Goal: Task Accomplishment & Management: Complete application form

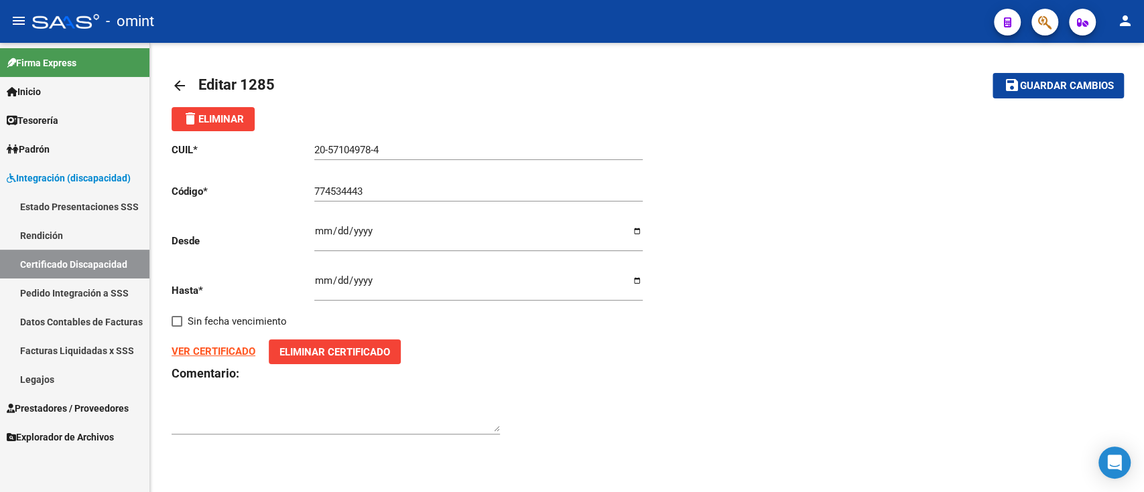
click at [178, 78] on mat-icon "arrow_back" at bounding box center [179, 86] width 16 height 16
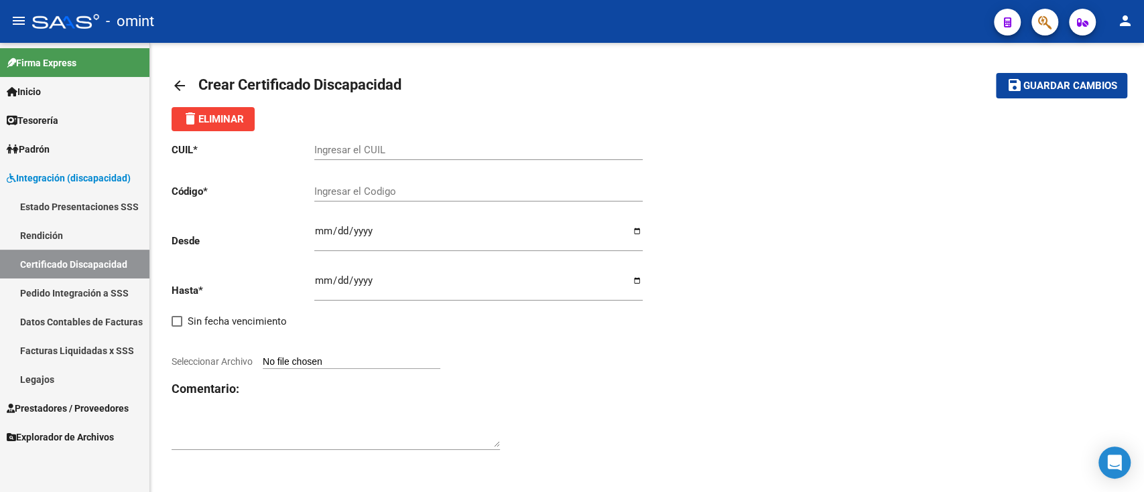
click at [178, 78] on mat-icon "arrow_back" at bounding box center [179, 86] width 16 height 16
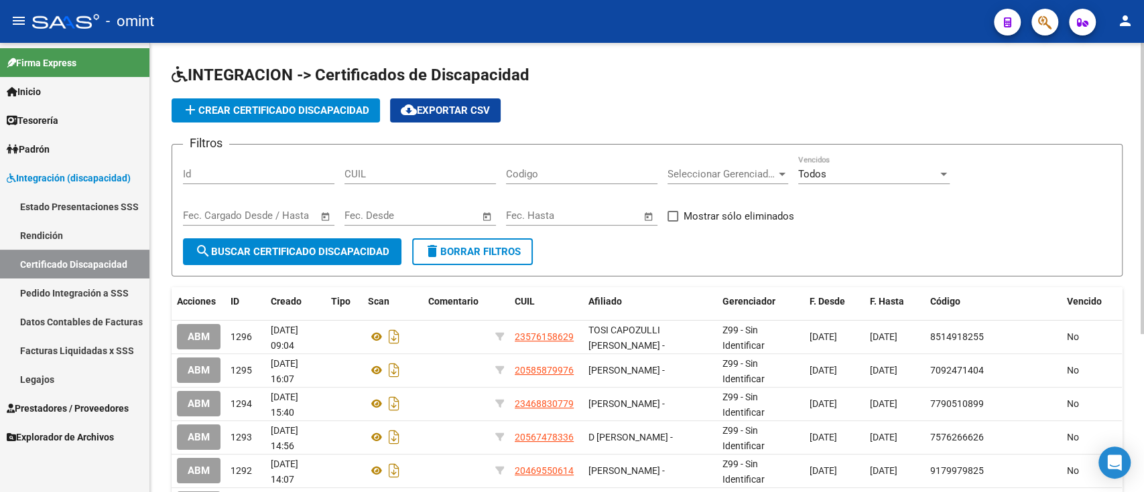
click at [555, 168] on input "Codigo" at bounding box center [581, 174] width 151 height 12
click at [496, 173] on div "Filtros Id CUIL Codigo Seleccionar Gerenciador Seleccionar Gerenciador Todos Ve…" at bounding box center [647, 196] width 928 height 83
click at [477, 168] on input "CUIL" at bounding box center [419, 174] width 151 height 12
paste input "20-45154341-6"
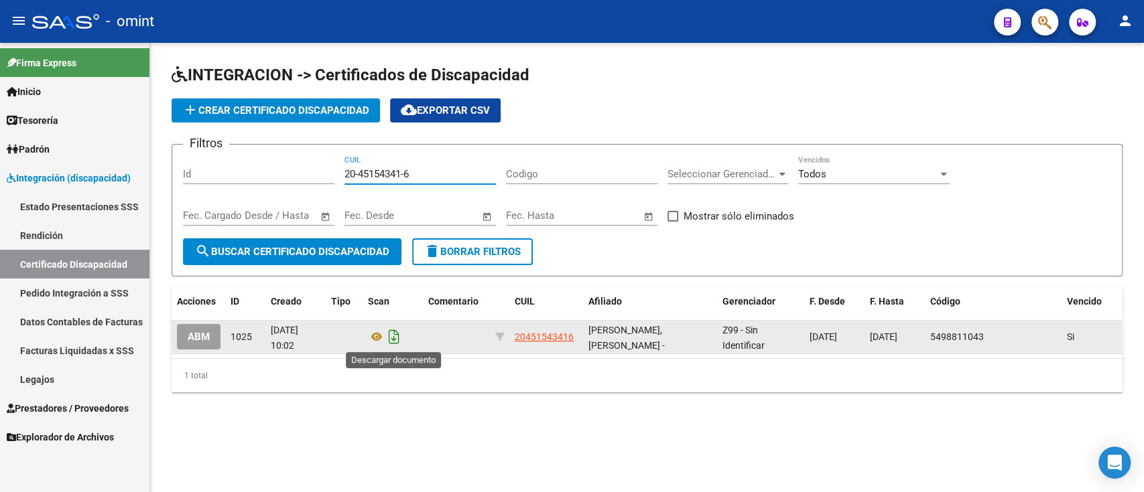
type input "20-45154341-6"
click at [395, 341] on icon "Descargar documento" at bounding box center [393, 336] width 17 height 21
click at [276, 100] on button "add Crear Certificado Discapacidad" at bounding box center [275, 110] width 208 height 24
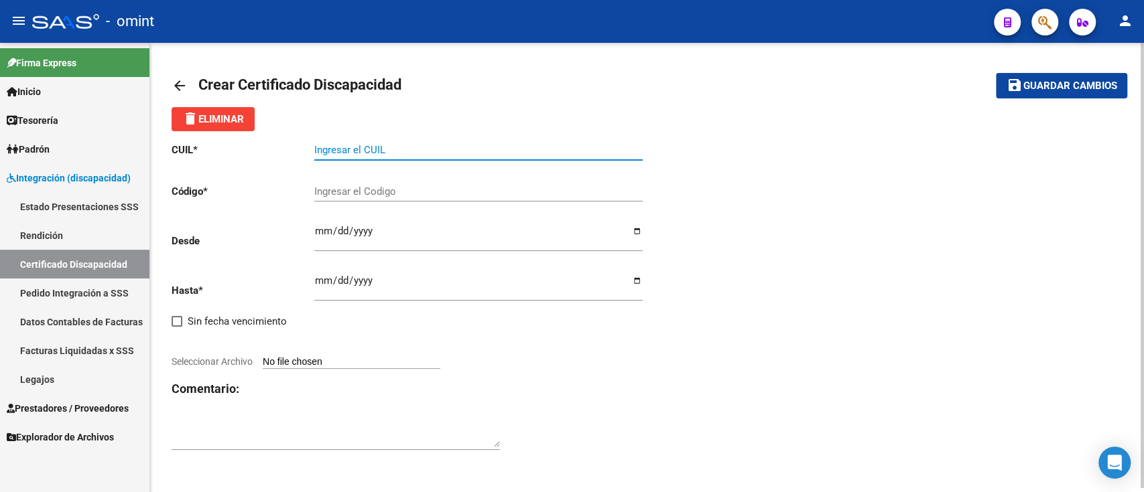
click at [369, 153] on input "Ingresar el CUIL" at bounding box center [478, 150] width 328 height 12
paste input "20-45154341-6"
type input "20-45154341-6"
click at [399, 204] on div "Ingresar el Codigo" at bounding box center [478, 194] width 328 height 42
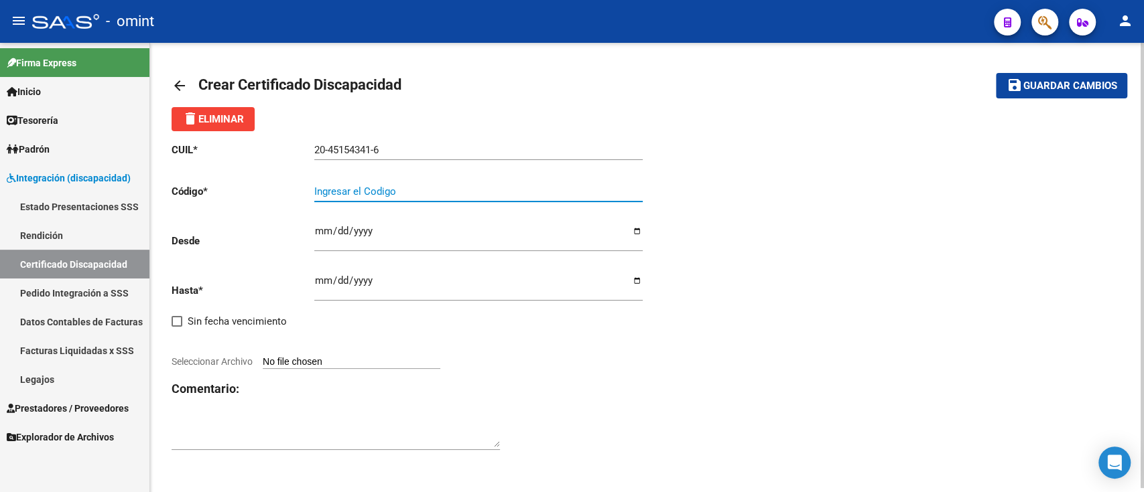
click at [421, 190] on input "Ingresar el Codigo" at bounding box center [478, 192] width 328 height 12
type input "7072050227"
click at [411, 227] on input "Ingresar fec. Desde" at bounding box center [478, 236] width 328 height 21
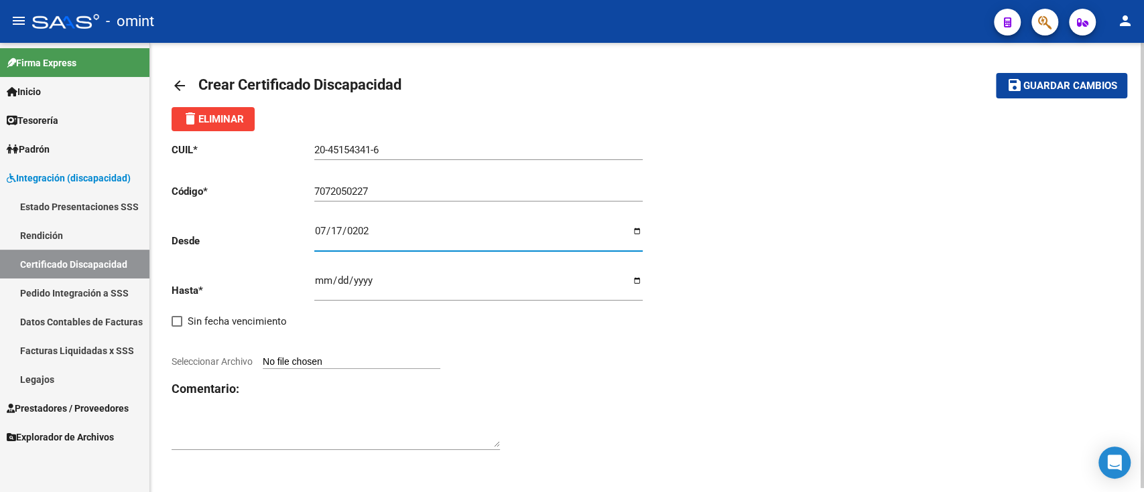
type input "2025-07-17"
click at [315, 277] on input "Ingresar fec. Hasta" at bounding box center [478, 285] width 328 height 21
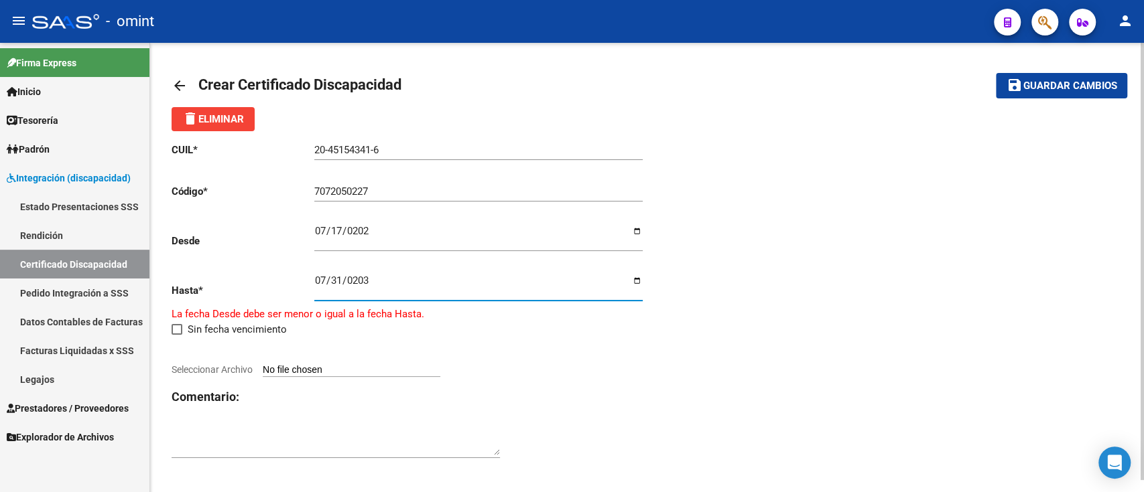
type input "2031-07-31"
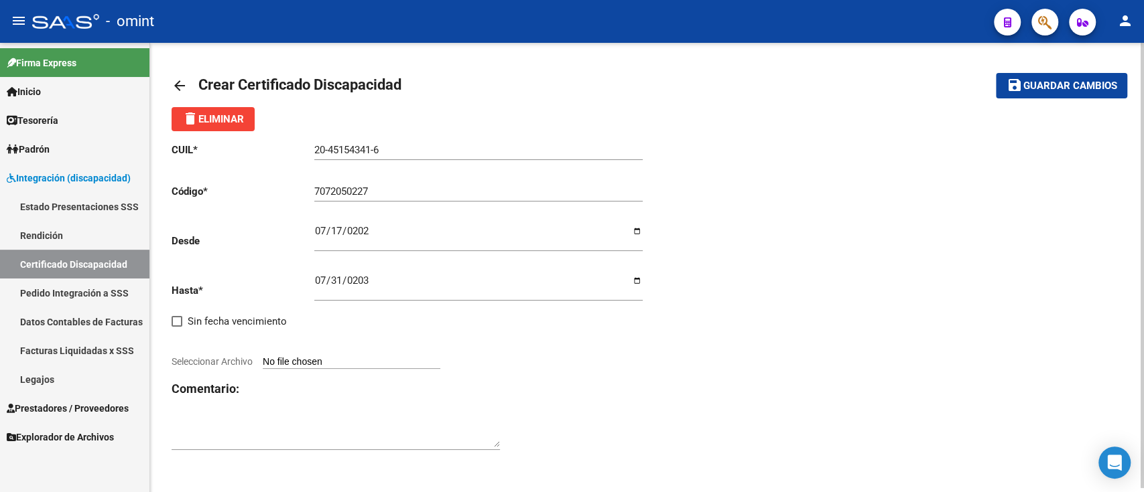
click at [645, 281] on div "CUIL * 20-45154341-6 Ingresar el CUIL Código * 7072050227 Ingresar el Codigo De…" at bounding box center [409, 297] width 476 height 332
click at [643, 281] on div "CUIL * 20-45154341-6 Ingresar el CUIL Código * 7072050227 Ingresar el Codigo De…" at bounding box center [409, 297] width 476 height 332
click at [638, 283] on input "2031-07-31" at bounding box center [478, 285] width 328 height 21
click at [519, 370] on div "CUIL * 20-45154341-6 Ingresar el CUIL Código * 7072050227 Ingresar el Codigo De…" at bounding box center [409, 297] width 476 height 332
click at [370, 362] on input "Seleccionar Archivo" at bounding box center [352, 362] width 178 height 13
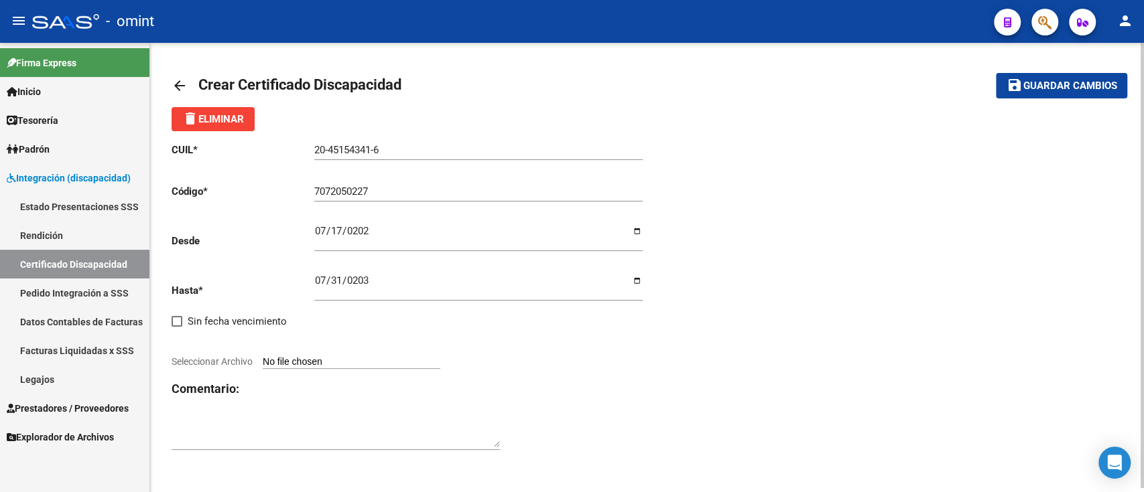
type input "C:\fakepath\cud de lorenzini balthazar133993854065337126.pdf"
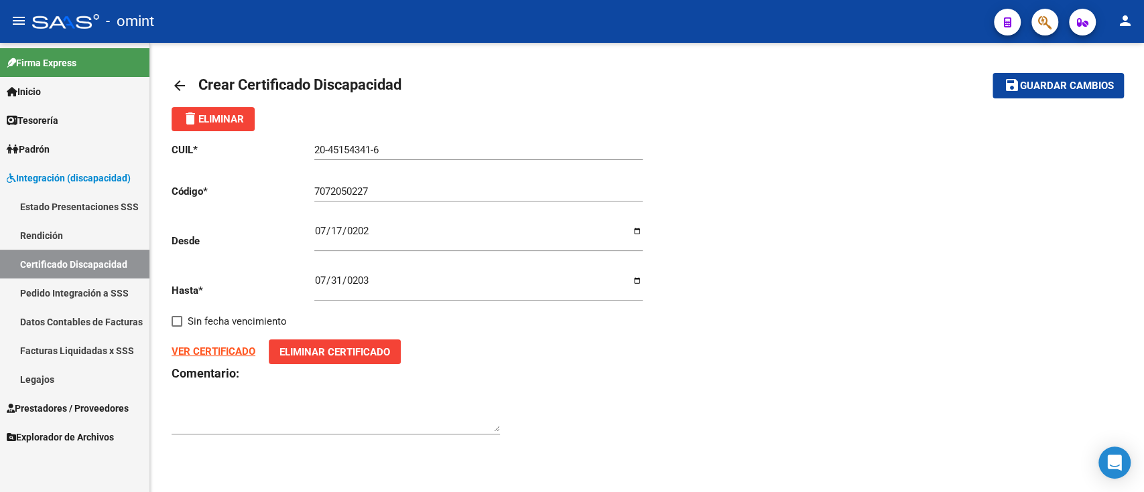
click at [1009, 86] on mat-icon "save" at bounding box center [1011, 85] width 16 height 16
click at [340, 228] on input "[DATE]" at bounding box center [478, 236] width 328 height 21
click at [316, 232] on input "[DATE]" at bounding box center [478, 236] width 328 height 21
type input "2025-07-11"
click at [1004, 80] on mat-icon "save" at bounding box center [1011, 85] width 16 height 16
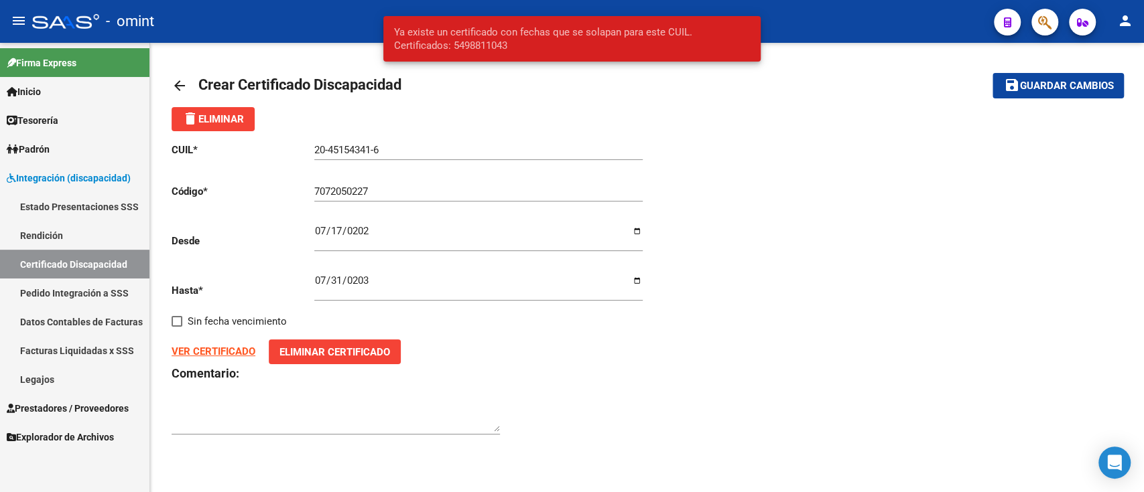
click at [322, 229] on input "[DATE]" at bounding box center [478, 236] width 328 height 21
type input "2025-09-12"
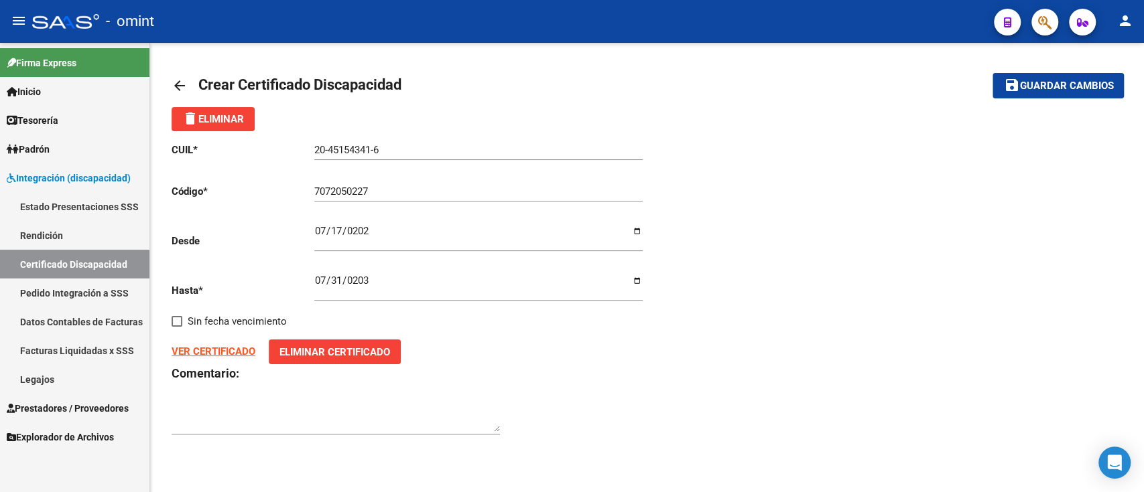
click at [1075, 102] on mat-toolbar-row "save Guardar cambios" at bounding box center [1024, 85] width 199 height 43
click at [1083, 86] on span "Guardar cambios" at bounding box center [1066, 86] width 94 height 12
click at [173, 78] on mat-icon "arrow_back" at bounding box center [179, 86] width 16 height 16
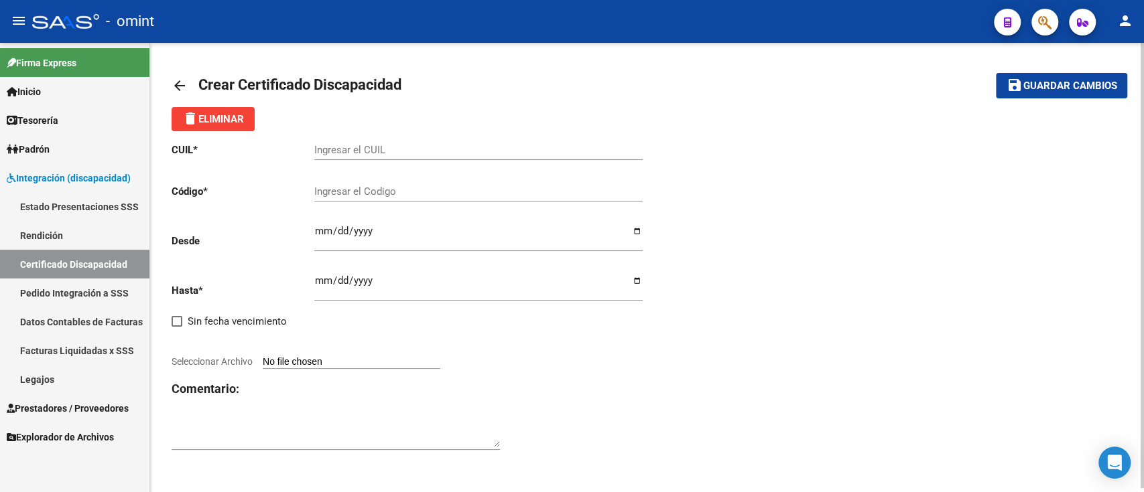
click at [181, 86] on mat-icon "arrow_back" at bounding box center [179, 86] width 16 height 16
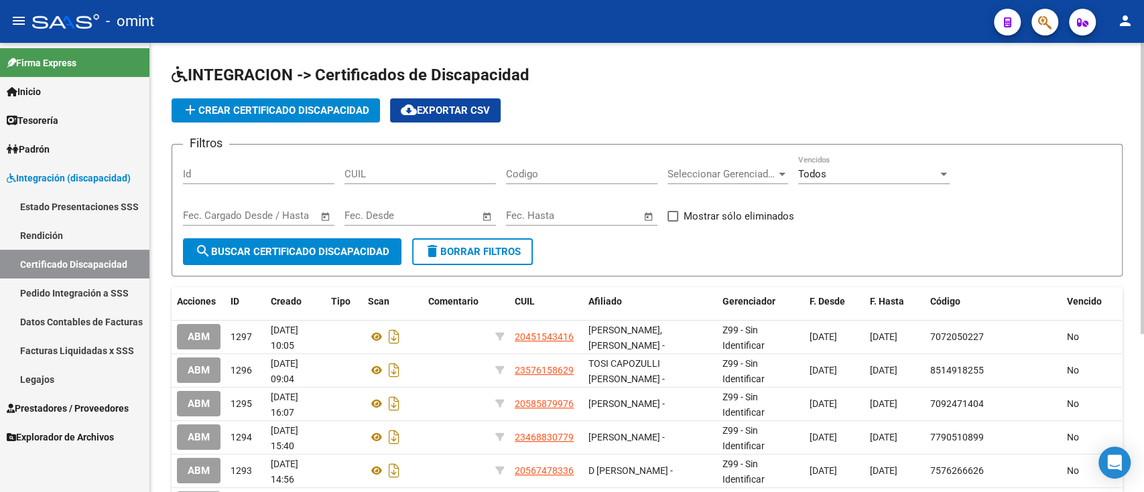
click at [445, 171] on input "CUIL" at bounding box center [419, 174] width 151 height 12
paste input "20-58589476-2"
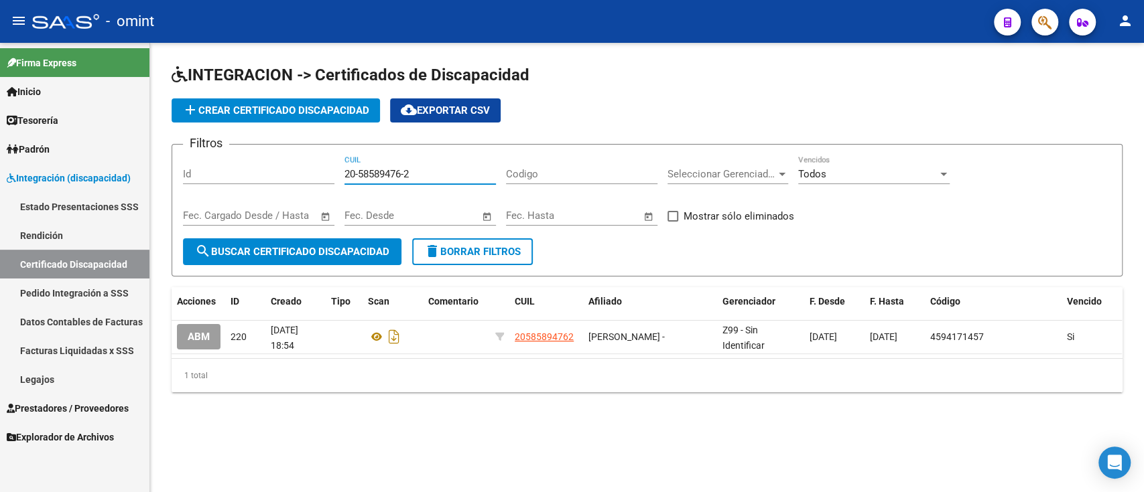
type input "20-58589476-2"
click at [299, 107] on span "add Crear Certificado Discapacidad" at bounding box center [275, 111] width 187 height 12
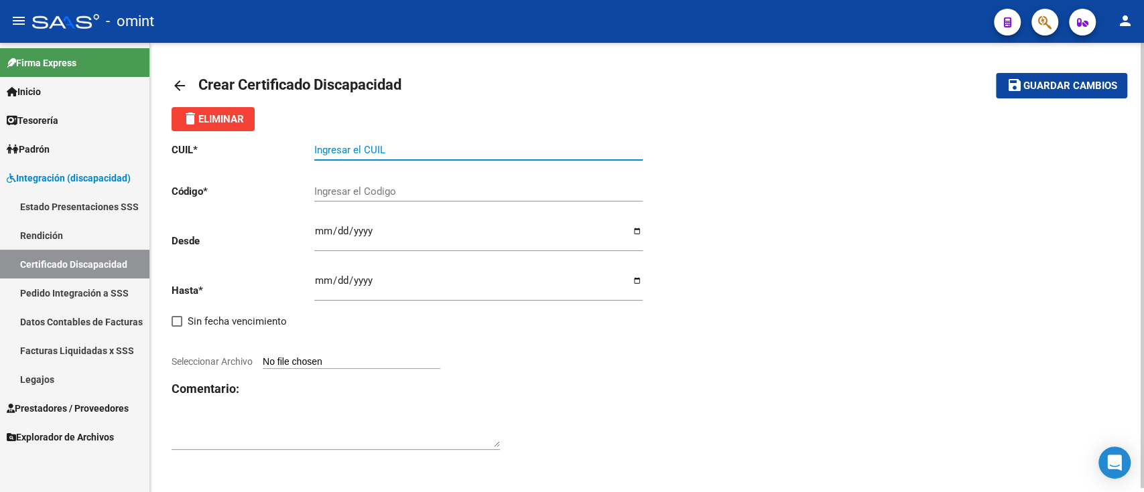
click at [334, 145] on input "Ingresar el CUIL" at bounding box center [478, 150] width 328 height 12
paste input "20-58589476-2"
type input "20-58589476-2"
click at [425, 180] on div "Ingresar el Codigo" at bounding box center [478, 187] width 328 height 29
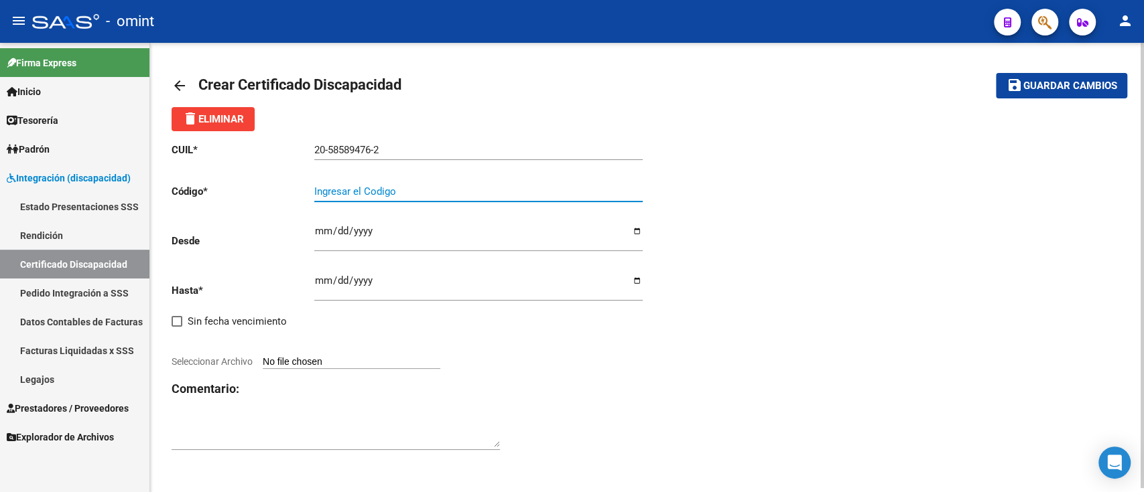
click at [427, 192] on input "Ingresar el Codigo" at bounding box center [478, 192] width 328 height 12
click at [357, 179] on div "Ingresar el Codigo" at bounding box center [478, 187] width 328 height 29
click at [359, 196] on input "Ingresar el Codigo" at bounding box center [478, 192] width 328 height 12
type input "6178697065"
click at [334, 234] on input "Ingresar fec. Desde" at bounding box center [478, 236] width 328 height 21
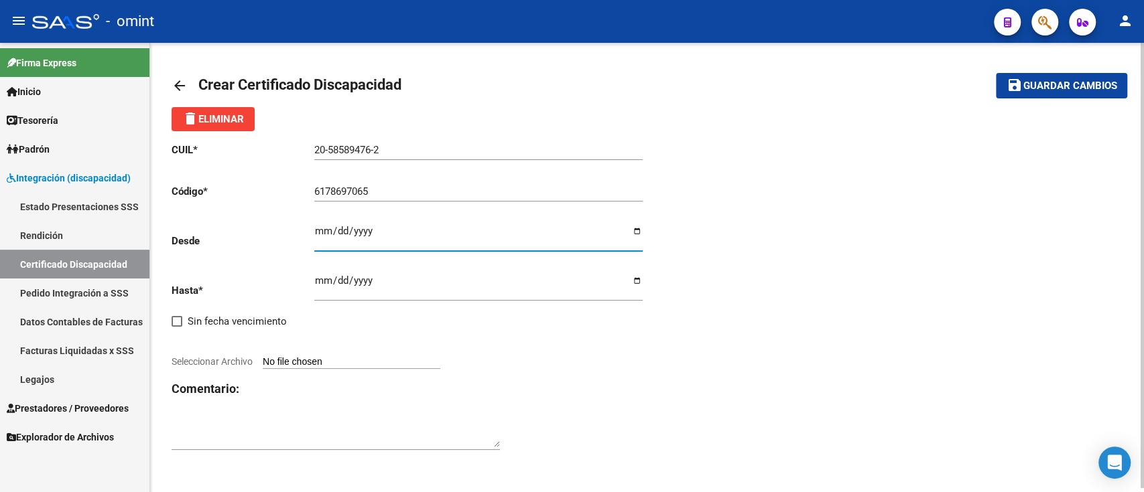
click at [322, 232] on input "Ingresar fec. Desde" at bounding box center [478, 236] width 328 height 21
type input "2025-03-31"
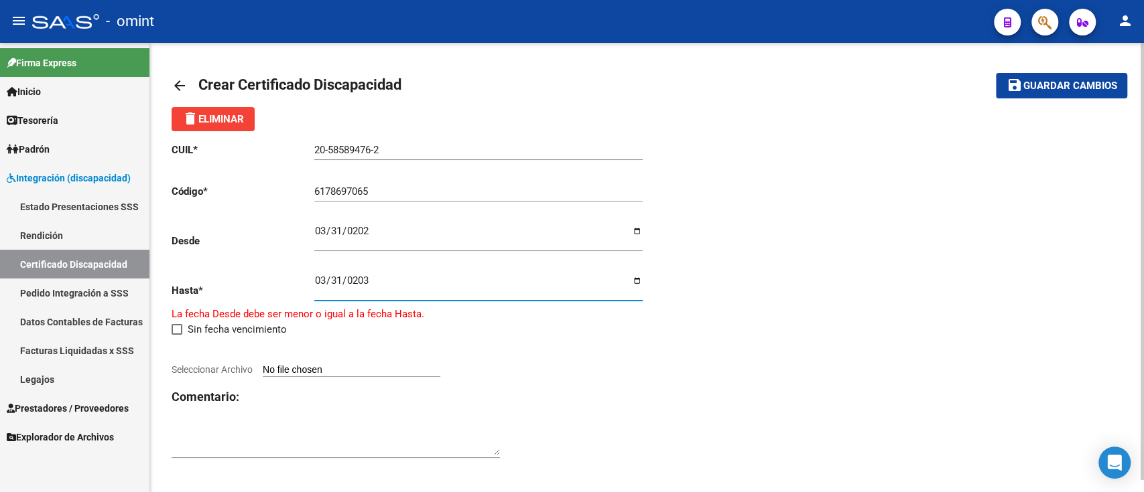
type input "[DATE]"
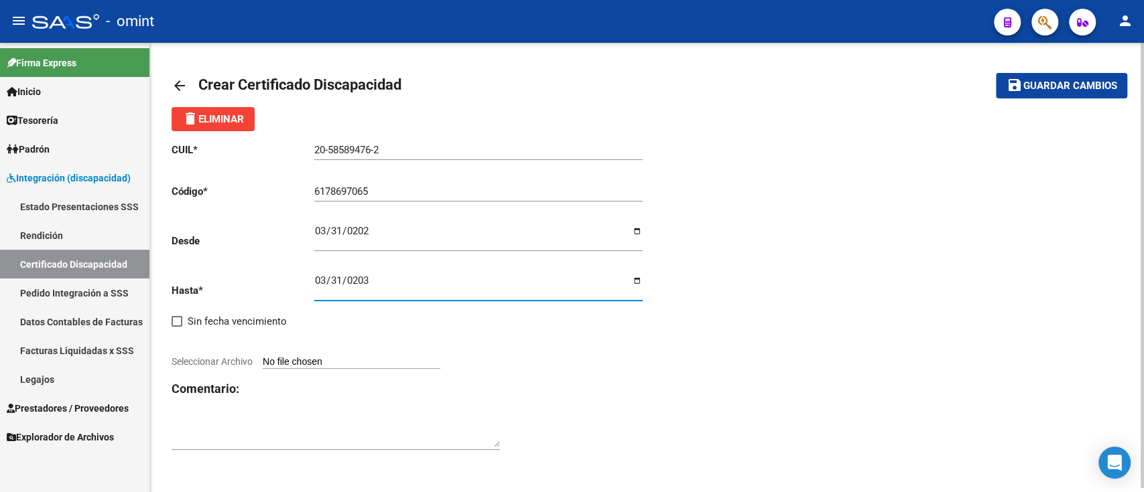
click at [325, 362] on input "Seleccionar Archivo" at bounding box center [352, 362] width 178 height 13
type input "C:\fakepath\cud de fonti faustino133885142864904750.pdf"
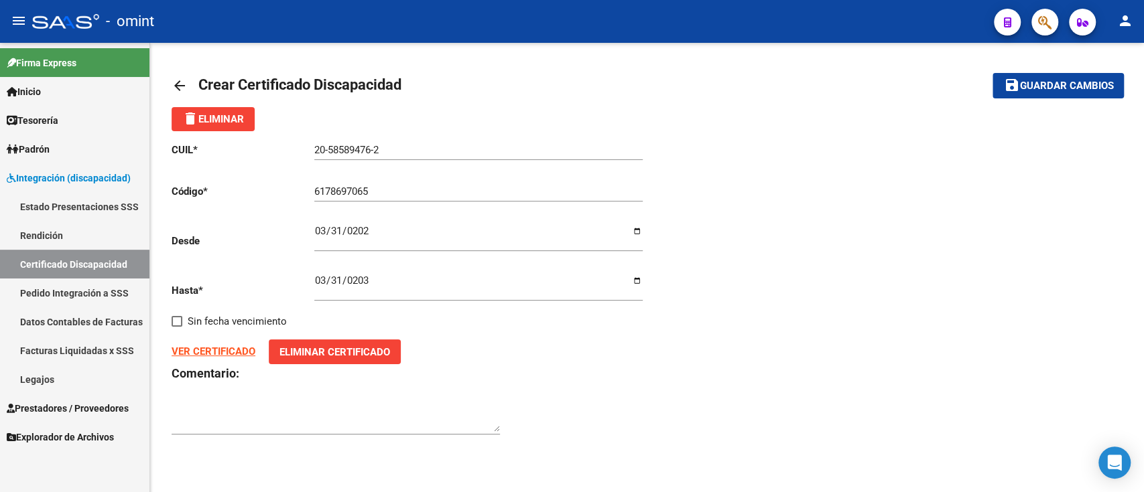
click at [1100, 83] on span "Guardar cambios" at bounding box center [1066, 86] width 94 height 12
click at [334, 226] on input "2025-03-31" at bounding box center [478, 236] width 328 height 21
click at [323, 233] on input "2025-03-31" at bounding box center [478, 236] width 328 height 21
type input "2025-03-11"
type input "2025-04-11"
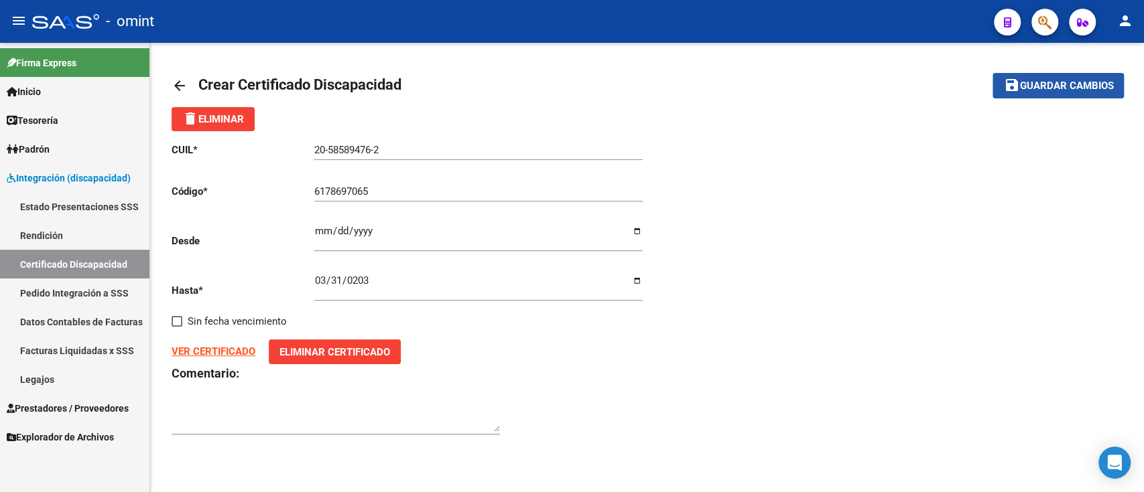
click at [1012, 89] on mat-icon "save" at bounding box center [1011, 85] width 16 height 16
click at [181, 78] on mat-icon "arrow_back" at bounding box center [179, 86] width 16 height 16
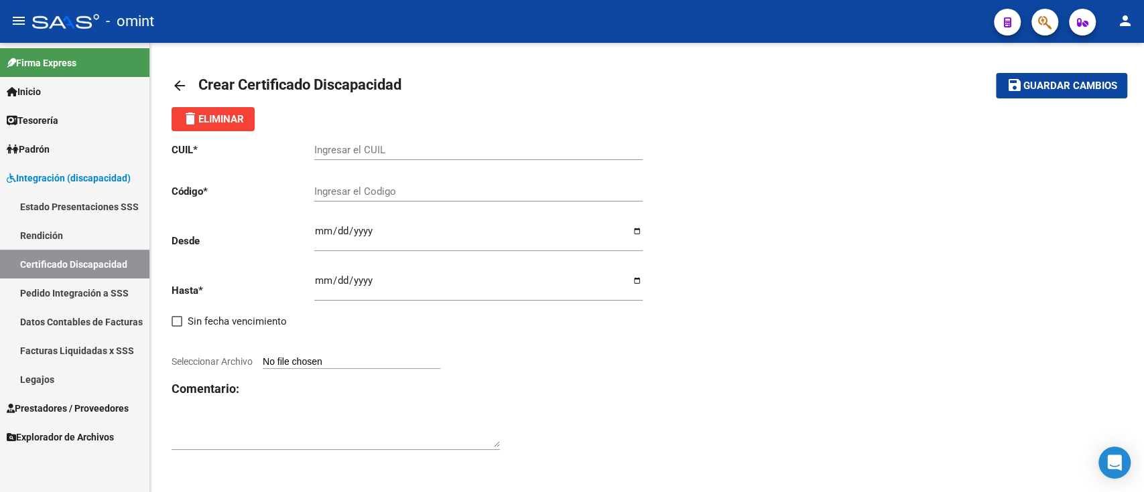
click at [181, 78] on mat-icon "arrow_back" at bounding box center [179, 86] width 16 height 16
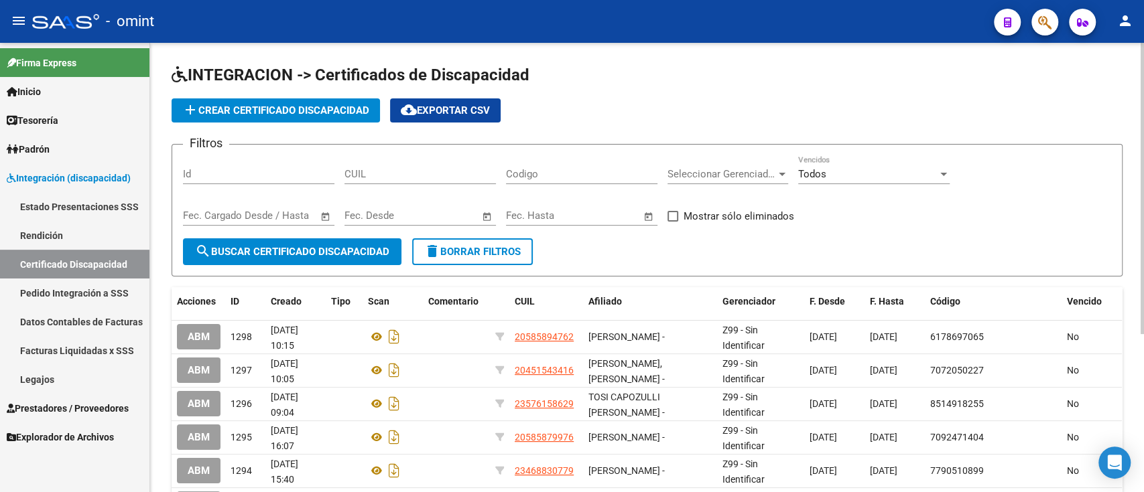
click at [411, 171] on input "CUIL" at bounding box center [419, 174] width 151 height 12
paste input "20-47757009-8"
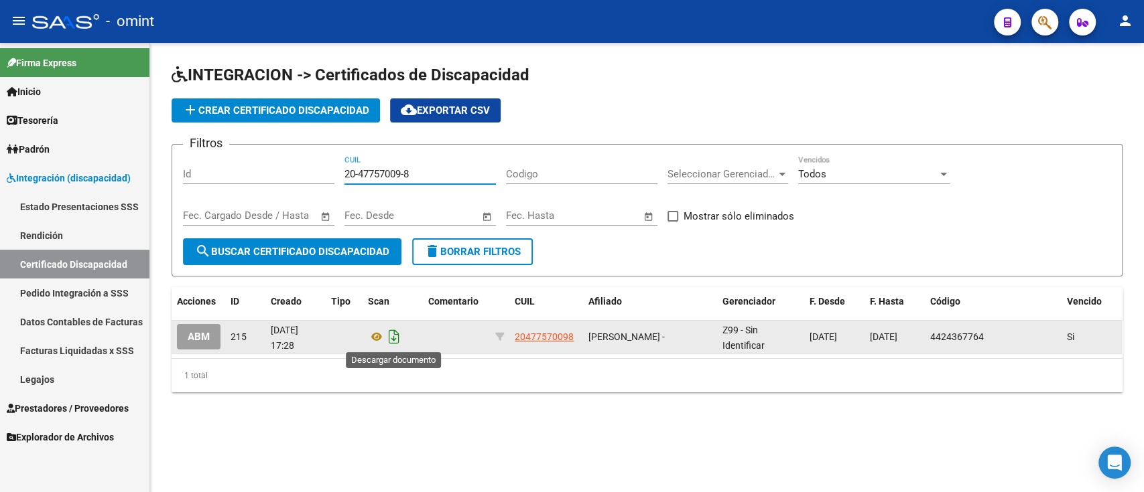
type input "20-47757009-8"
click at [391, 341] on icon "Descargar documento" at bounding box center [393, 336] width 17 height 21
click at [275, 105] on span "add Crear Certificado Discapacidad" at bounding box center [275, 111] width 187 height 12
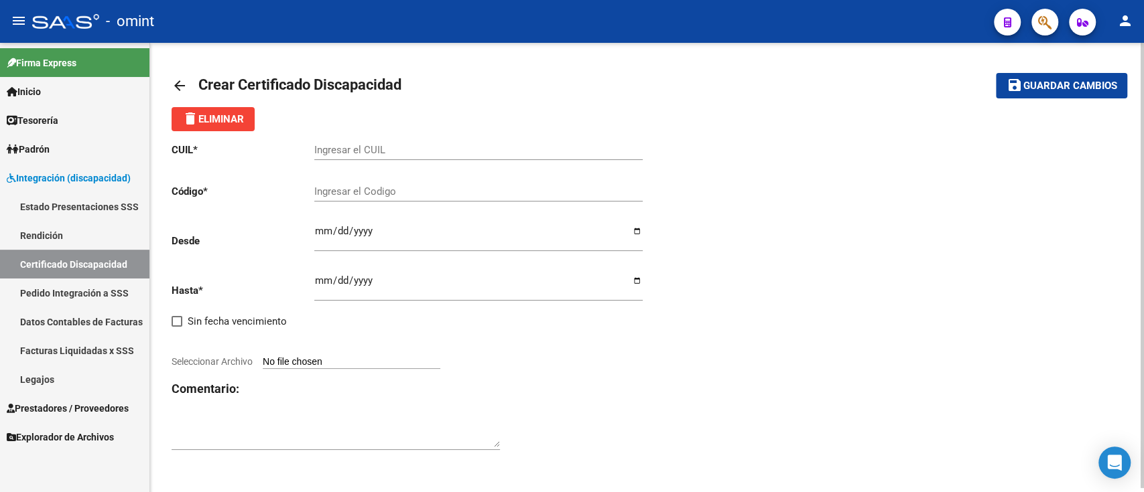
click at [343, 143] on div "Ingresar el CUIL" at bounding box center [478, 145] width 328 height 29
paste input "20-47757009-8"
type input "20-47757009-8"
click at [456, 200] on div "Ingresar el Codigo" at bounding box center [478, 187] width 328 height 29
click at [366, 197] on input "Ingresar el Codigo" at bounding box center [478, 192] width 328 height 12
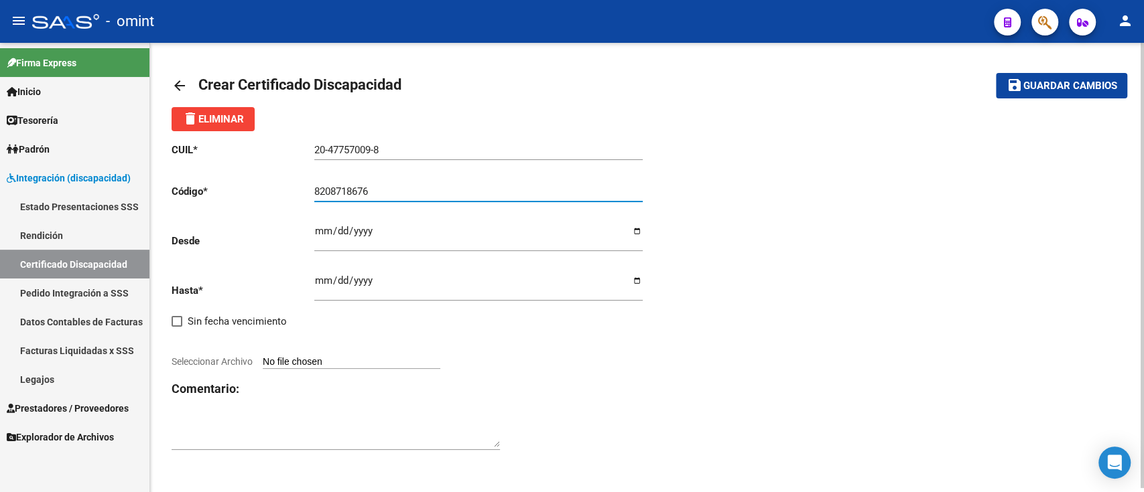
type input "8208718676"
click at [326, 228] on input "Ingresar fec. Desde" at bounding box center [478, 236] width 328 height 21
type input "2025-08-29"
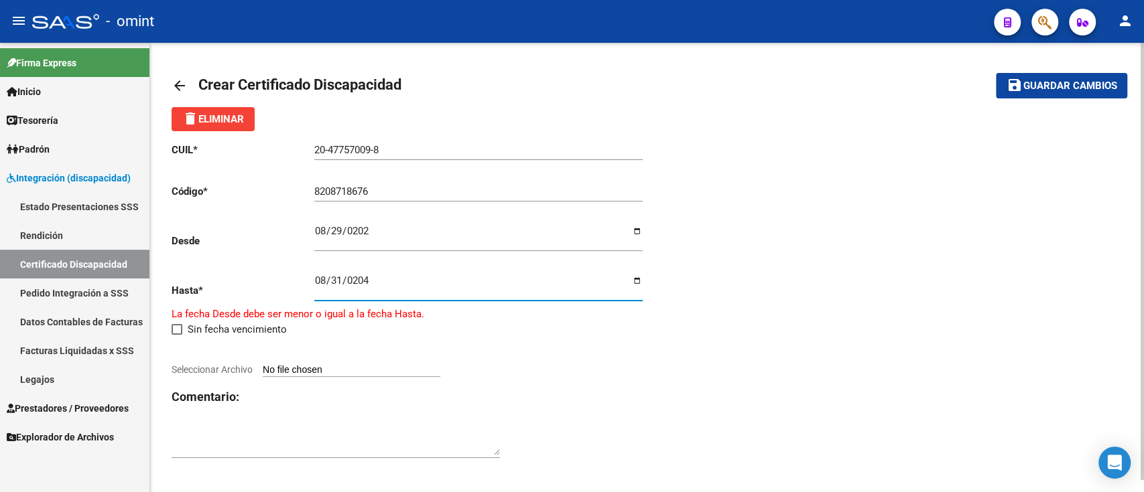
type input "[DATE]"
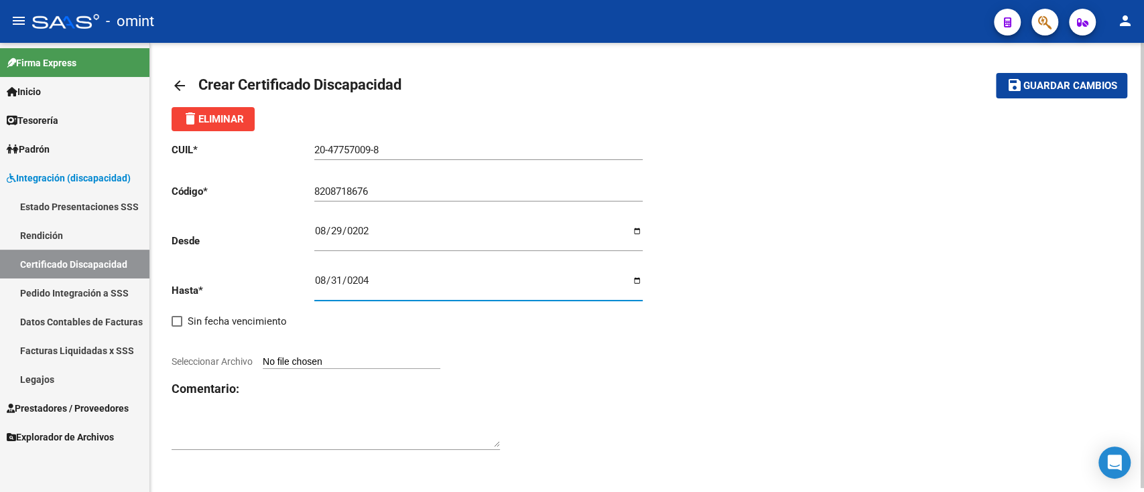
click at [820, 270] on div "CUIL * 20-47757009-8 Ingresar el CUIL Código * 8208718676 Ingresar el Codigo De…" at bounding box center [646, 297] width 951 height 332
click at [307, 362] on input "Seleccionar Archivo" at bounding box center [352, 362] width 178 height 13
type input "C:\fakepath\cud de diaz facundo134019133719098142.pdf"
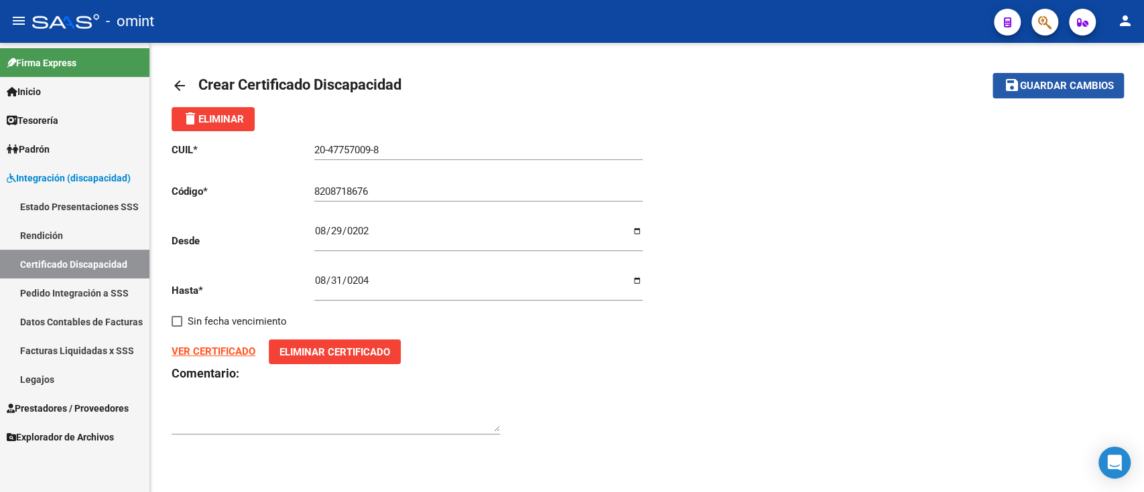
click at [1018, 91] on mat-icon "save" at bounding box center [1011, 85] width 16 height 16
click at [174, 93] on mat-icon "arrow_back" at bounding box center [179, 86] width 16 height 16
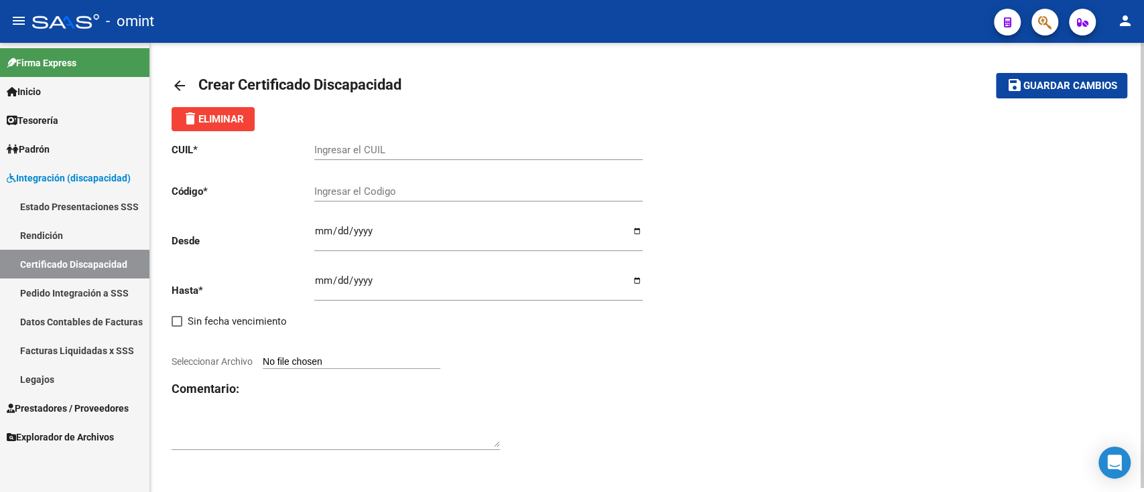
click at [174, 93] on mat-icon "arrow_back" at bounding box center [179, 86] width 16 height 16
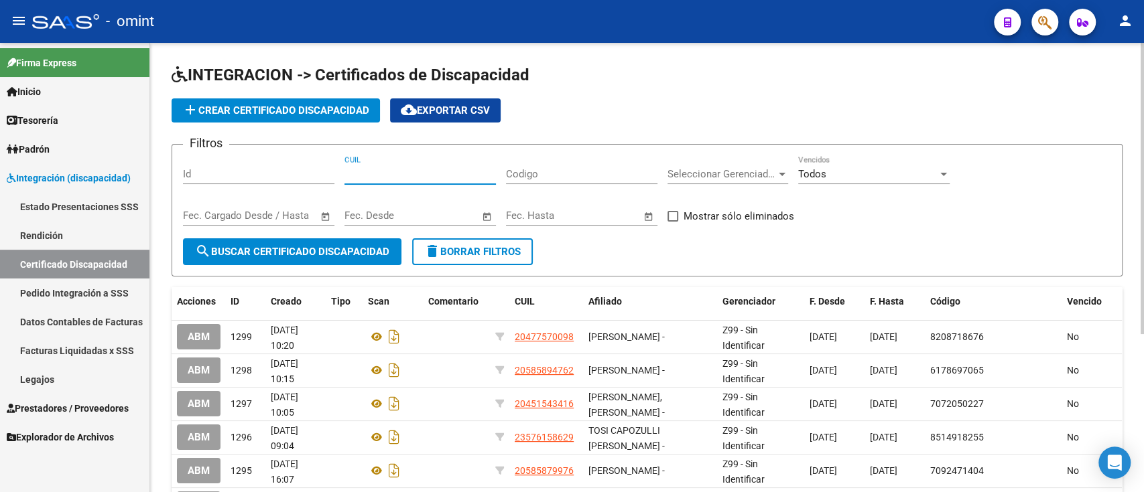
click at [380, 168] on input "CUIL" at bounding box center [419, 174] width 151 height 12
paste input "27-52451301-9"
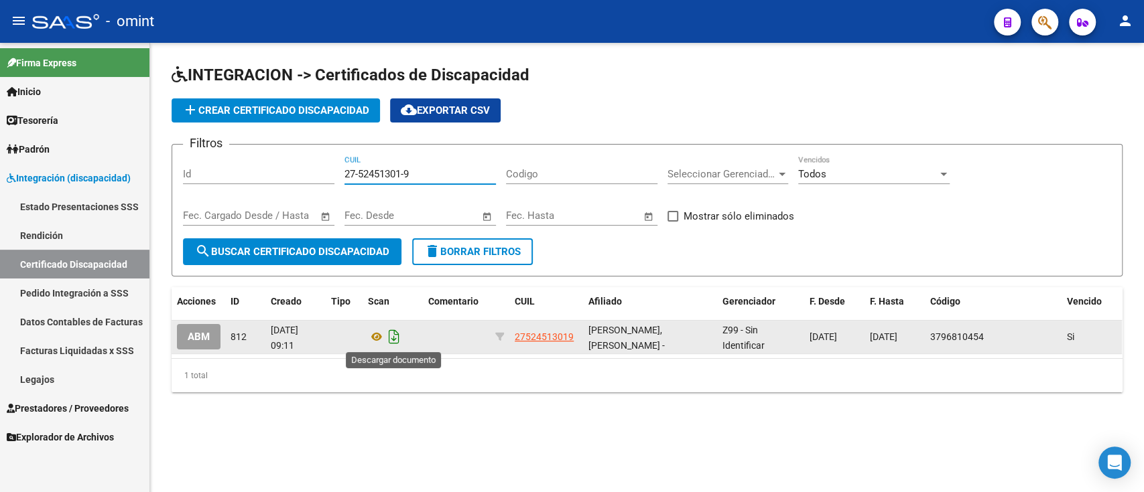
type input "27-52451301-9"
click at [397, 338] on icon "Descargar documento" at bounding box center [393, 336] width 17 height 21
click at [926, 429] on div "INTEGRACION -> Certificados de Discapacidad add Crear Certificado Discapacidad …" at bounding box center [646, 239] width 993 height 393
click at [295, 105] on span "add Crear Certificado Discapacidad" at bounding box center [275, 111] width 187 height 12
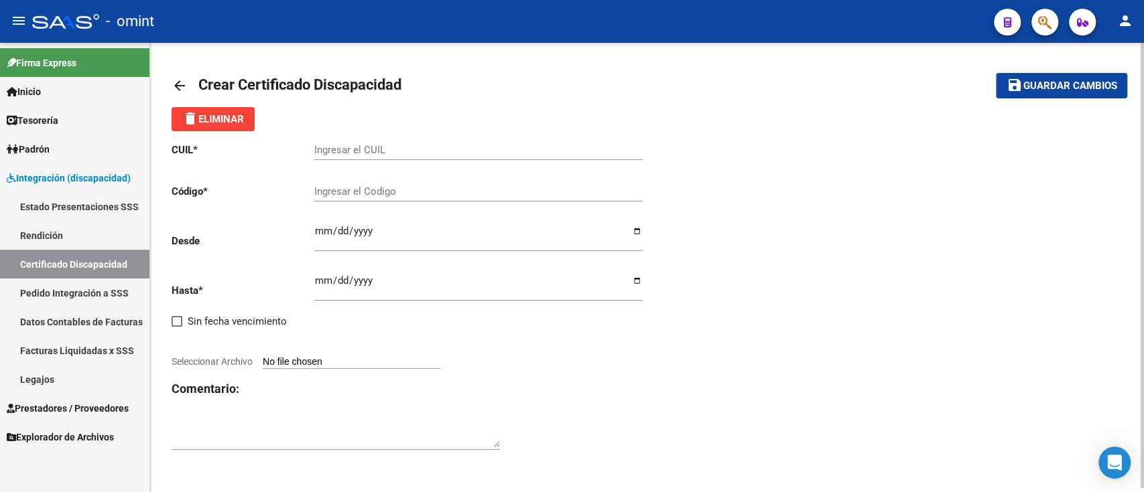
click at [327, 145] on input "Ingresar el CUIL" at bounding box center [478, 150] width 328 height 12
paste input "27-52451301-9"
type input "27-52451301-9"
click at [364, 206] on div "Ingresar el Codigo" at bounding box center [478, 194] width 328 height 42
click at [370, 179] on div "Ingresar el Codigo" at bounding box center [478, 187] width 328 height 29
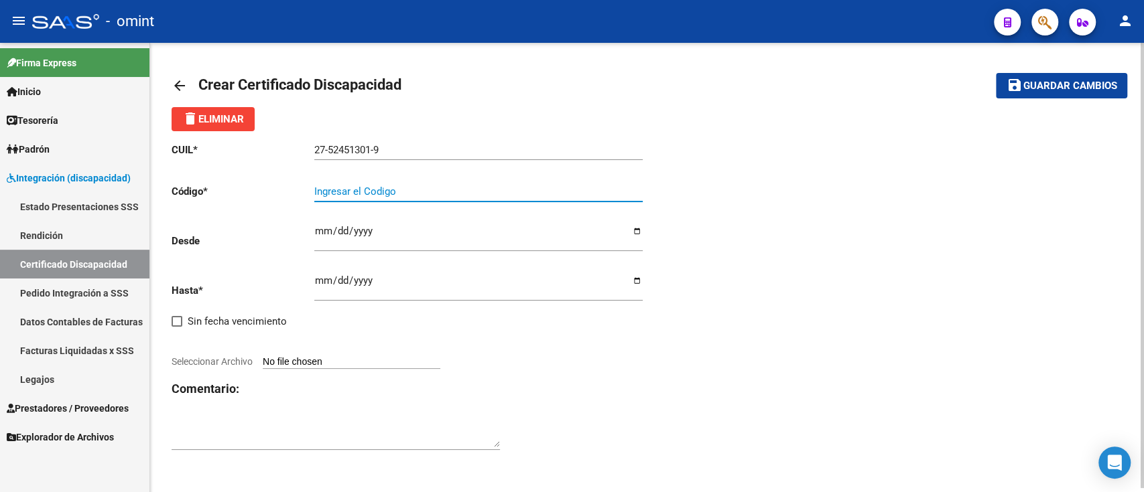
click at [372, 198] on div "Ingresar el Codigo" at bounding box center [478, 187] width 328 height 29
click at [376, 194] on input "Ingresar el Codigo" at bounding box center [478, 192] width 328 height 12
type input "3378555745"
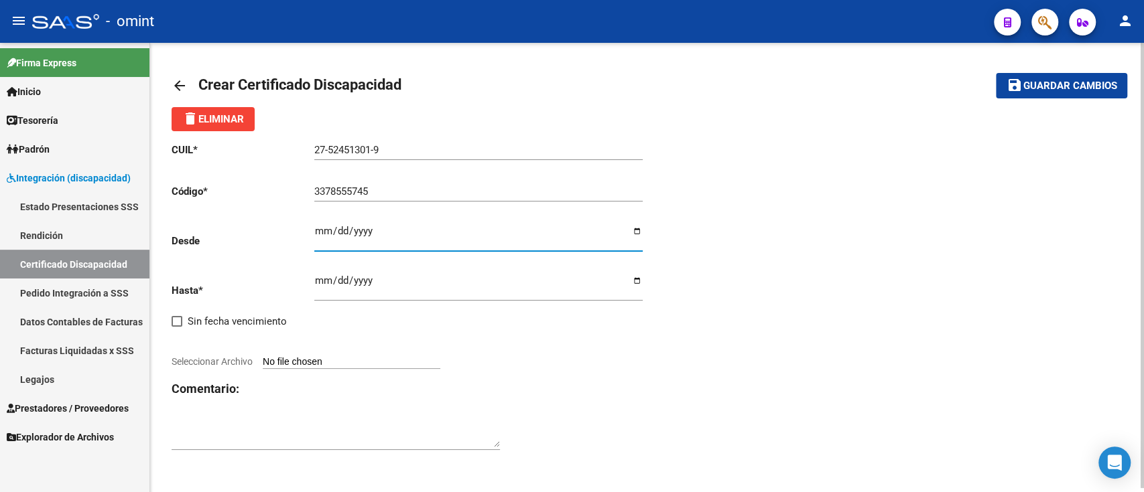
click at [333, 230] on input "Ingresar fec. Desde" at bounding box center [478, 236] width 328 height 21
click at [318, 232] on input "Ingresar fec. Desde" at bounding box center [478, 236] width 328 height 21
click at [318, 238] on input "Ingresar fec. Desde" at bounding box center [478, 236] width 328 height 21
type input "2025-05-22"
click at [329, 281] on input "Ingresar fec. Hasta" at bounding box center [478, 285] width 328 height 21
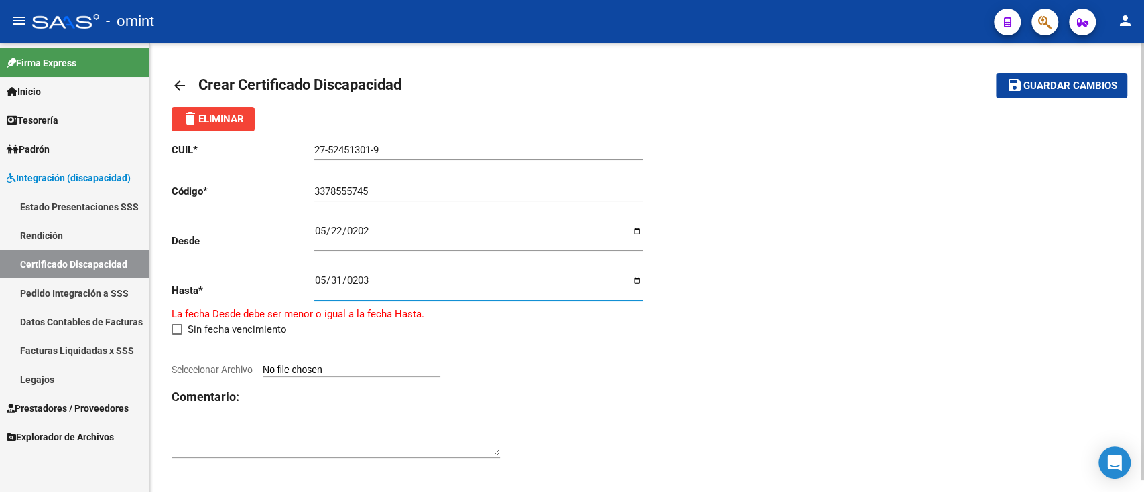
type input "2035-05-31"
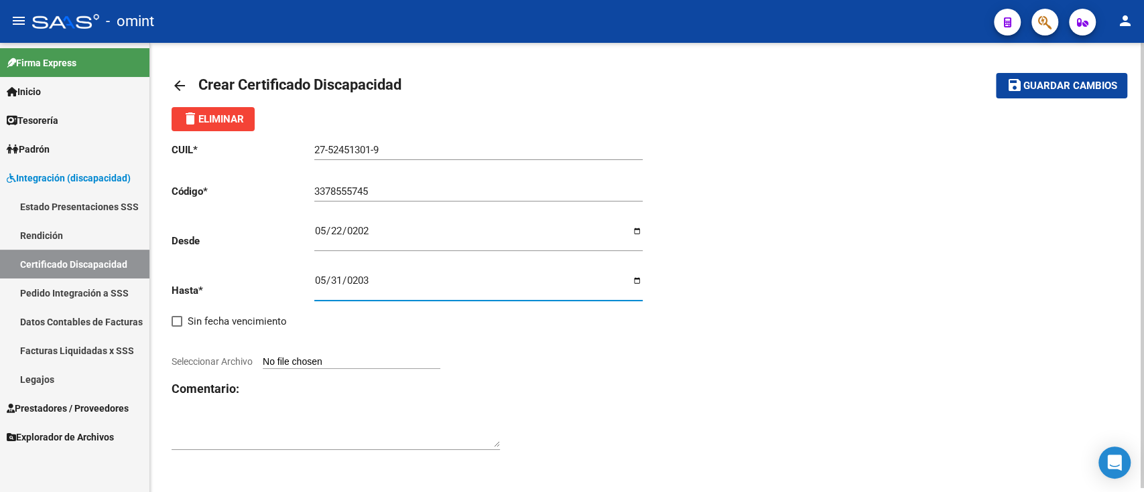
click at [314, 362] on input "Seleccionar Archivo" at bounding box center [352, 362] width 178 height 13
type input "C:\fakepath\cud de garcia camila133927408482158259.jpg"
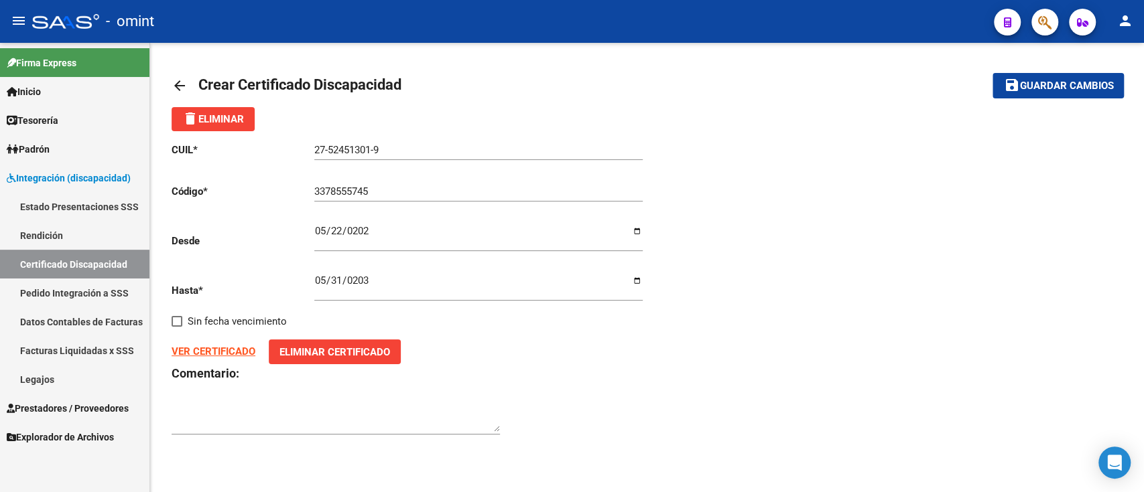
click at [1015, 87] on mat-icon "save" at bounding box center [1011, 85] width 16 height 16
click at [182, 70] on link "arrow_back" at bounding box center [184, 85] width 27 height 31
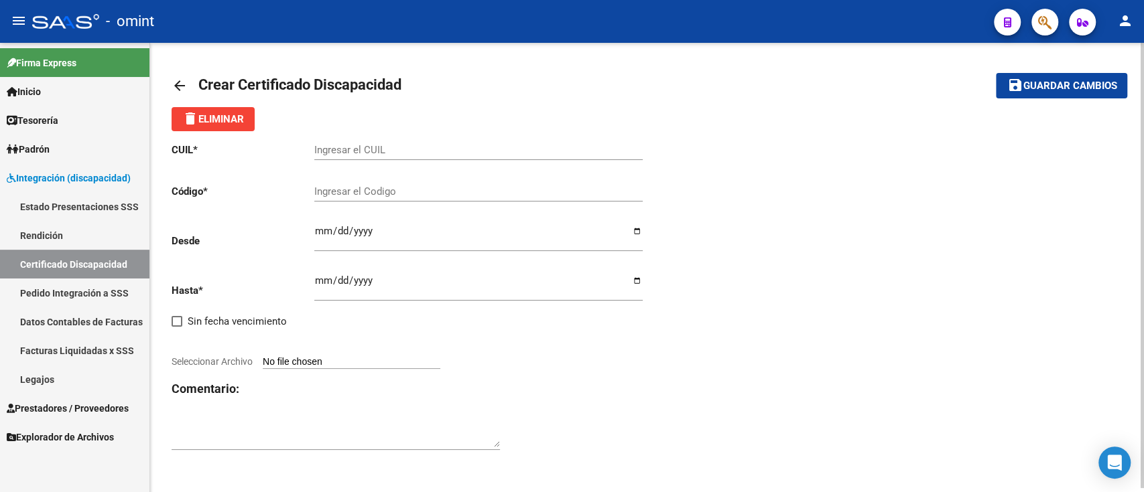
click at [182, 76] on link "arrow_back" at bounding box center [184, 85] width 27 height 31
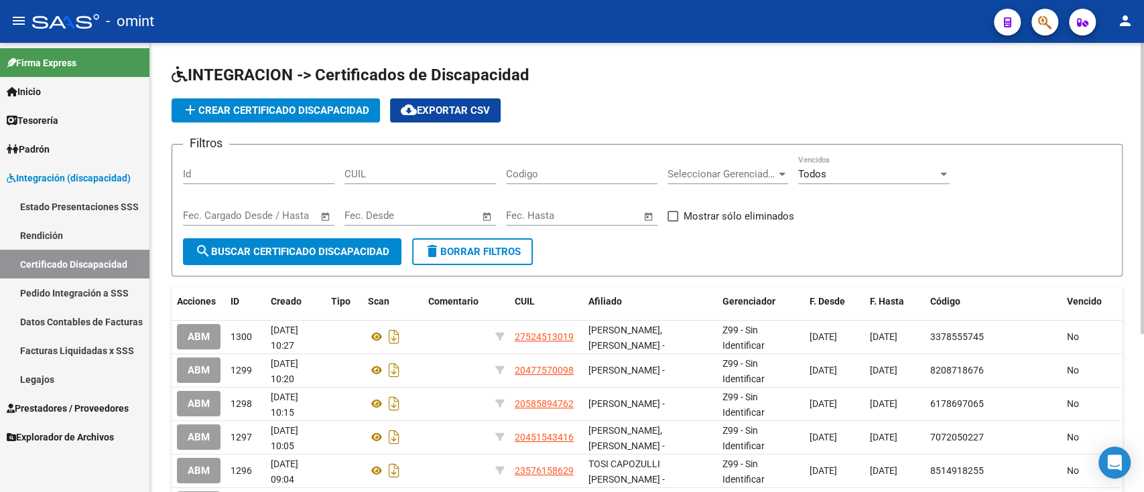
click at [401, 170] on input "CUIL" at bounding box center [419, 174] width 151 height 12
paste input "27-43573974-7"
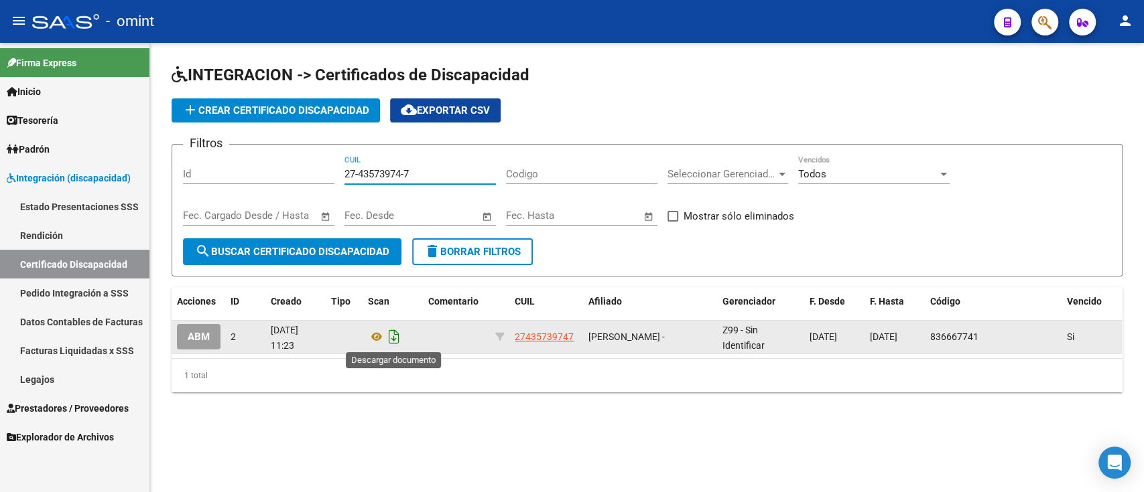
type input "27-43573974-7"
click at [396, 335] on icon "Descargar documento" at bounding box center [393, 336] width 17 height 21
click at [322, 106] on span "add Crear Certificado Discapacidad" at bounding box center [275, 111] width 187 height 12
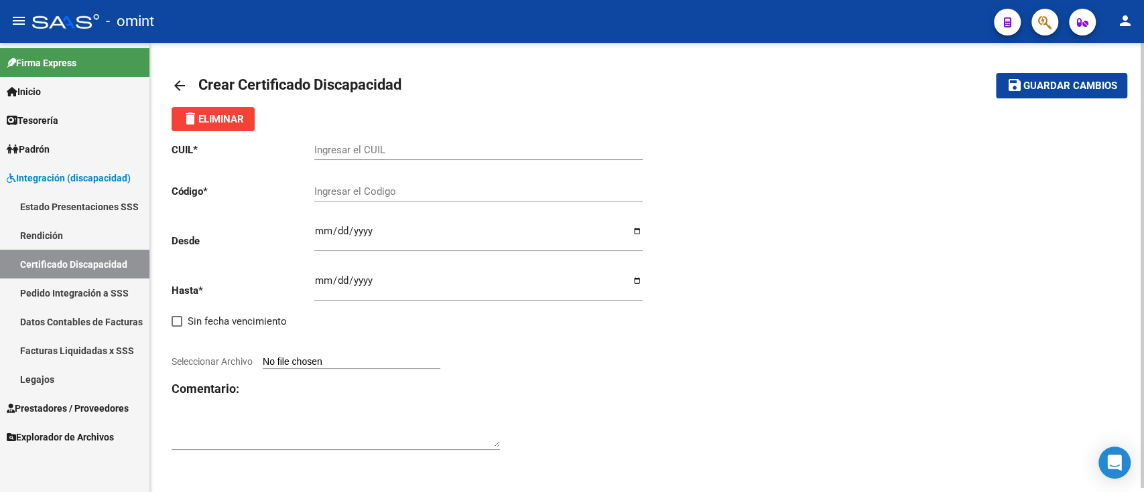
click at [395, 141] on div "Ingresar el CUIL" at bounding box center [478, 145] width 328 height 29
paste input "27-43573974-7"
type input "27-43573974-7"
click at [995, 73] on button "save Guardar cambios" at bounding box center [1060, 85] width 131 height 25
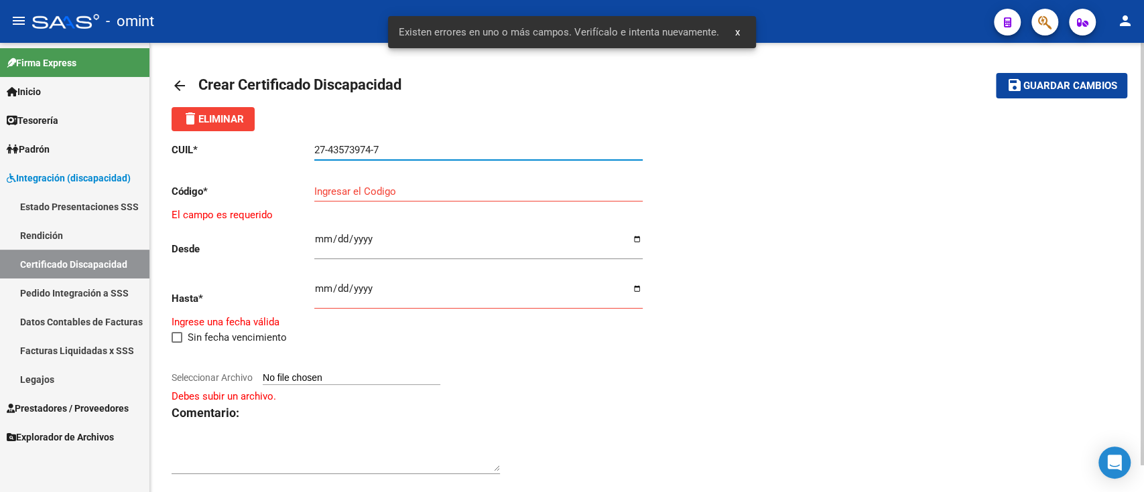
click at [523, 181] on div "Ingresar el Codigo" at bounding box center [478, 187] width 328 height 29
click at [520, 192] on input "Ingresar el Codigo" at bounding box center [478, 192] width 328 height 12
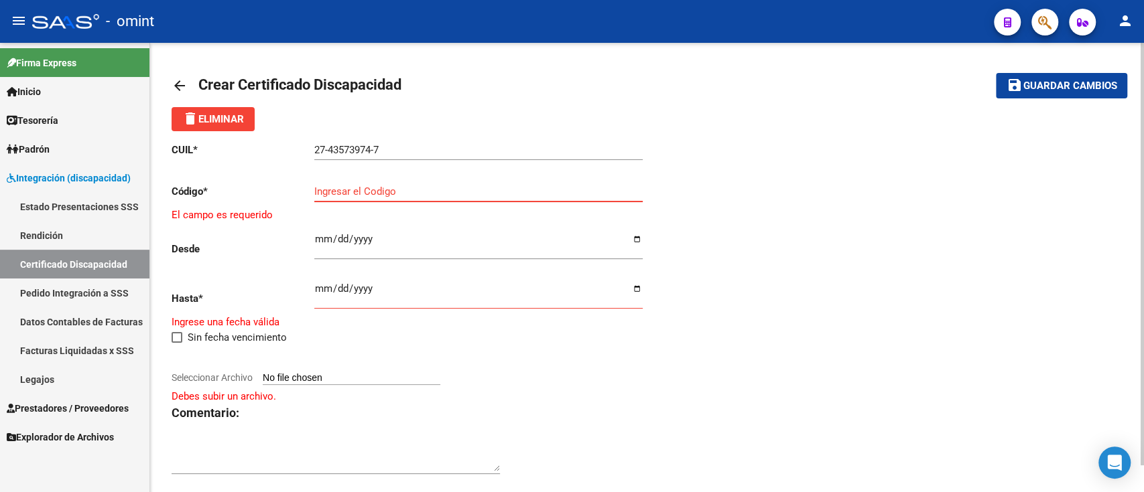
click at [387, 186] on input "Ingresar el Codigo" at bounding box center [478, 192] width 328 height 12
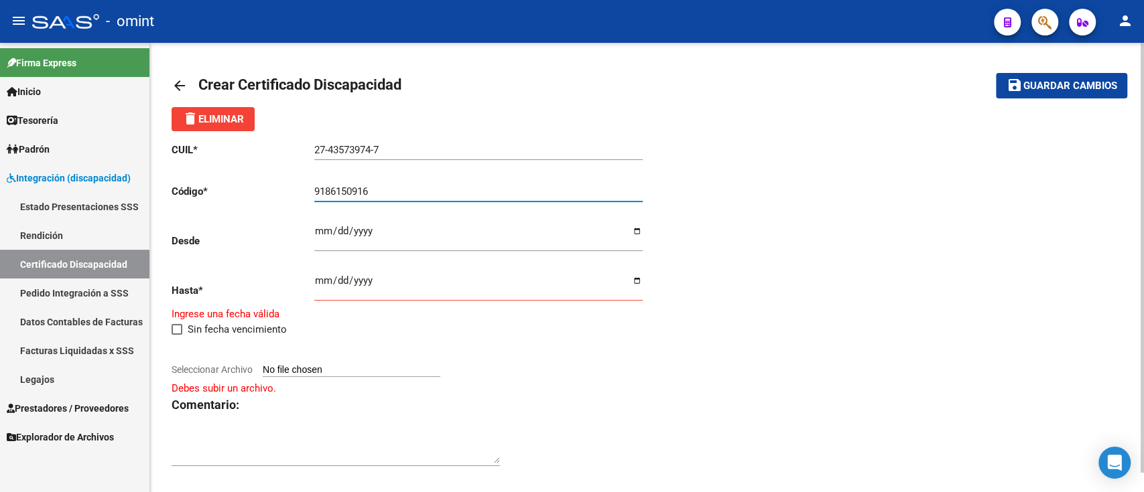
type input "9186150916"
click at [356, 244] on input "Ingresar fec. Desde" at bounding box center [478, 236] width 328 height 21
click at [337, 225] on div "Ingresar fec. Desde" at bounding box center [478, 233] width 328 height 38
click at [334, 234] on input "Ingresar fec. Desde" at bounding box center [478, 236] width 328 height 21
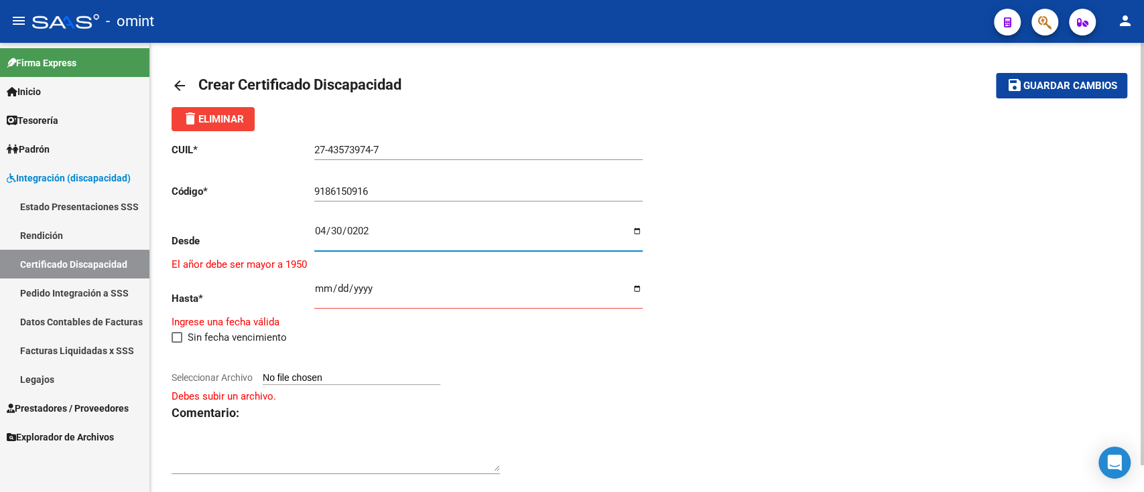
type input "2025-04-30"
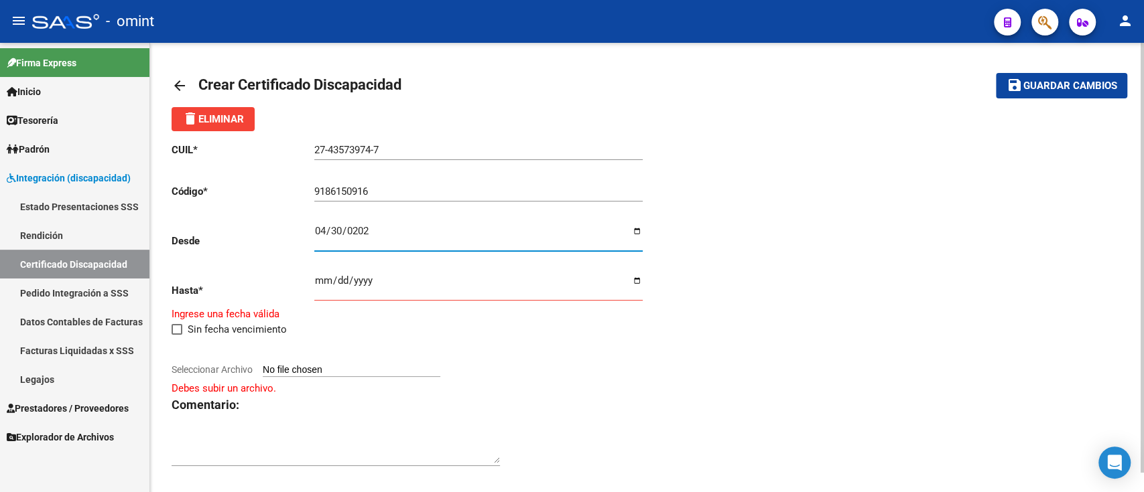
click at [327, 279] on input "Ingresar fec. Hasta" at bounding box center [478, 285] width 328 height 21
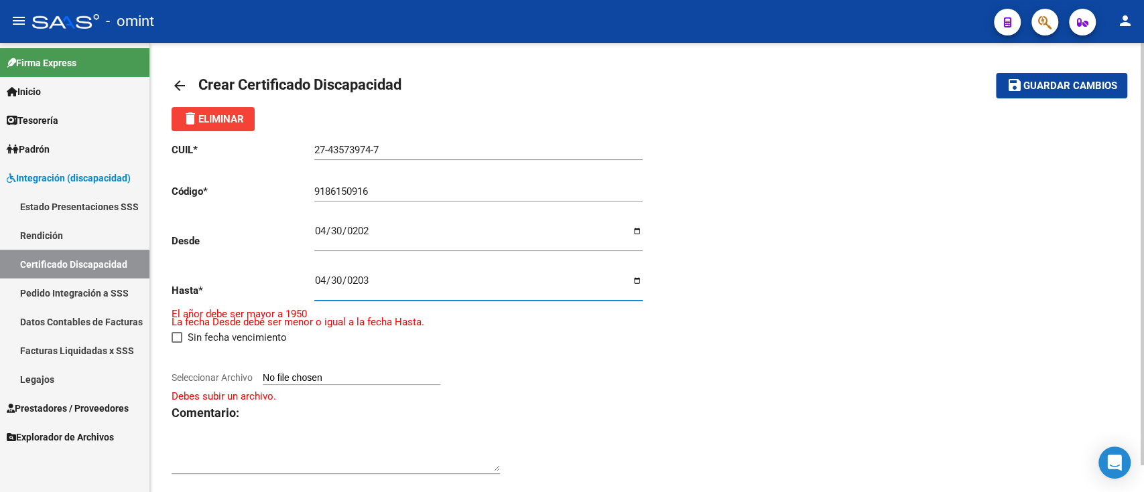
type input "2035-04-30"
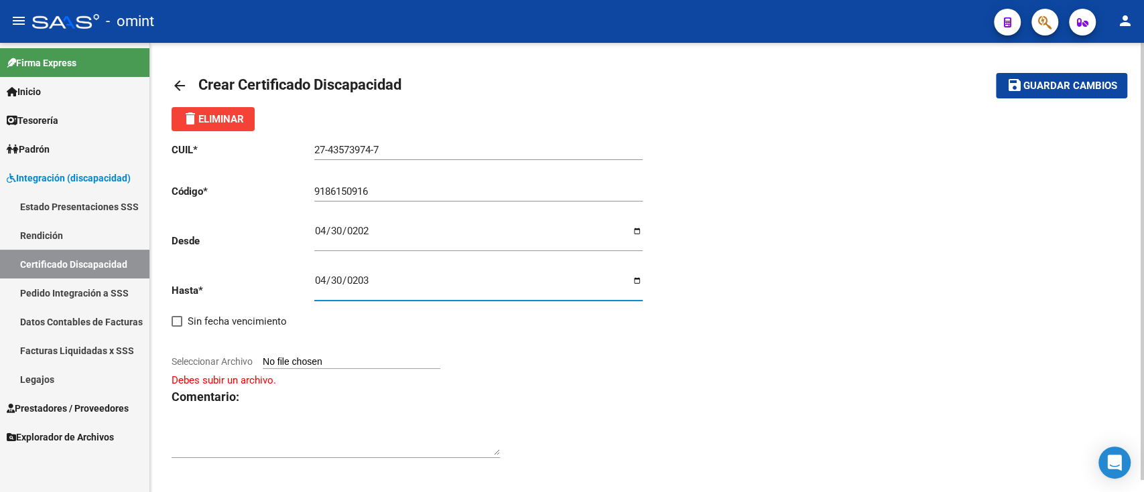
click at [630, 279] on input "2035-04-30" at bounding box center [478, 285] width 328 height 21
click at [631, 281] on input "2035-04-30" at bounding box center [478, 285] width 328 height 21
click at [345, 352] on div at bounding box center [409, 347] width 476 height 15
click at [366, 356] on app-file-uploader "Seleccionar Archivo" at bounding box center [310, 362] width 279 height 12
click at [277, 352] on div at bounding box center [409, 347] width 476 height 15
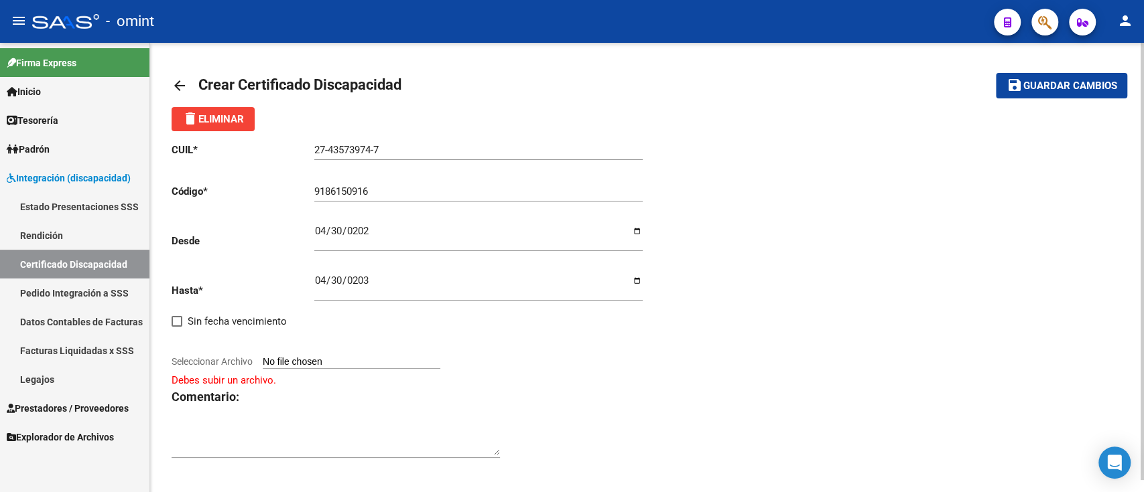
click at [279, 367] on input "Seleccionar Archivo" at bounding box center [352, 362] width 178 height 13
type input "C:\fakepath\cud de gil candela133924043489280515.pdf"
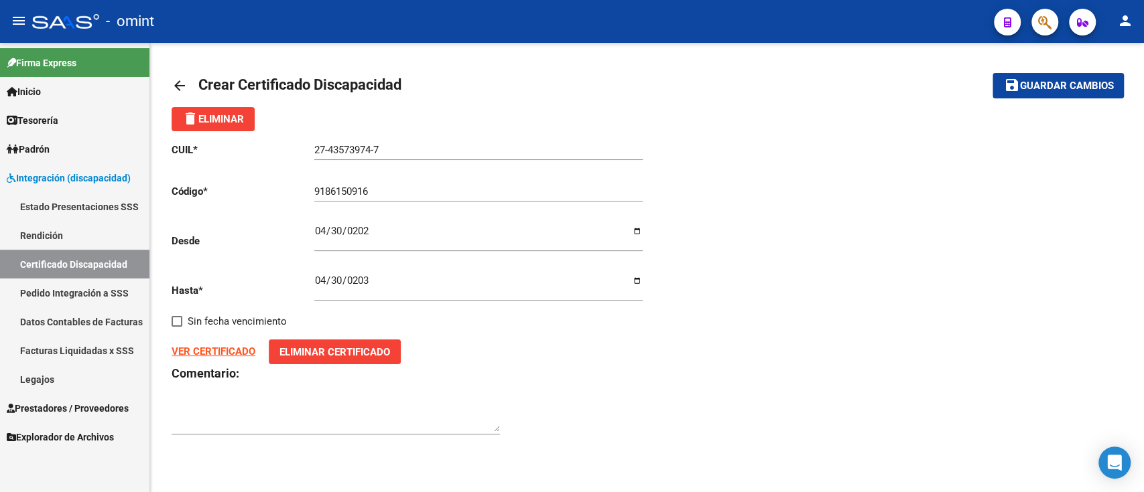
click at [1020, 83] on span "Guardar cambios" at bounding box center [1066, 86] width 94 height 12
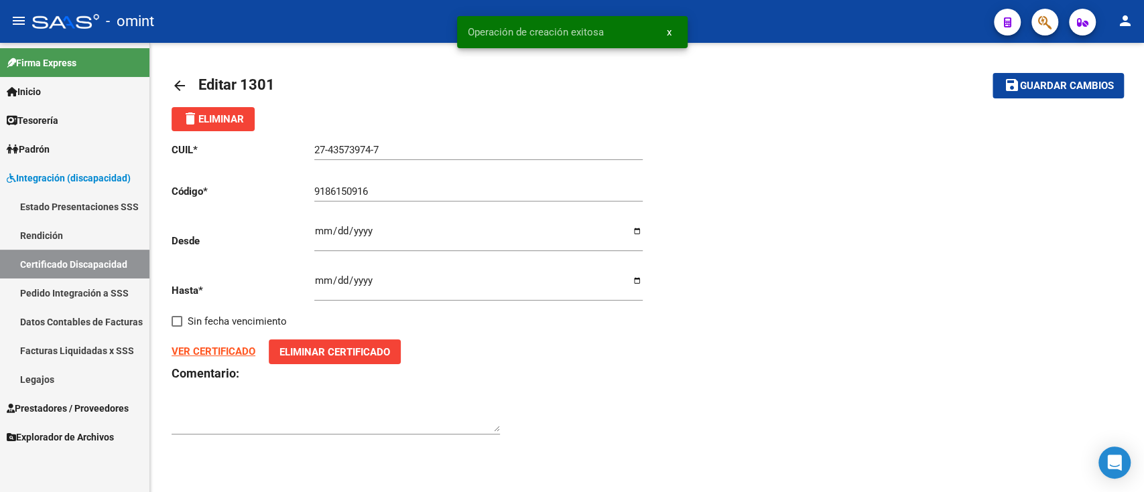
click at [174, 88] on mat-icon "arrow_back" at bounding box center [179, 86] width 16 height 16
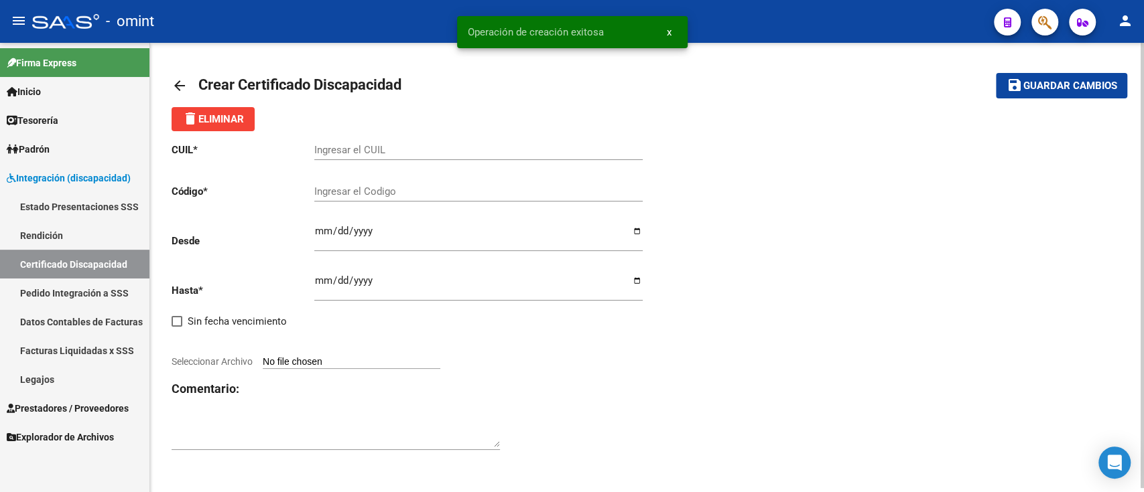
click at [174, 88] on mat-icon "arrow_back" at bounding box center [179, 86] width 16 height 16
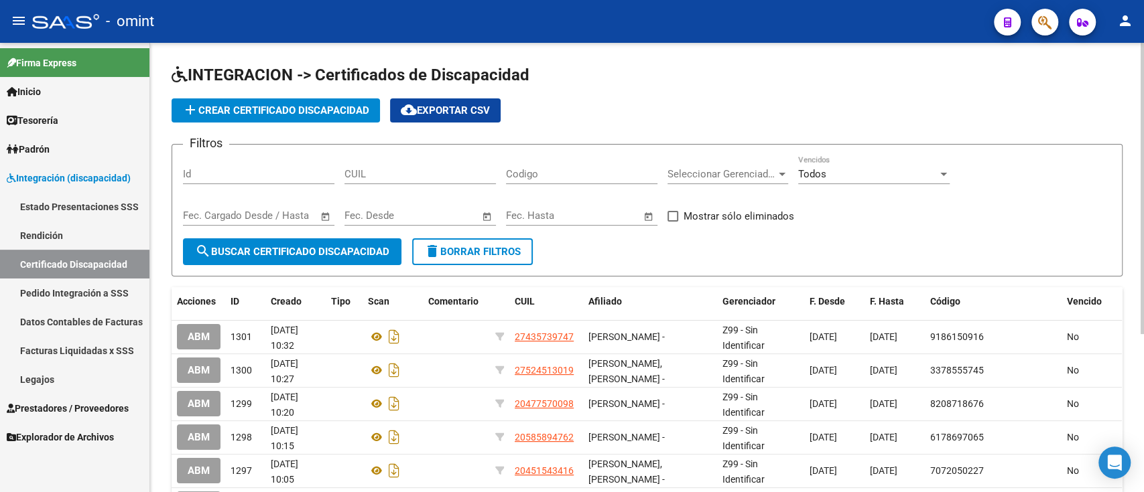
click at [402, 179] on input "CUIL" at bounding box center [419, 174] width 151 height 12
paste input "27-43573974-7"
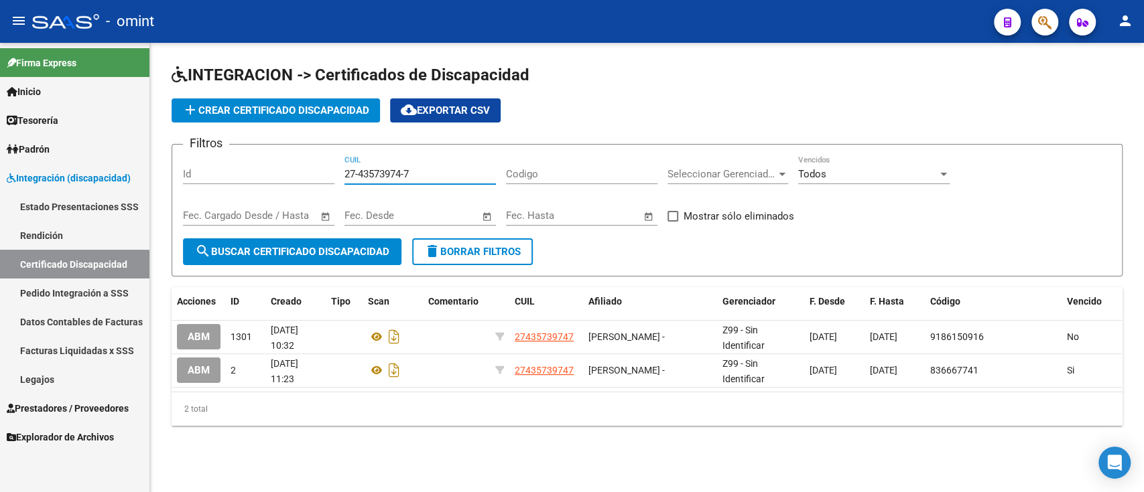
click at [369, 169] on input "27-43573974-7" at bounding box center [419, 174] width 151 height 12
paste input "0-52439657-3"
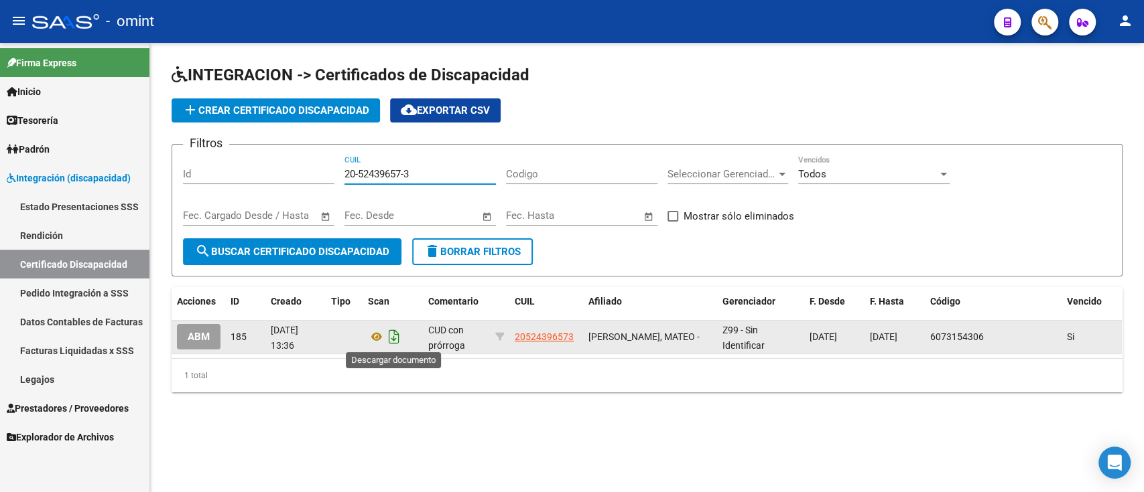
type input "20-52439657-3"
click at [392, 343] on icon "Descargar documento" at bounding box center [393, 336] width 17 height 21
click at [286, 105] on span "add Crear Certificado Discapacidad" at bounding box center [275, 111] width 187 height 12
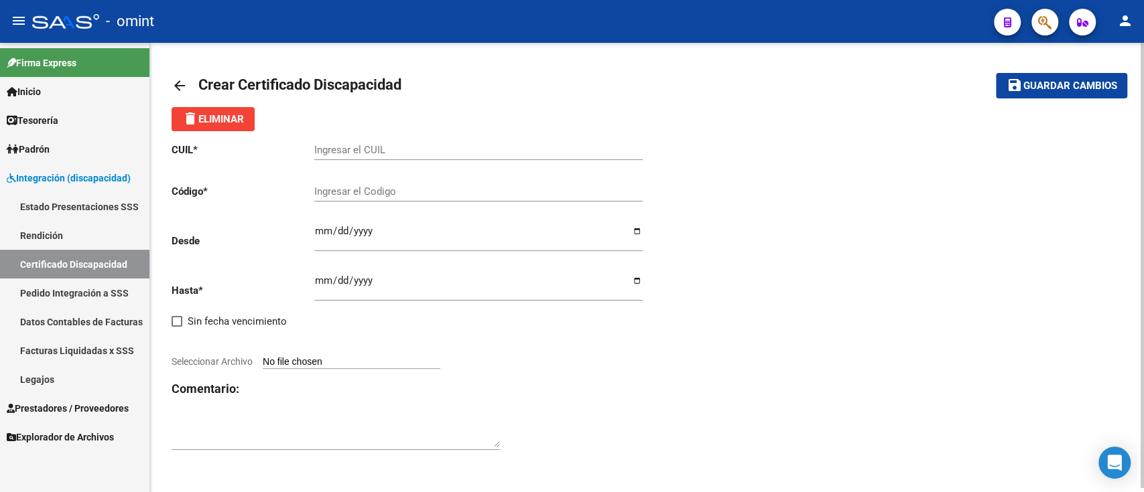
click at [321, 153] on input "Ingresar el CUIL" at bounding box center [478, 150] width 328 height 12
paste input "20-52439657-3"
type input "20-52439657-3"
click at [362, 186] on input "Ingresar el Codigo" at bounding box center [478, 192] width 328 height 12
type input "8804796454"
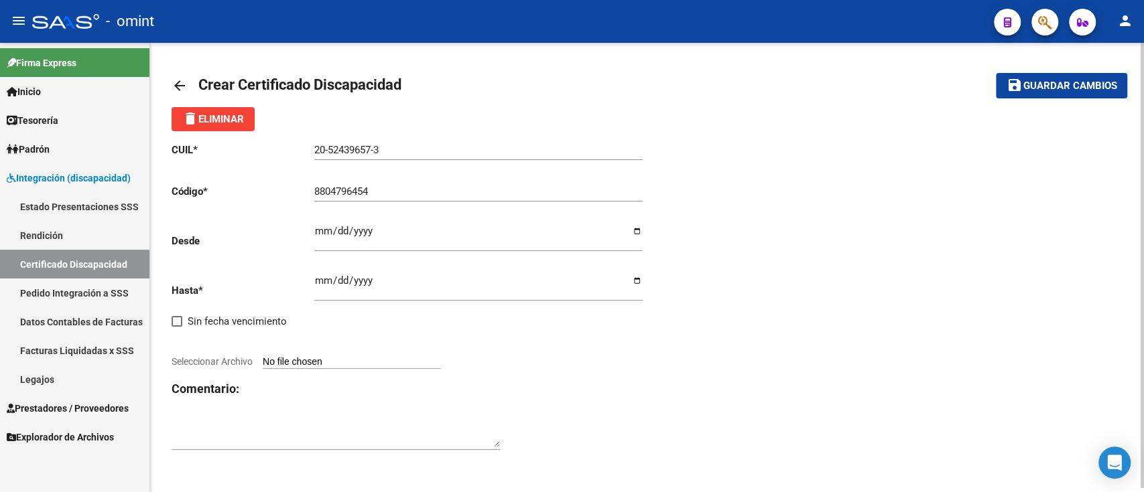
click at [309, 230] on div "CUIL * 20-52439657-3 Ingresar el CUIL Código * 8804796454 Ingresar el Codigo De…" at bounding box center [409, 297] width 476 height 332
click at [315, 231] on input "Ingresar fec. Desde" at bounding box center [478, 236] width 328 height 21
type input "2025-06-13"
click at [322, 279] on input "Ingresar fec. Hasta" at bounding box center [478, 285] width 328 height 21
click at [318, 281] on input "Ingresar fec. Hasta" at bounding box center [478, 285] width 328 height 21
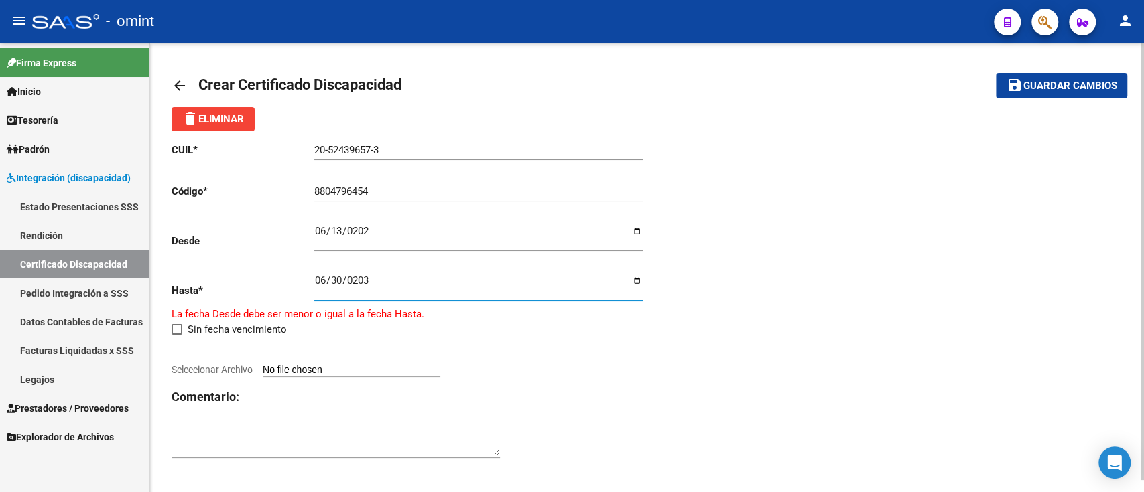
type input "2035-06-30"
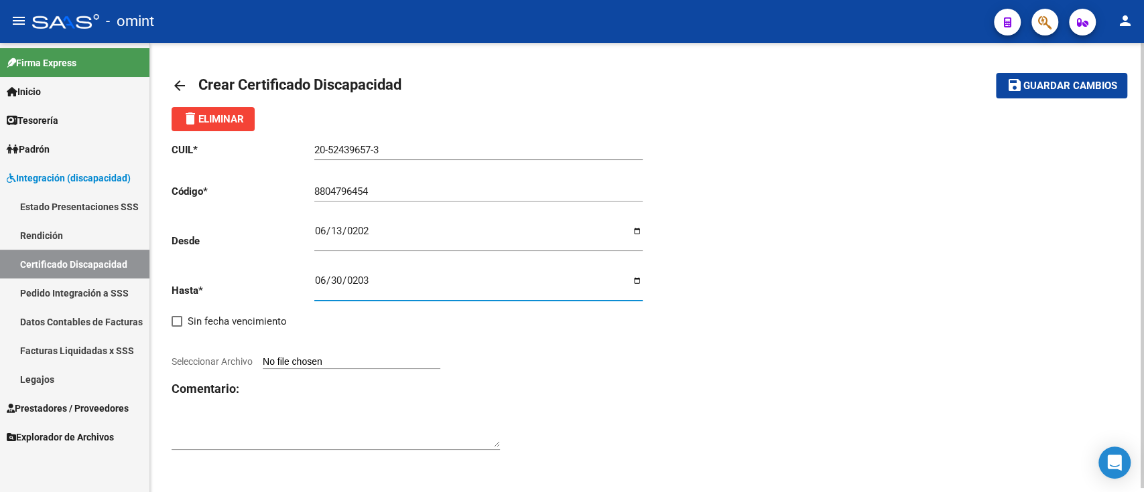
click at [647, 275] on div "CUIL * 20-52439657-3 Ingresar el CUIL Código * 8804796454 Ingresar el Codigo De…" at bounding box center [646, 297] width 951 height 332
click at [634, 286] on input "2035-06-30" at bounding box center [478, 285] width 328 height 21
click at [371, 372] on div "CUIL * 20-52439657-3 Ingresar el CUIL Código * 8804796454 Ingresar el Codigo De…" at bounding box center [409, 297] width 476 height 332
click at [368, 364] on input "Seleccionar Archivo" at bounding box center [352, 362] width 178 height 13
type input "C:\fakepath\CUD FERNANDEZ FIGUEROA MATEO133953325863721945.pdf"
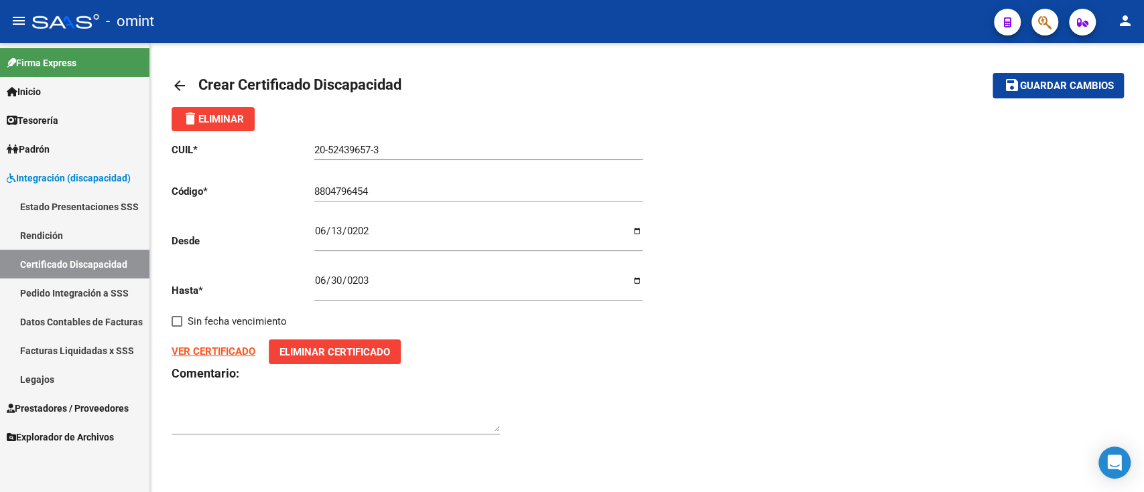
click at [1037, 79] on span "save Guardar cambios" at bounding box center [1058, 85] width 110 height 12
click at [168, 81] on div "arrow_back Editar 1302 save Guardar cambios delete Eliminar CUIL * 20-52439657-…" at bounding box center [646, 261] width 993 height 437
click at [176, 81] on mat-icon "arrow_back" at bounding box center [179, 86] width 16 height 16
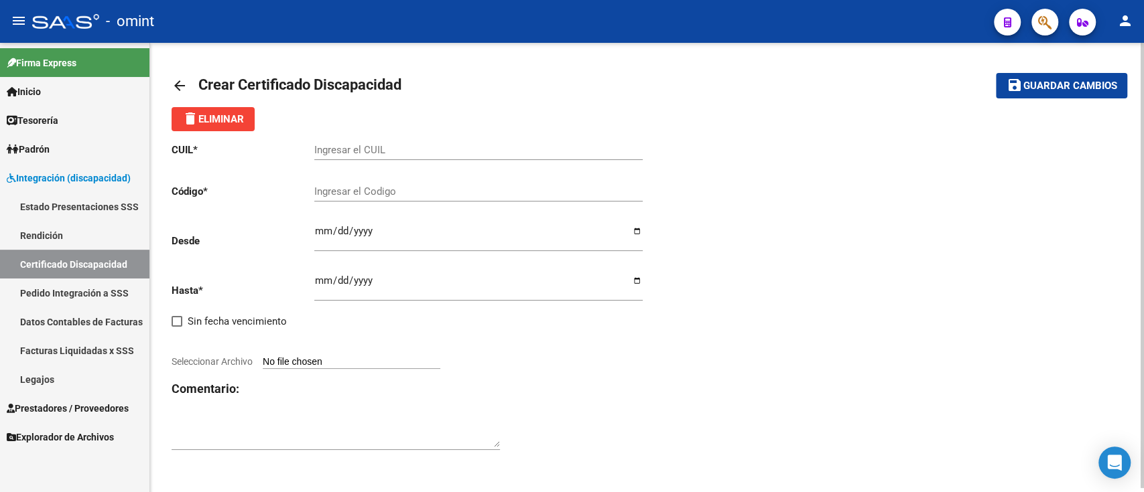
click at [182, 87] on mat-icon "arrow_back" at bounding box center [179, 86] width 16 height 16
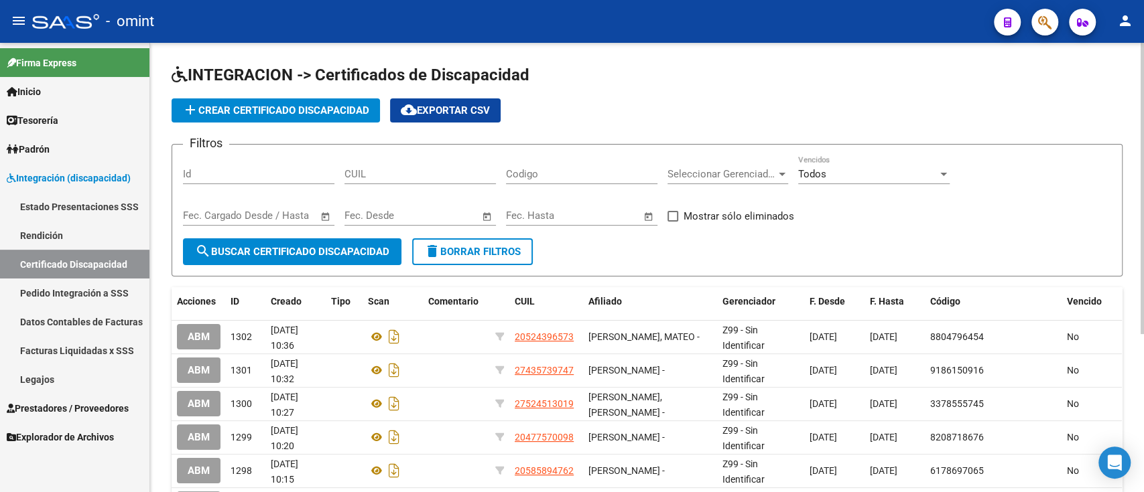
click at [489, 190] on div "CUIL" at bounding box center [419, 176] width 151 height 42
click at [472, 181] on div "CUIL" at bounding box center [419, 169] width 151 height 29
paste input "20-53991042-7"
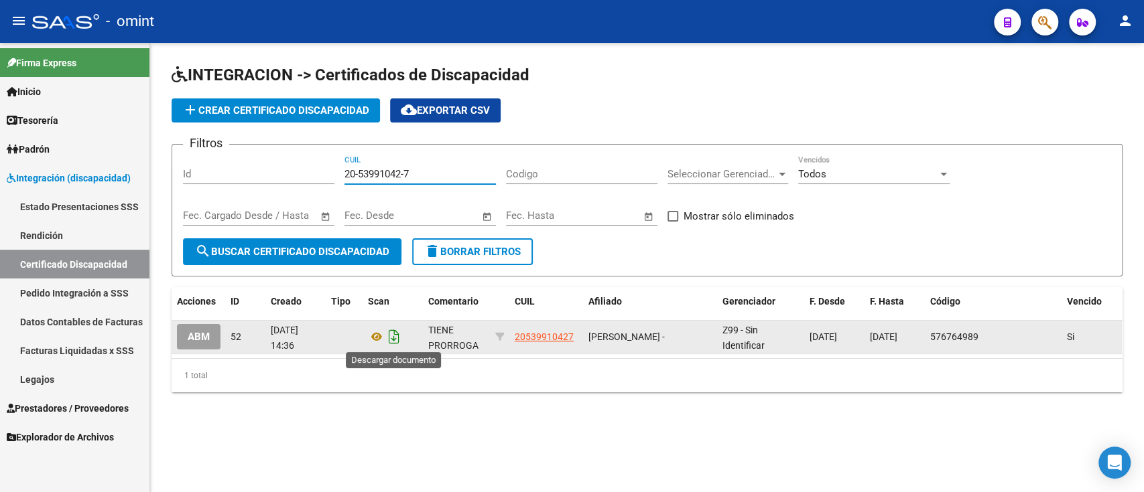
type input "20-53991042-7"
click at [389, 340] on icon "Descargar documento" at bounding box center [393, 336] width 17 height 21
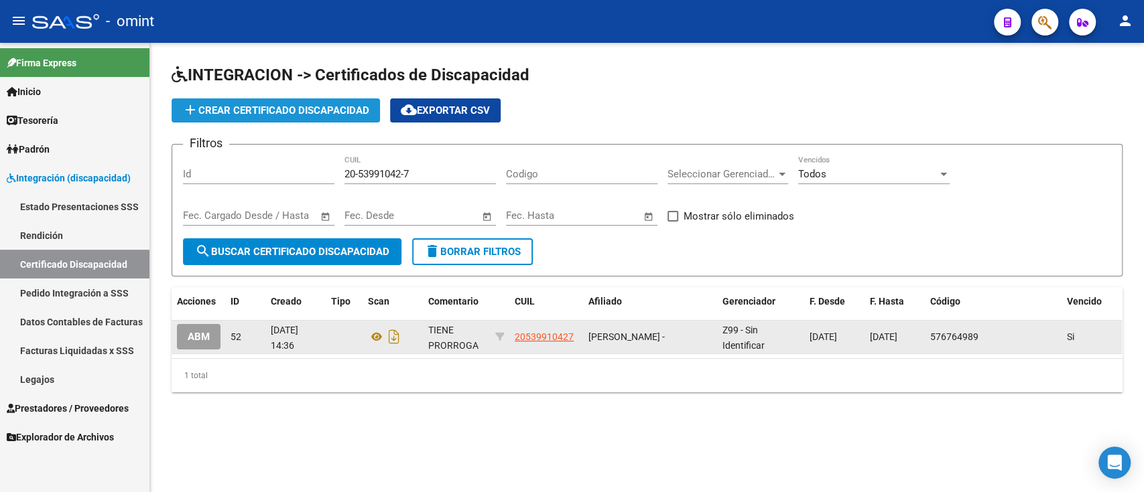
click at [299, 119] on button "add Crear Certificado Discapacidad" at bounding box center [275, 110] width 208 height 24
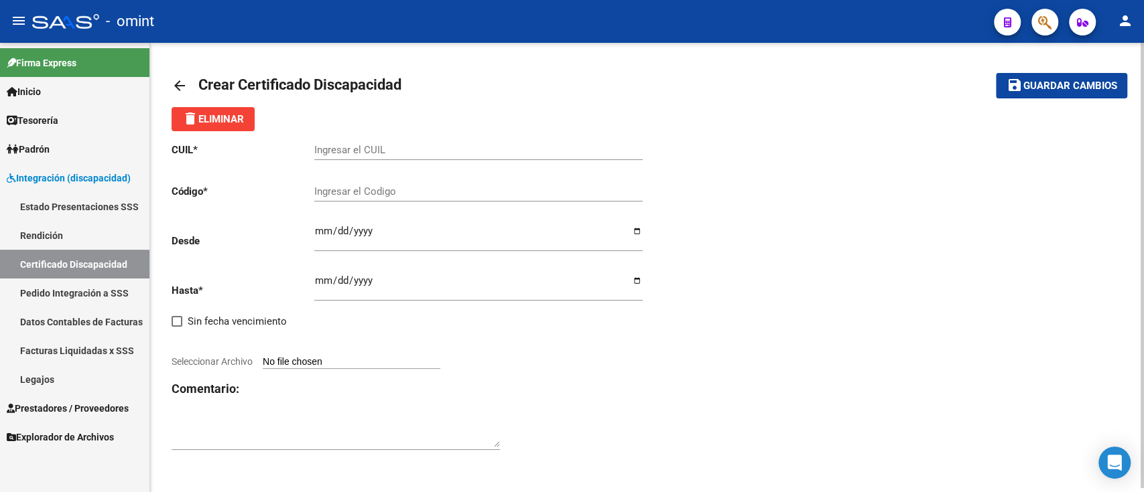
click at [331, 162] on div "Ingresar el CUIL" at bounding box center [478, 152] width 328 height 42
click at [347, 153] on input "Ingresar el CUIL" at bounding box center [478, 150] width 328 height 12
paste input "20-53991042-7"
type input "20-53991042-7"
click at [370, 173] on div "Ingresar el Codigo" at bounding box center [478, 187] width 328 height 29
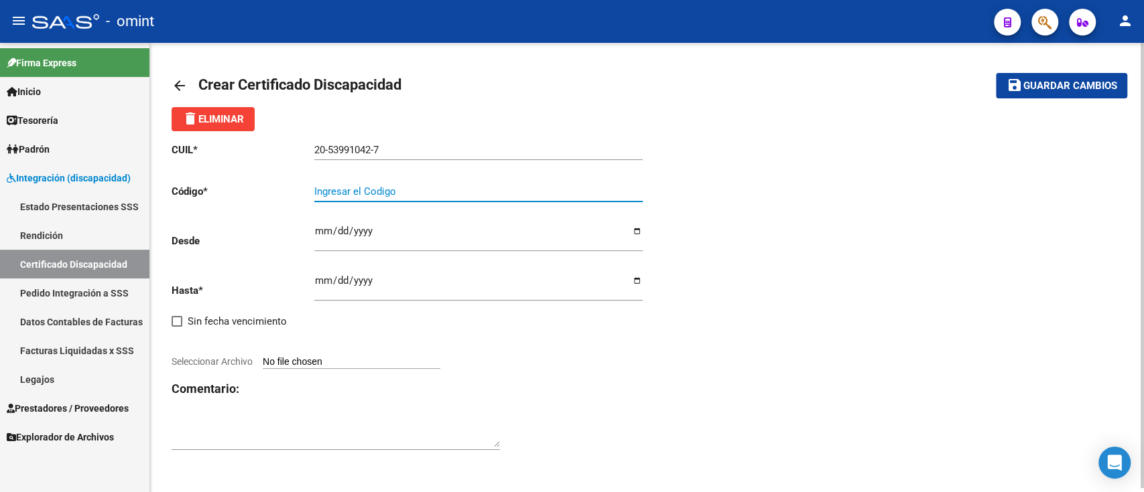
click at [378, 192] on input "Ingresar el Codigo" at bounding box center [478, 192] width 328 height 12
click at [346, 188] on input "Ingresar el Codigo" at bounding box center [478, 192] width 328 height 12
type input "2417715600"
click at [427, 232] on input "Ingresar fec. Desde" at bounding box center [478, 236] width 328 height 21
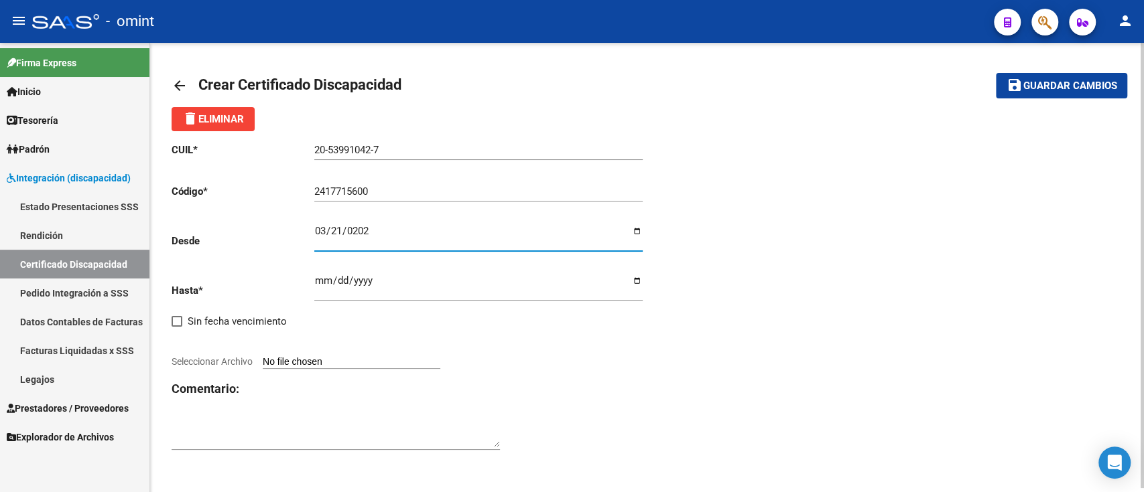
type input "2025-03-21"
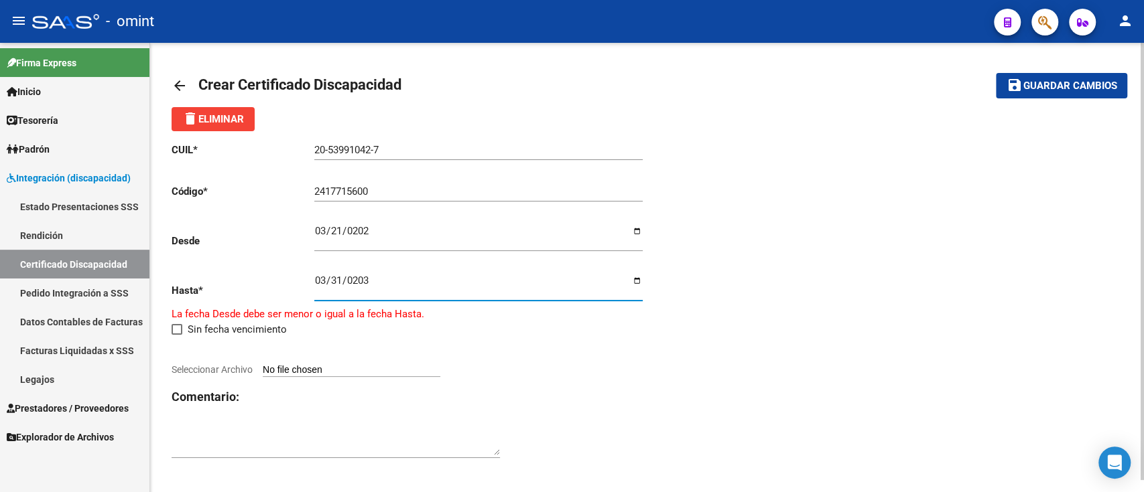
type input "[DATE]"
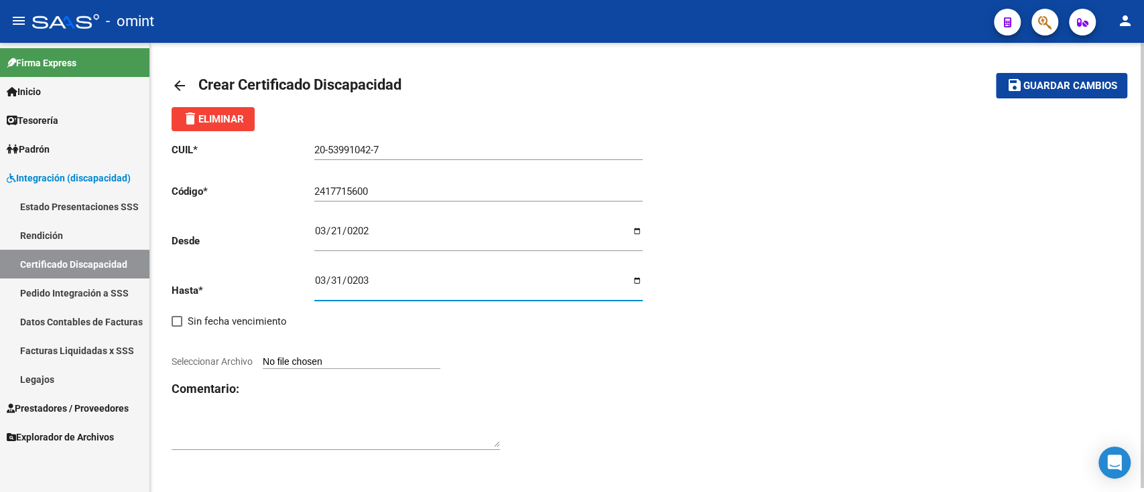
click at [374, 362] on input "Seleccionar Archivo" at bounding box center [352, 362] width 178 height 13
type input "C:\fakepath\cud de alejo fernandez133891191201042960.pdf"
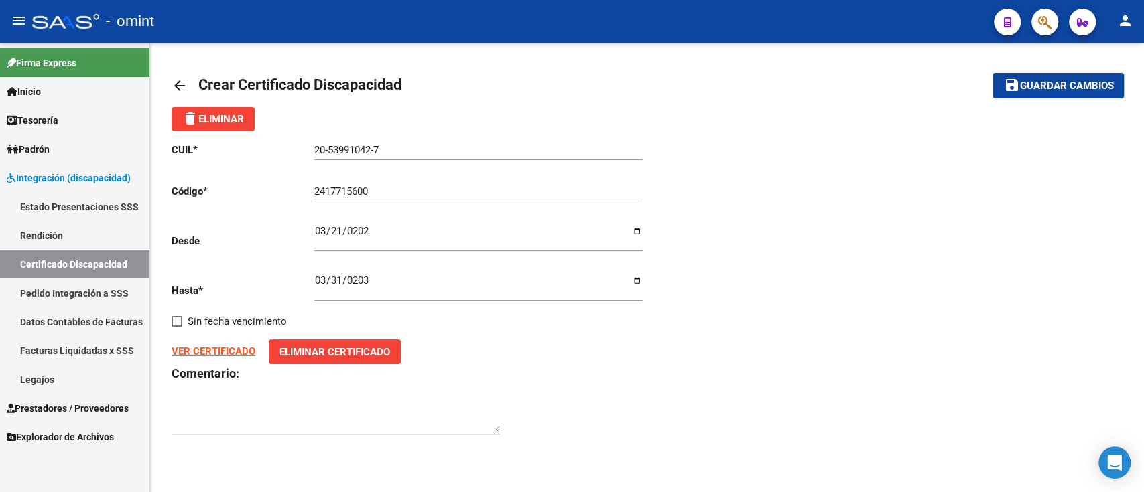
click at [1038, 94] on button "save Guardar cambios" at bounding box center [1057, 85] width 131 height 25
click at [180, 88] on mat-icon "arrow_back" at bounding box center [179, 86] width 16 height 16
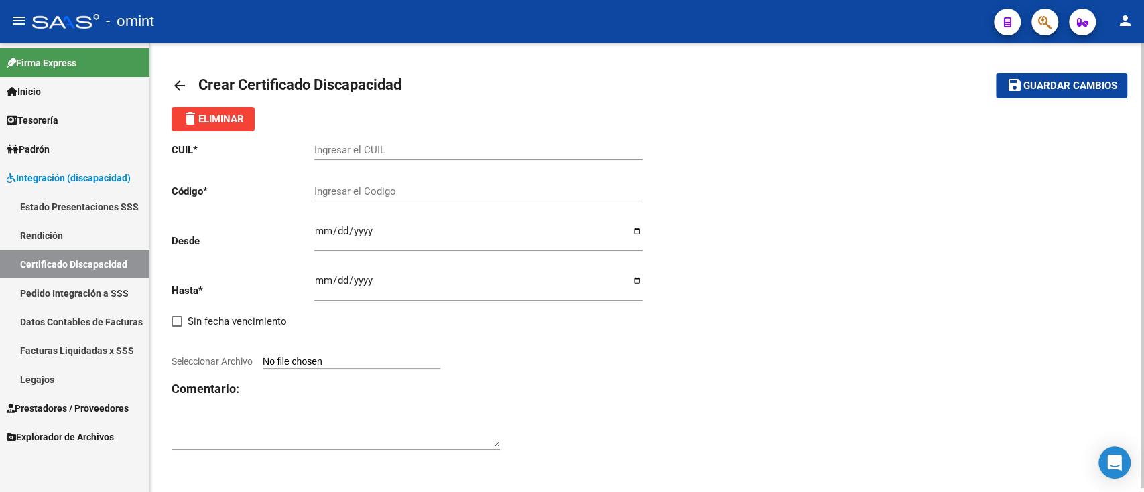
click at [180, 88] on mat-icon "arrow_back" at bounding box center [179, 86] width 16 height 16
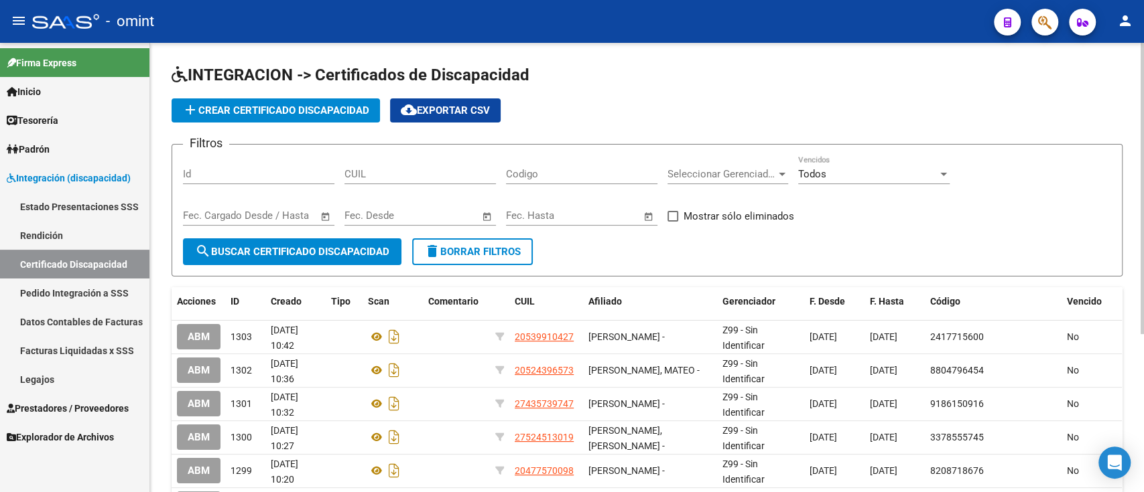
click at [439, 185] on div "CUIL" at bounding box center [419, 176] width 151 height 42
click at [435, 174] on input "CUIL" at bounding box center [419, 174] width 151 height 12
paste input "27-58623877-4"
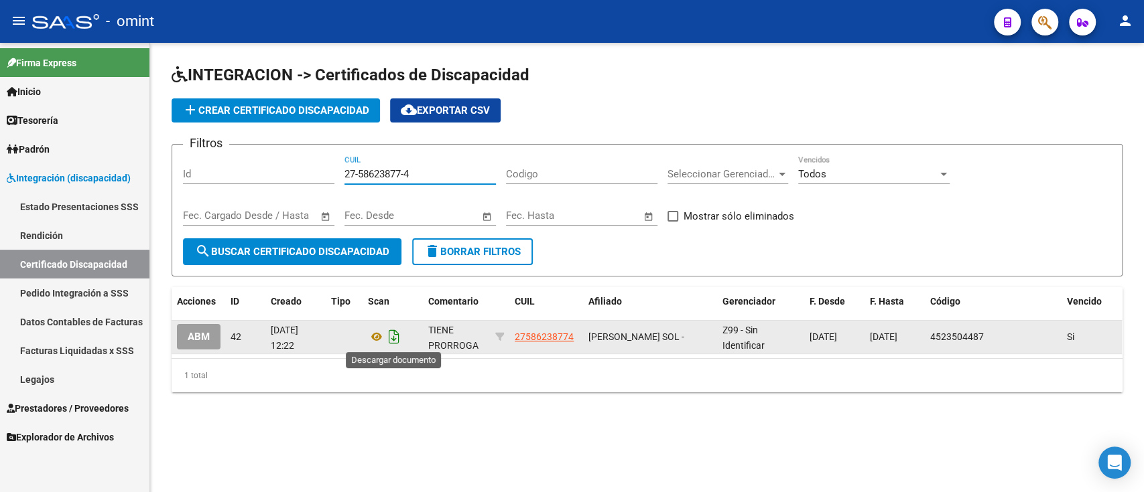
type input "27-58623877-4"
click at [390, 339] on icon "Descargar documento" at bounding box center [393, 336] width 17 height 21
click at [788, 421] on div "INTEGRACION -> Certificados de Discapacidad add Crear Certificado Discapacidad …" at bounding box center [646, 239] width 993 height 393
click at [309, 115] on span "add Crear Certificado Discapacidad" at bounding box center [275, 111] width 187 height 12
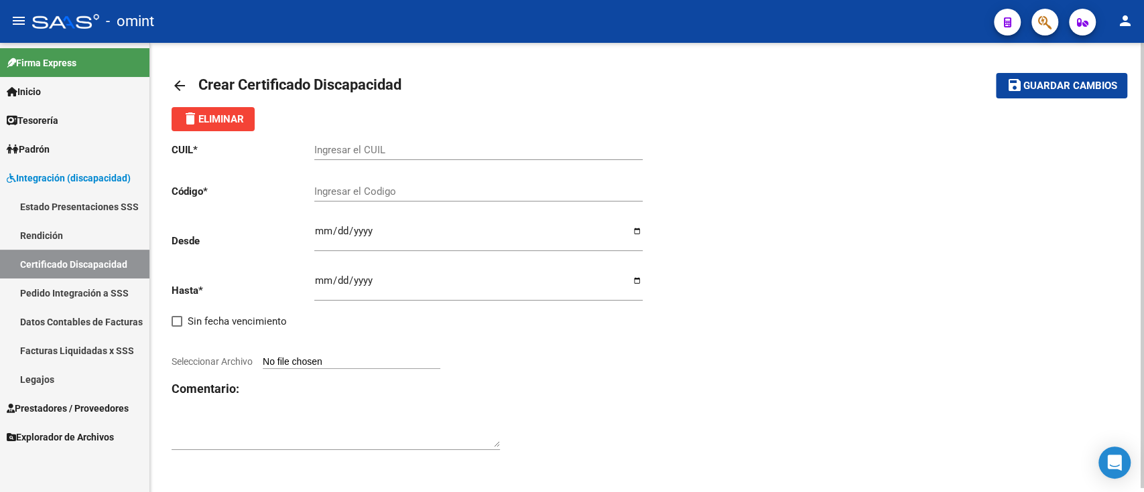
click at [372, 162] on div "Ingresar el CUIL" at bounding box center [478, 152] width 328 height 42
click at [377, 153] on input "Ingresar el CUIL" at bounding box center [478, 150] width 328 height 12
paste input "27-58623877-4"
type input "27-58623877-4"
click at [405, 173] on div "Ingresar el Codigo" at bounding box center [478, 187] width 328 height 29
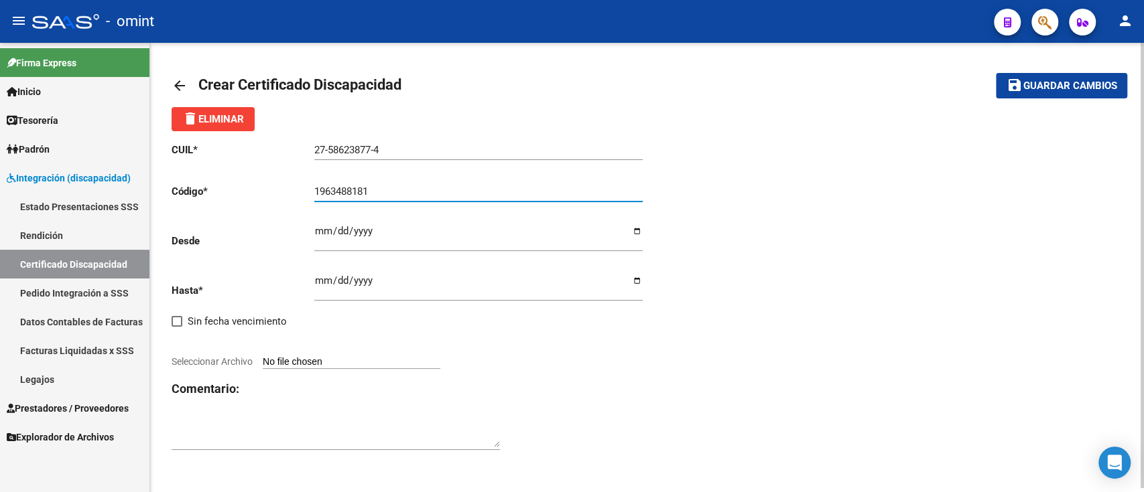
type input "1963488181"
click at [361, 238] on input "Ingresar fec. Desde" at bounding box center [478, 236] width 328 height 21
type input "2025-06-25"
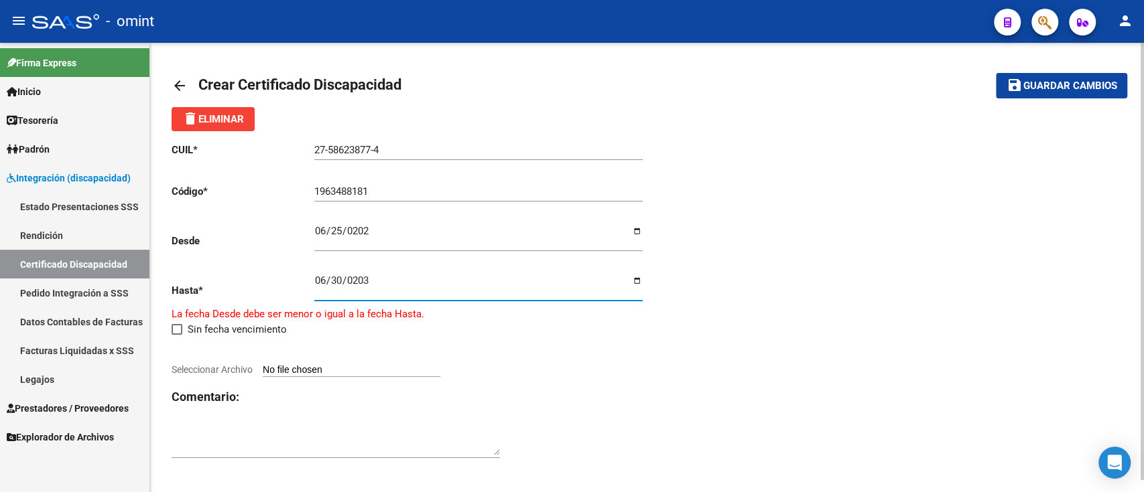
type input "[DATE]"
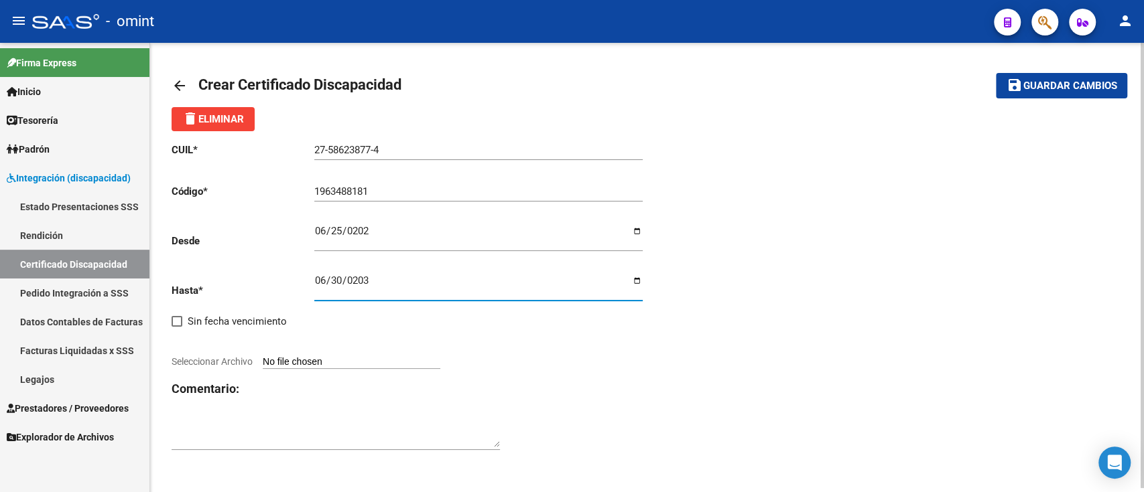
click at [633, 287] on input "[DATE]" at bounding box center [478, 285] width 328 height 21
click at [370, 360] on input "Seleccionar Archivo" at bounding box center [352, 362] width 178 height 13
type input "C:\fakepath\cud de falco malena133975754070372042.pdf"
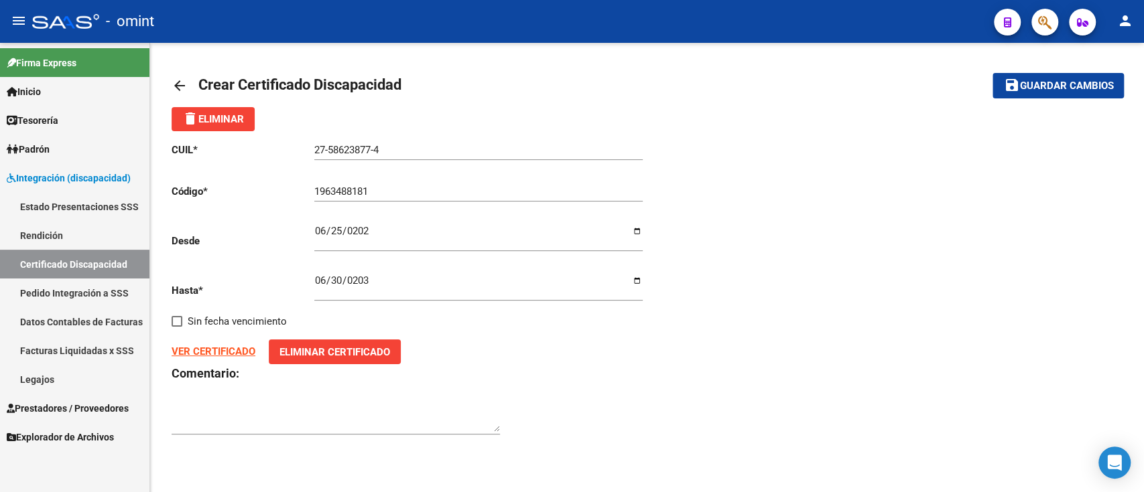
click at [1064, 83] on span "Guardar cambios" at bounding box center [1066, 86] width 94 height 12
drag, startPoint x: 386, startPoint y: 285, endPoint x: 507, endPoint y: 2, distance: 308.2
click at [421, 273] on div "2030-06-30 Ingresar fec. Hasta" at bounding box center [478, 283] width 328 height 38
click at [165, 90] on div "arrow_back Editar 1304 save Guardar cambios delete Eliminar CUIL * 27-58623877-…" at bounding box center [646, 261] width 993 height 437
click at [174, 86] on mat-icon "arrow_back" at bounding box center [179, 86] width 16 height 16
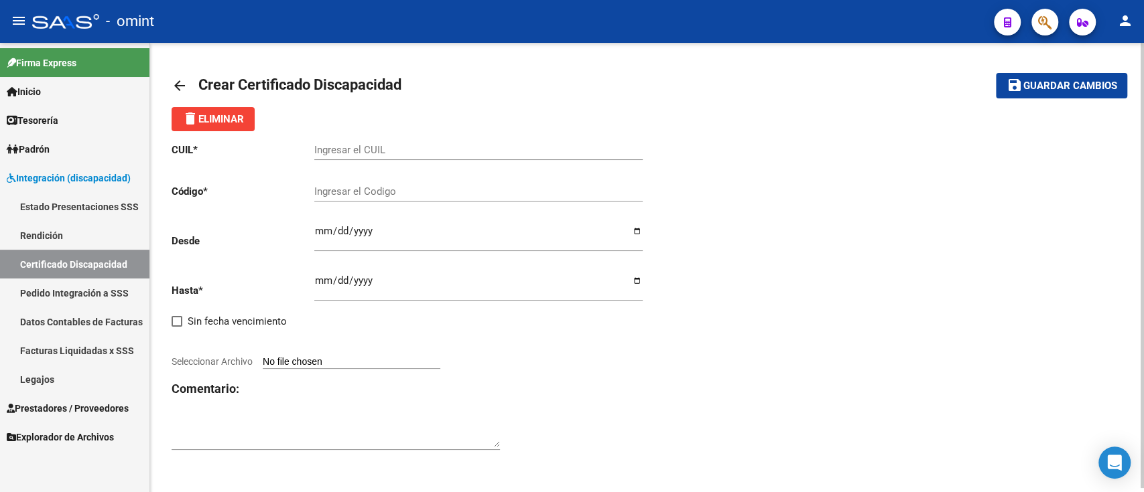
click at [182, 83] on mat-icon "arrow_back" at bounding box center [179, 86] width 16 height 16
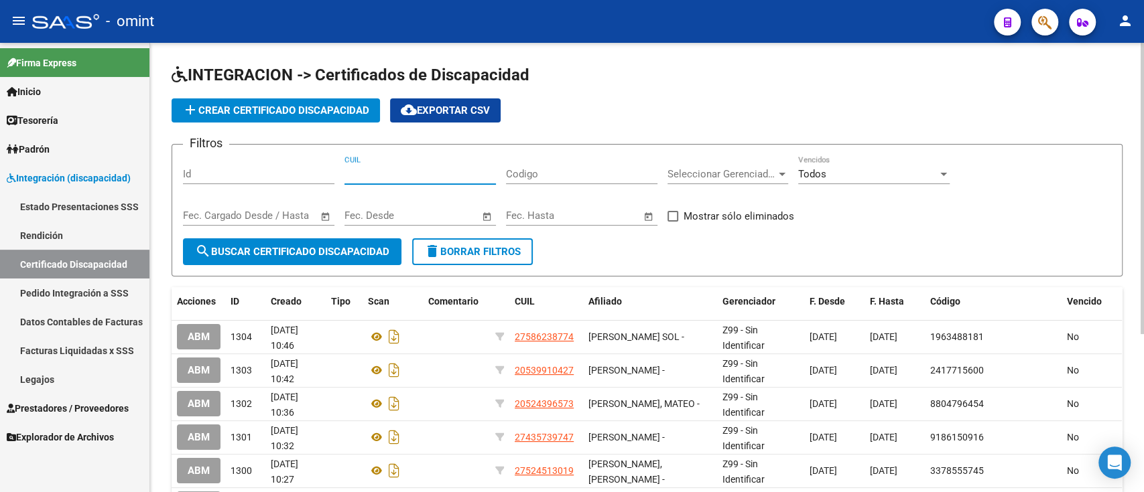
click at [403, 174] on input "CUIL" at bounding box center [419, 174] width 151 height 12
paste input "20-56664956-0"
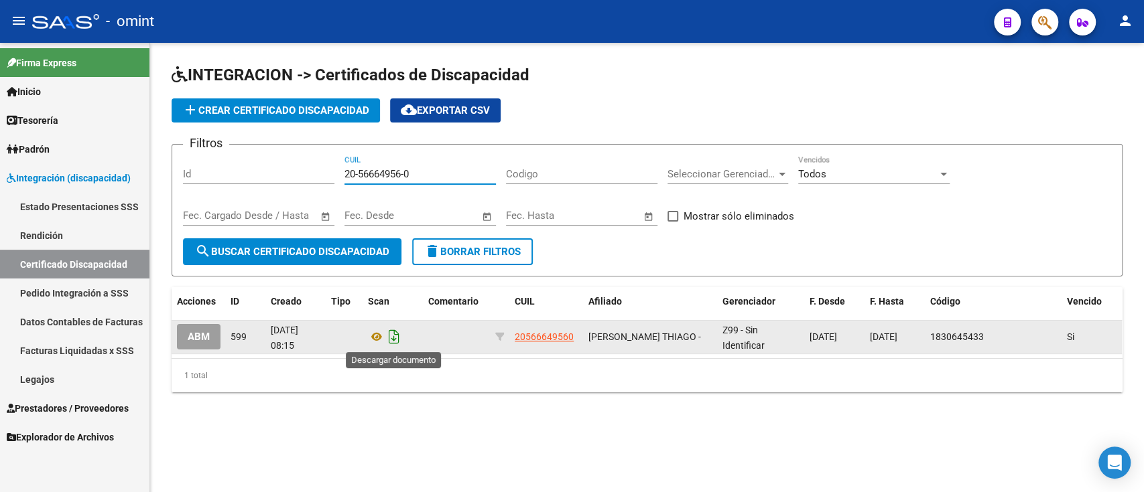
type input "20-56664956-0"
click at [391, 340] on icon "Descargar documento" at bounding box center [393, 336] width 17 height 21
click at [268, 102] on button "add Crear Certificado Discapacidad" at bounding box center [275, 110] width 208 height 24
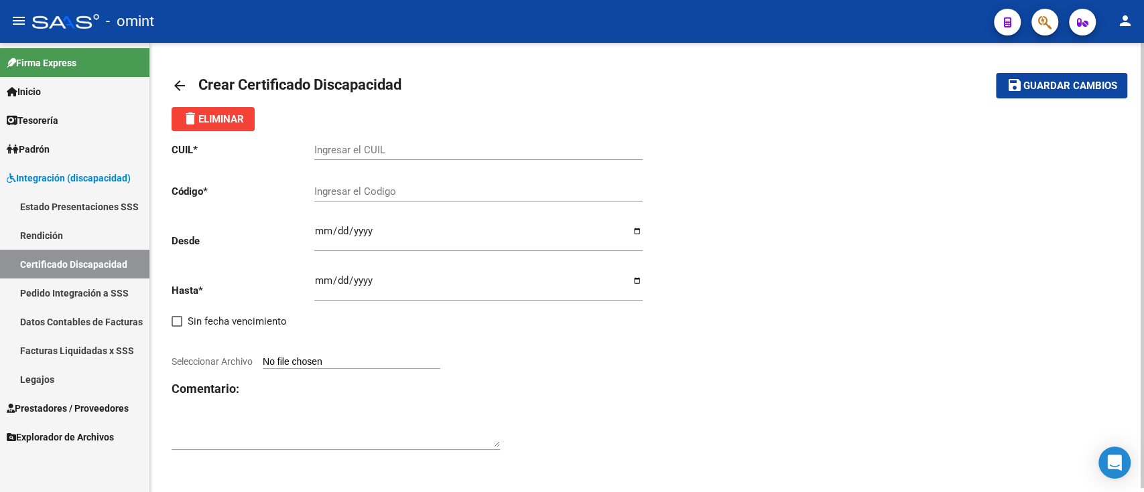
click at [336, 142] on div "Ingresar el CUIL" at bounding box center [478, 145] width 328 height 29
paste input "20-56664956-0"
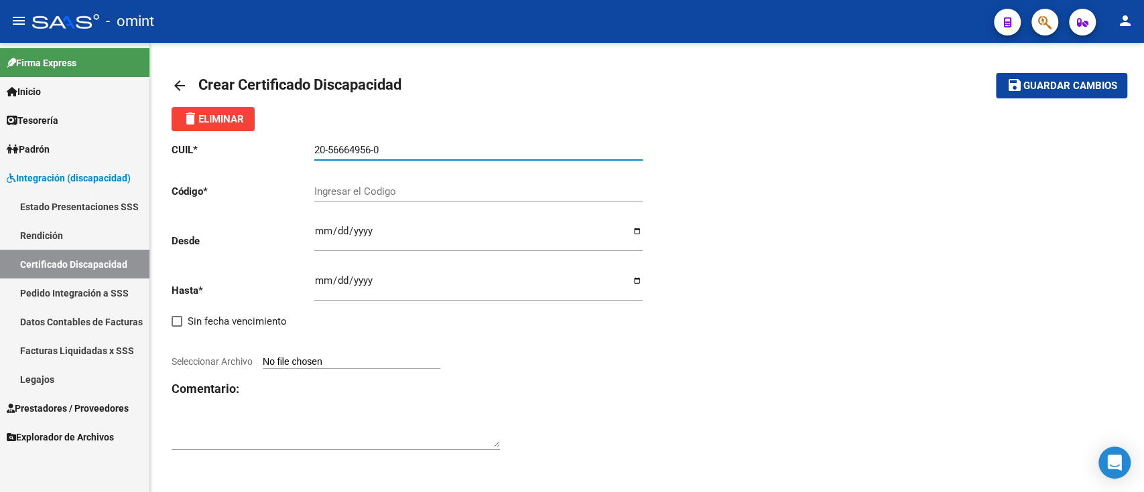
type input "20-56664956-0"
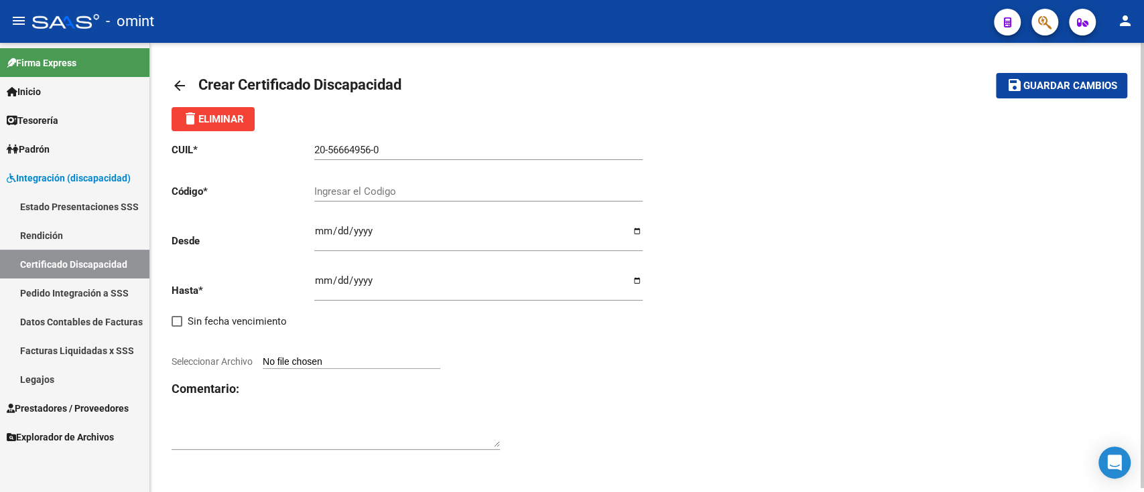
click at [375, 184] on div "Ingresar el Codigo" at bounding box center [478, 187] width 328 height 29
click at [438, 208] on div "Ingresar el Codigo" at bounding box center [478, 194] width 328 height 42
click at [443, 190] on input "Ingresar el Codigo" at bounding box center [478, 192] width 328 height 12
type input "9785821218"
click at [389, 224] on div "Ingresar fec. Desde" at bounding box center [478, 233] width 328 height 38
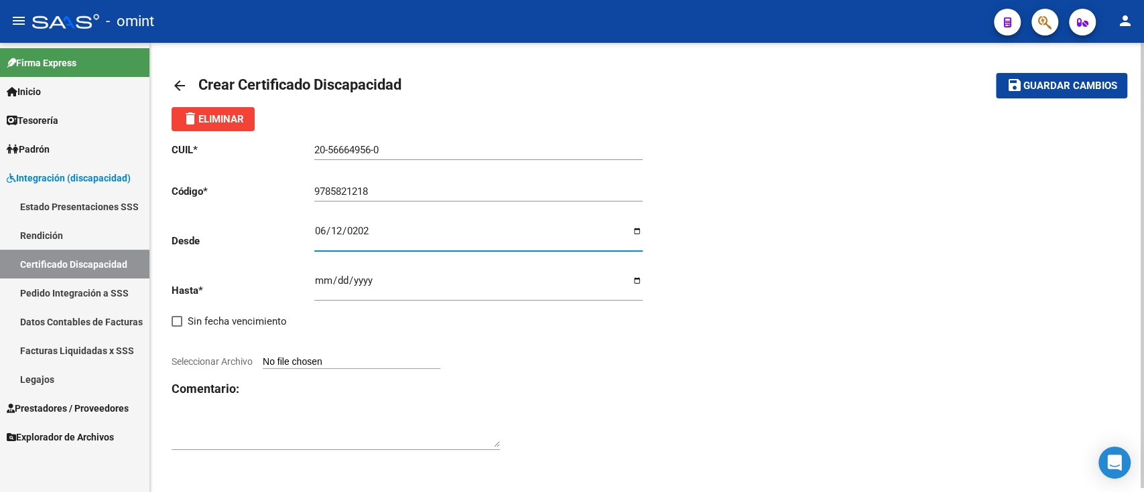
type input "2025-06-12"
click at [316, 276] on input "Ingresar fec. Hasta" at bounding box center [478, 285] width 328 height 21
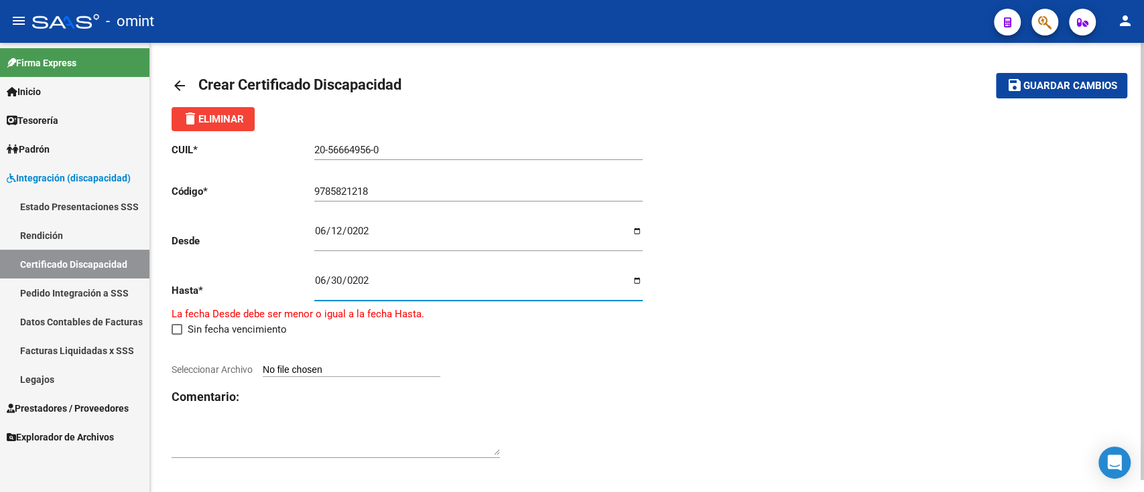
type input "2027-06-30"
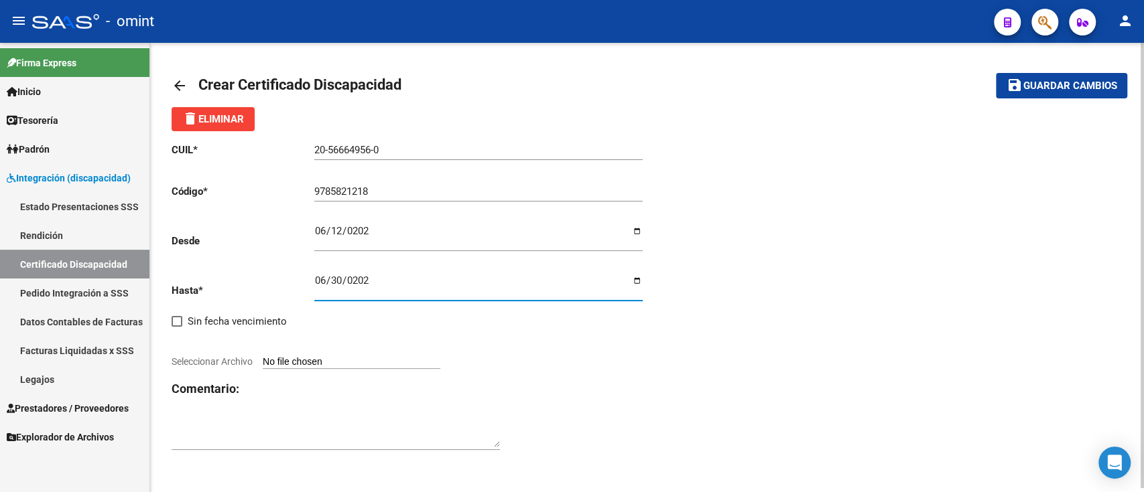
click at [375, 350] on div at bounding box center [409, 347] width 476 height 15
click at [365, 365] on input "Seleccionar Archivo" at bounding box center [352, 362] width 178 height 13
type input "C:\fakepath\cud de espindola thiago133962125416936772.pdf"
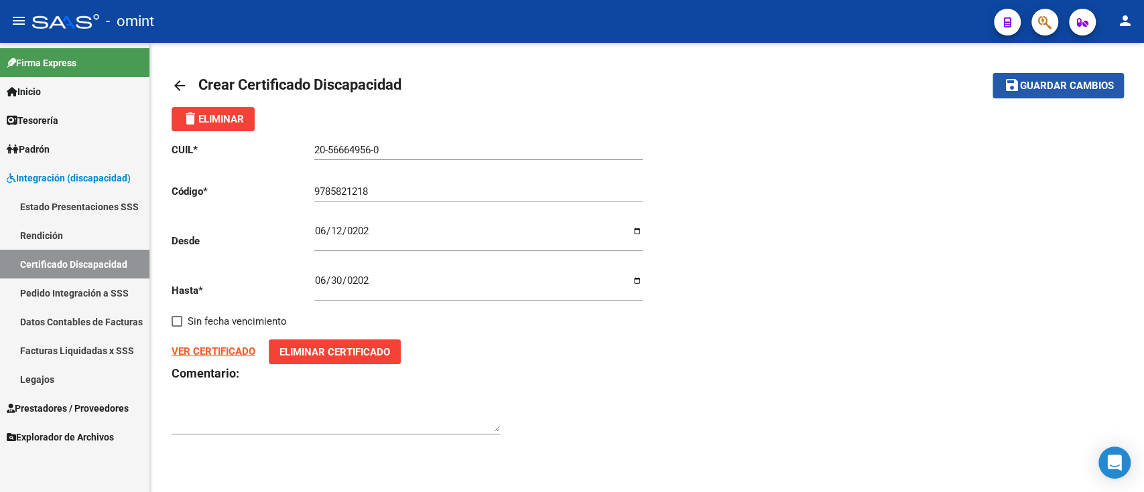
click at [1088, 85] on span "Guardar cambios" at bounding box center [1066, 86] width 94 height 12
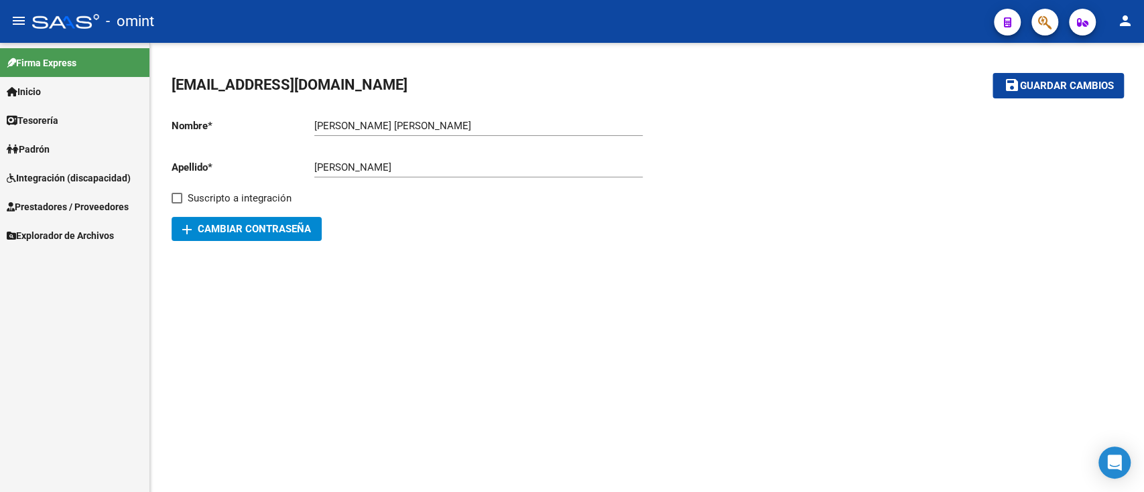
click at [82, 167] on link "Integración (discapacidad)" at bounding box center [74, 177] width 149 height 29
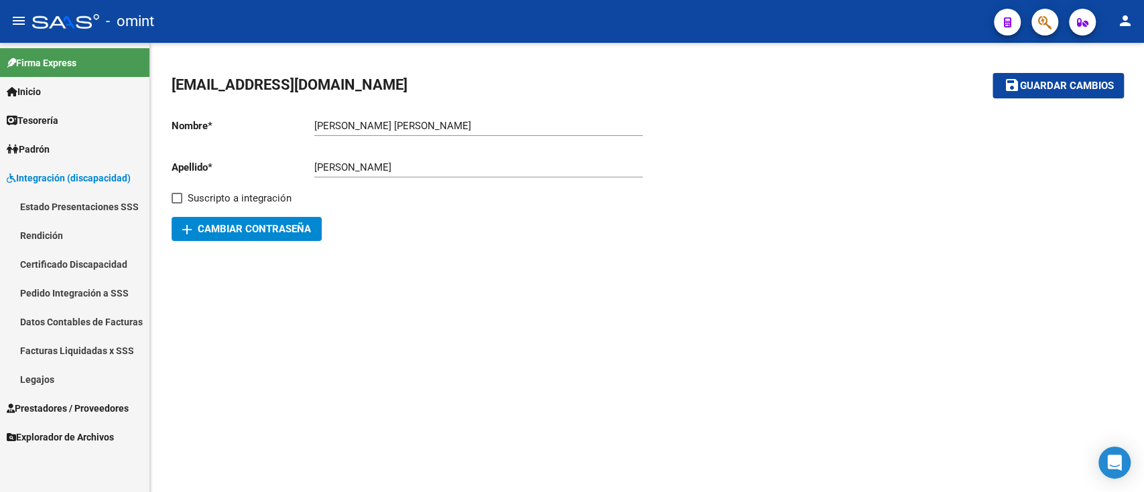
click at [105, 258] on link "Certificado Discapacidad" at bounding box center [74, 264] width 149 height 29
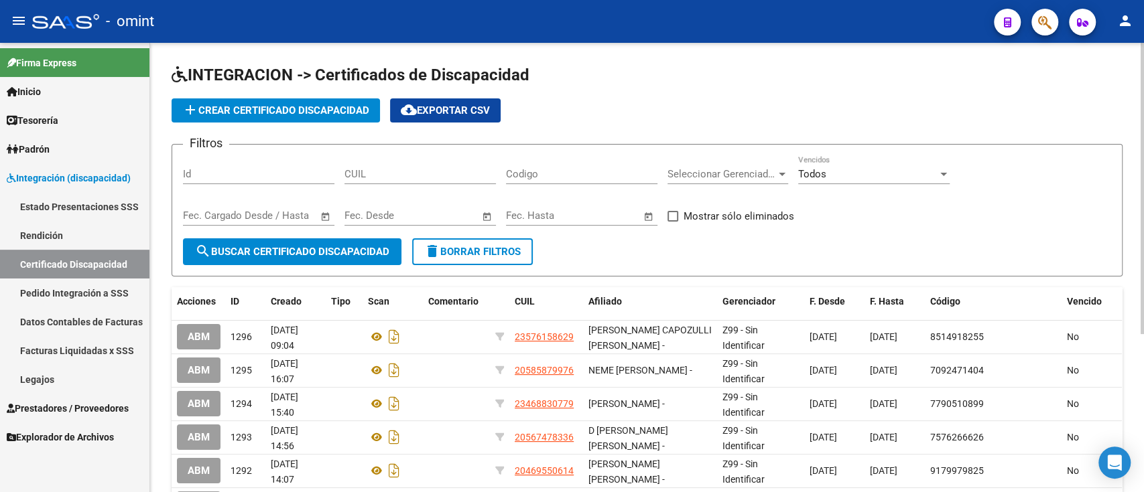
click at [567, 180] on div "Codigo" at bounding box center [581, 169] width 151 height 29
click at [362, 159] on div "CUIL" at bounding box center [419, 169] width 151 height 29
click at [386, 171] on input "CUIL" at bounding box center [419, 174] width 151 height 12
paste input "20-45154341-6"
click at [387, 178] on input "20-45154341-6" at bounding box center [419, 174] width 151 height 12
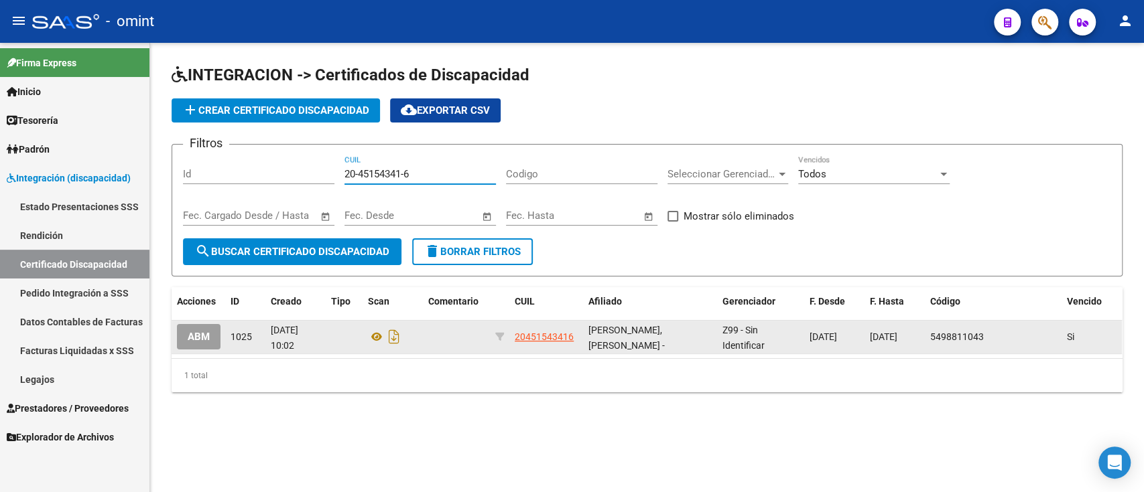
type input "20-45154341-6"
drag, startPoint x: 1079, startPoint y: 344, endPoint x: 850, endPoint y: 330, distance: 228.9
click at [850, 330] on div "ABM 1025 04/06/2025 10:02 20451543416 LORENZINI, BALTHAZAR TOMAS - Z99 - Sin Id…" at bounding box center [646, 337] width 950 height 33
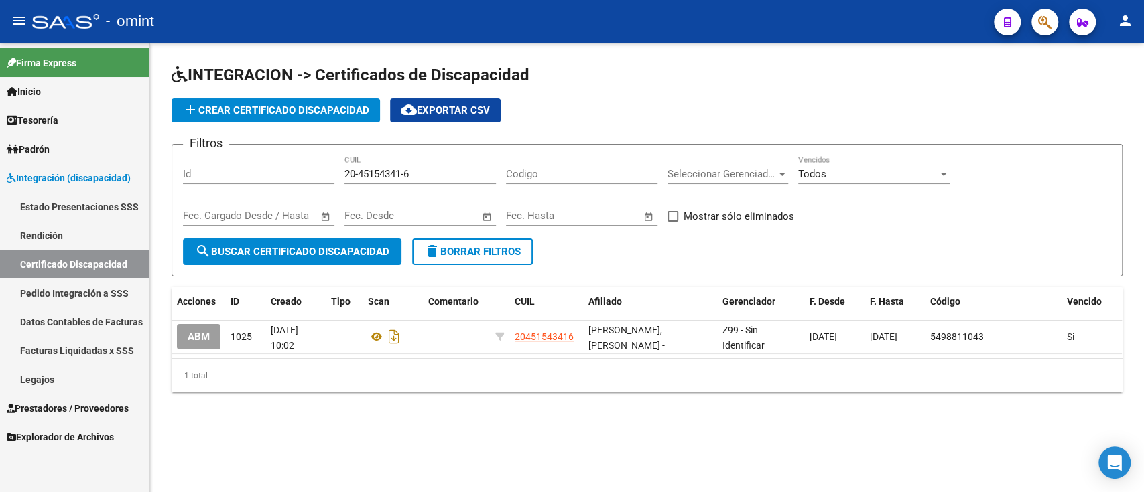
click at [795, 368] on div "1 total" at bounding box center [646, 375] width 951 height 33
drag, startPoint x: 613, startPoint y: 358, endPoint x: 787, endPoint y: 355, distance: 174.2
click at [787, 355] on div "Acciones ID Creado Tipo Scan Comentario CUIL Afiliado Gerenciador F. Desde F. H…" at bounding box center [646, 339] width 951 height 105
click at [477, 354] on datatable-selection "ABM 1025 04/06/2025 10:02 20451543416 LORENZINI, BALTHAZAR TOMAS - Z99 - Sin Id…" at bounding box center [646, 351] width 950 height 12
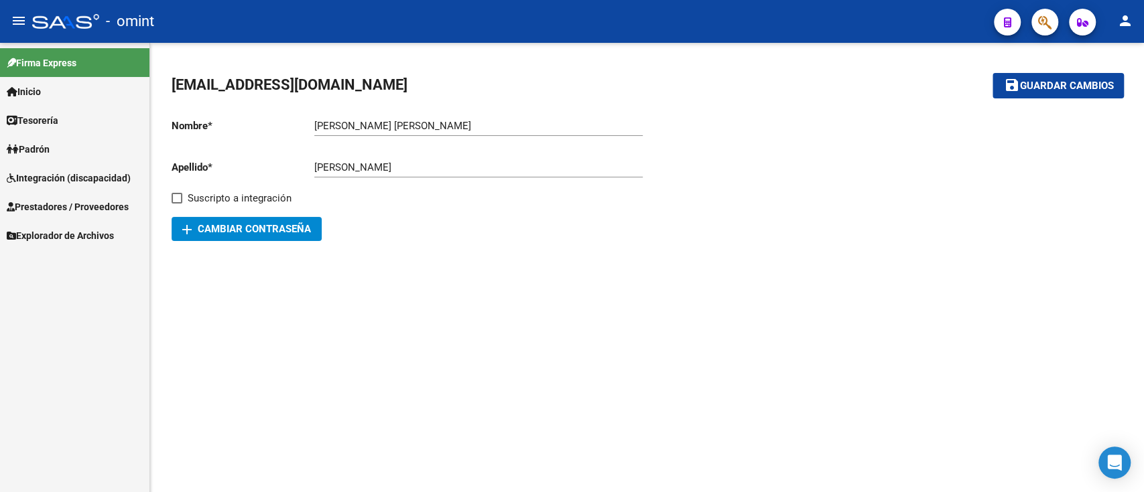
click at [123, 174] on span "Integración (discapacidad)" at bounding box center [69, 178] width 124 height 15
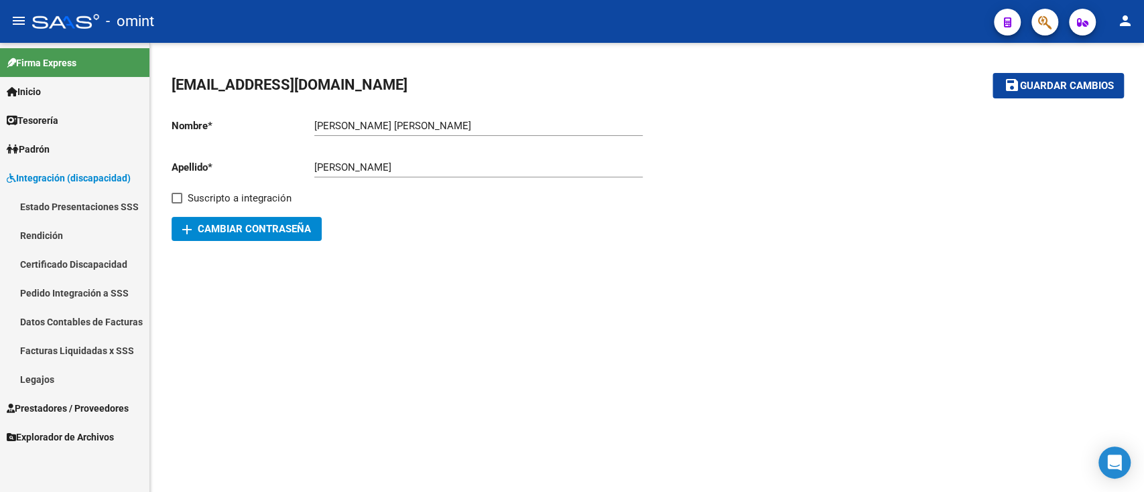
click at [122, 261] on link "Certificado Discapacidad" at bounding box center [74, 264] width 149 height 29
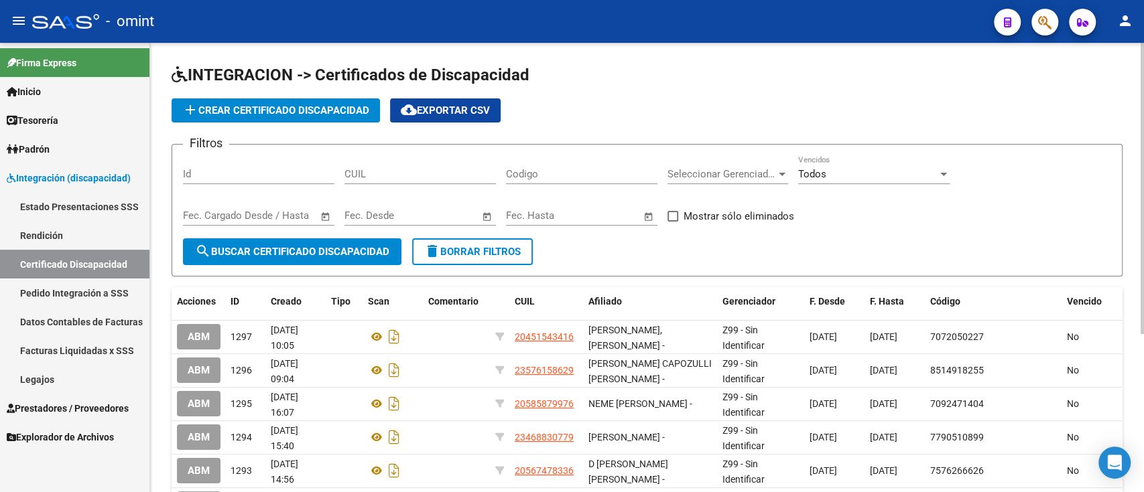
click at [412, 163] on div "CUIL" at bounding box center [419, 169] width 151 height 29
click at [428, 173] on input "CUIL" at bounding box center [419, 174] width 151 height 12
paste input "20-58589476-2"
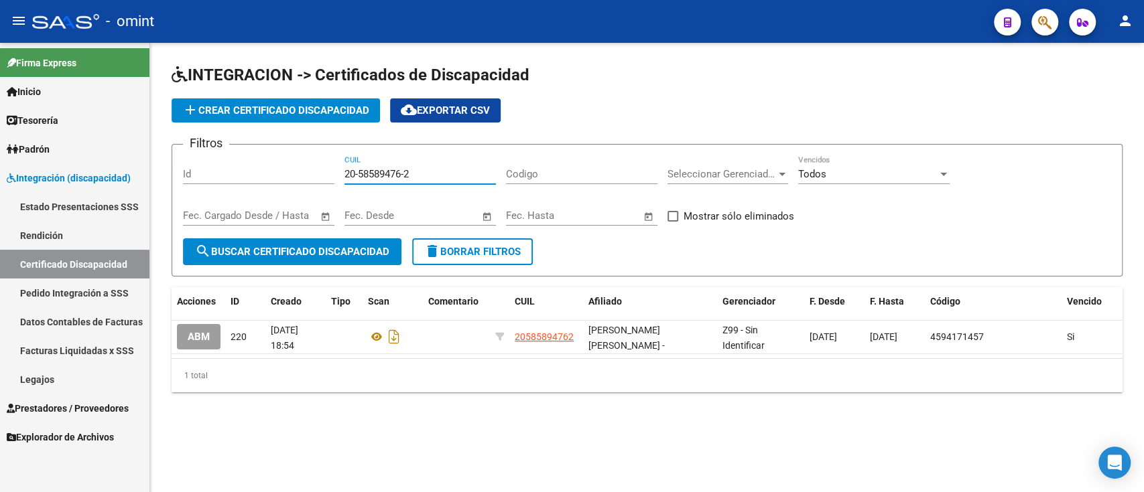
type input "20-58589476-2"
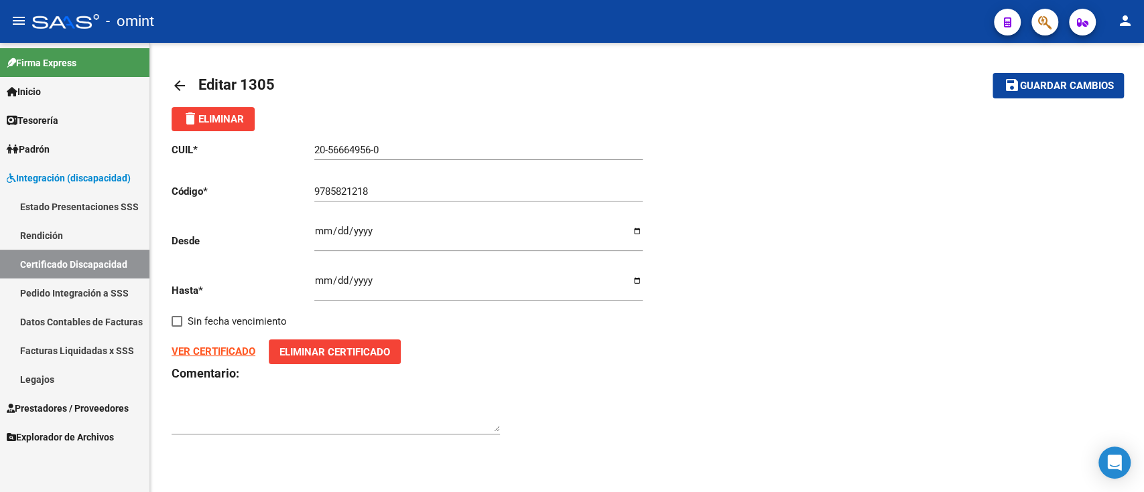
click at [174, 78] on mat-icon "arrow_back" at bounding box center [179, 86] width 16 height 16
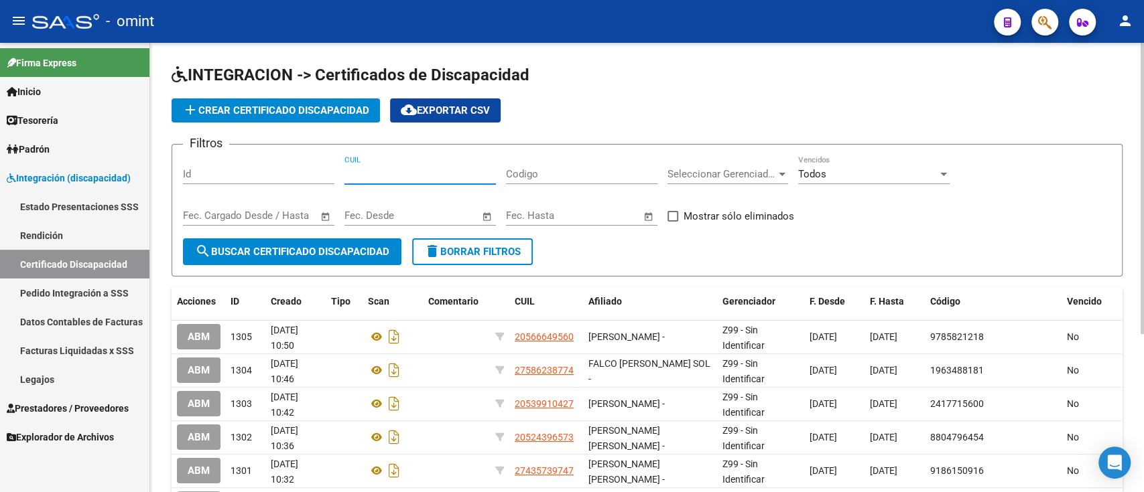
click at [417, 177] on input "CUIL" at bounding box center [419, 174] width 151 height 12
paste input "20-57548885-5"
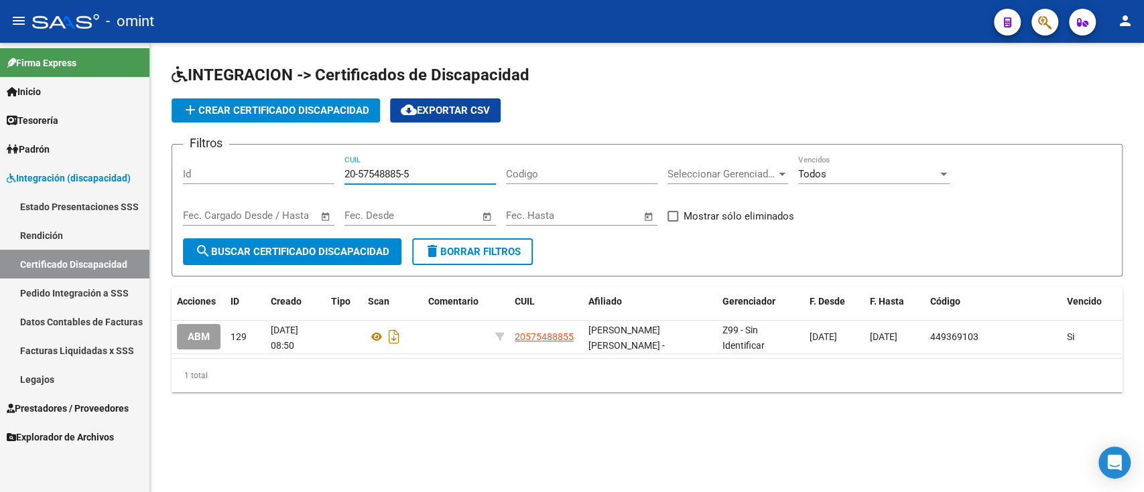
click at [353, 171] on input "20-57548885-5" at bounding box center [419, 174] width 151 height 12
paste input "8311219-8"
click at [330, 247] on span "search Buscar Certificado Discapacidad" at bounding box center [292, 252] width 194 height 12
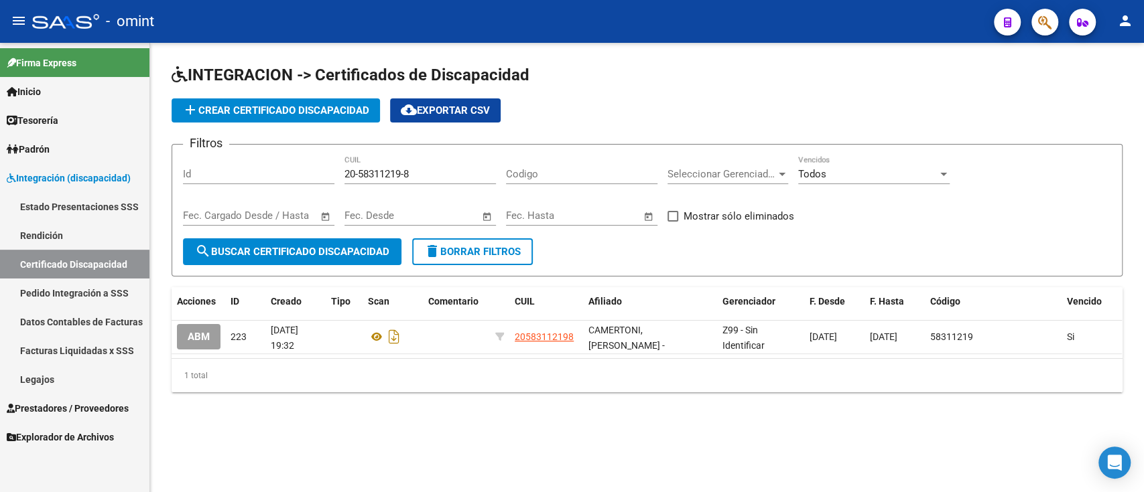
click at [416, 171] on input "20-58311219-8" at bounding box center [419, 174] width 151 height 12
paste input "49556804-1"
type input "20-49556804-1"
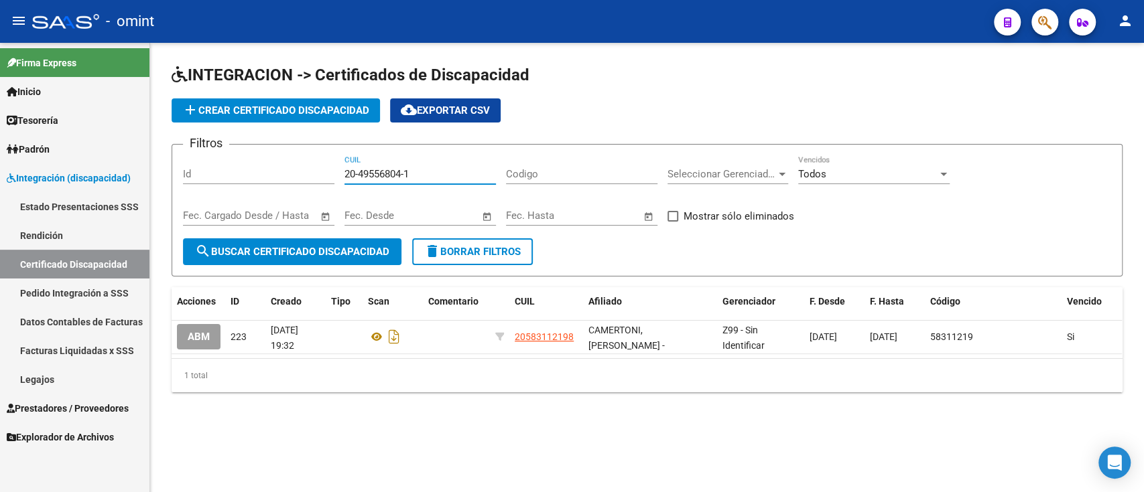
click at [367, 253] on span "search Buscar Certificado Discapacidad" at bounding box center [292, 252] width 194 height 12
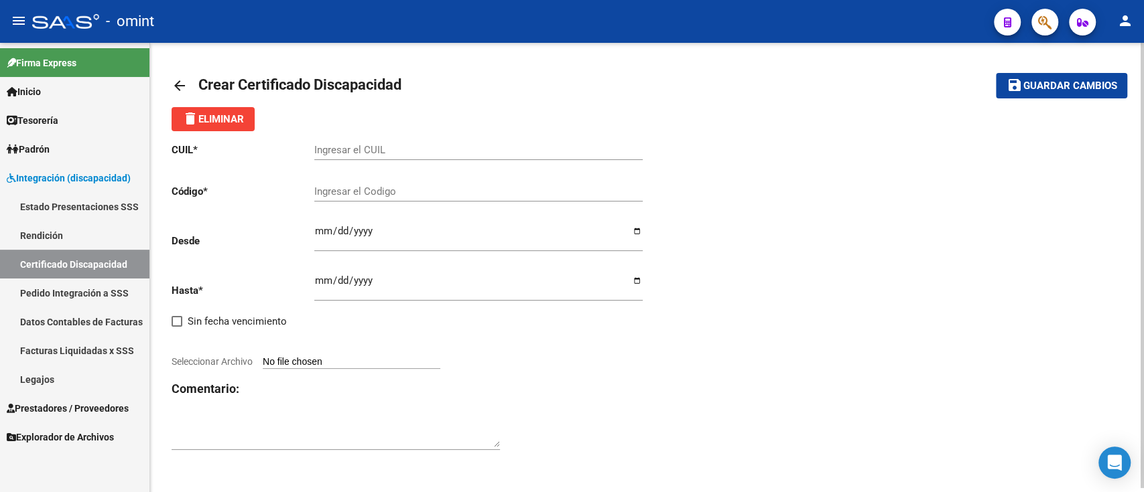
click at [184, 84] on mat-icon "arrow_back" at bounding box center [179, 86] width 16 height 16
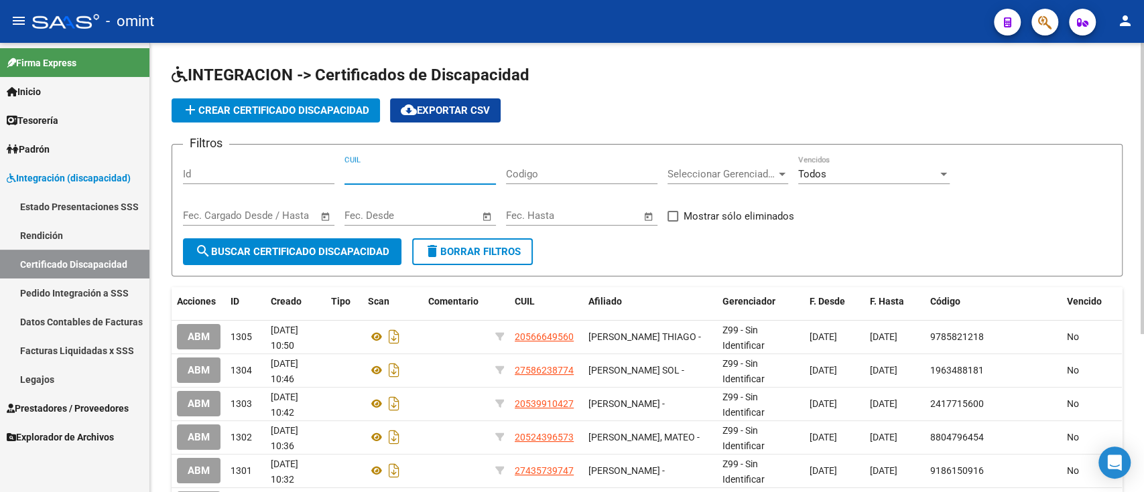
click at [422, 179] on input "CUIL" at bounding box center [419, 174] width 151 height 12
paste input "20-53966694-1"
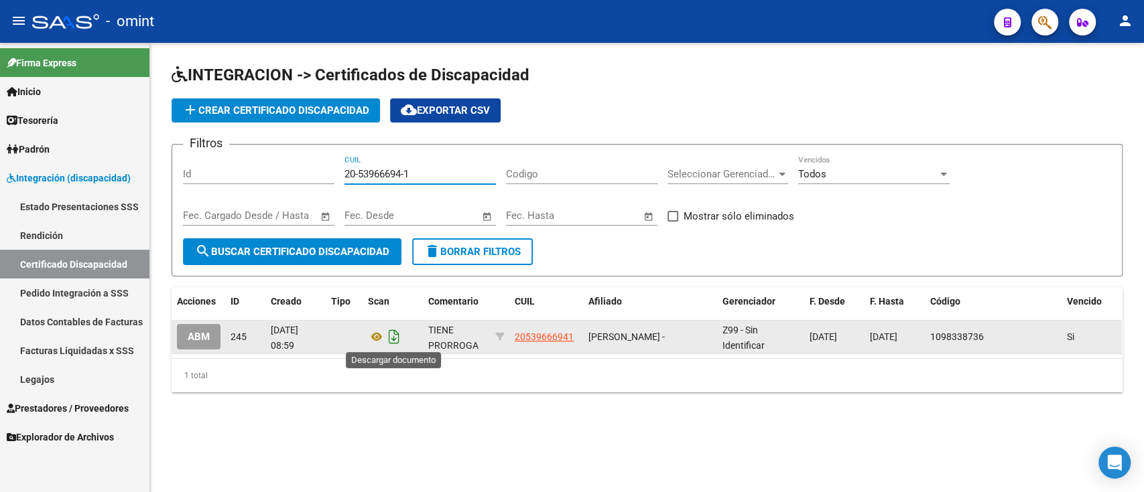
type input "20-53966694-1"
click at [393, 342] on icon "Descargar documento" at bounding box center [393, 336] width 17 height 21
click at [338, 100] on button "add Crear Certificado Discapacidad" at bounding box center [275, 110] width 208 height 24
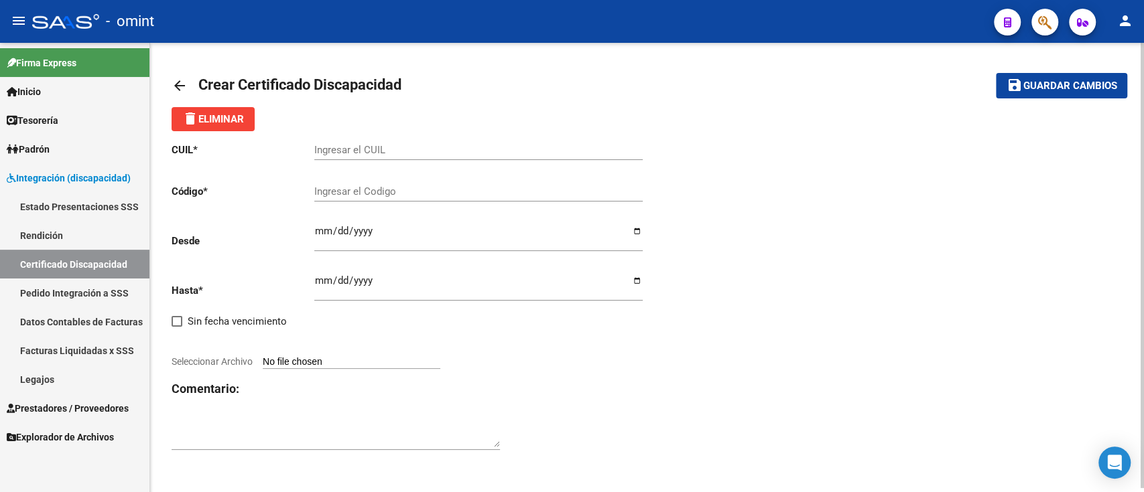
click at [344, 169] on div "Ingresar el CUIL" at bounding box center [478, 152] width 328 height 42
click at [358, 158] on div "Ingresar el CUIL" at bounding box center [478, 145] width 328 height 29
click at [366, 144] on input "Ingresar el CUIL" at bounding box center [478, 150] width 328 height 12
paste input "20-53966694-1"
type input "20-53966694-1"
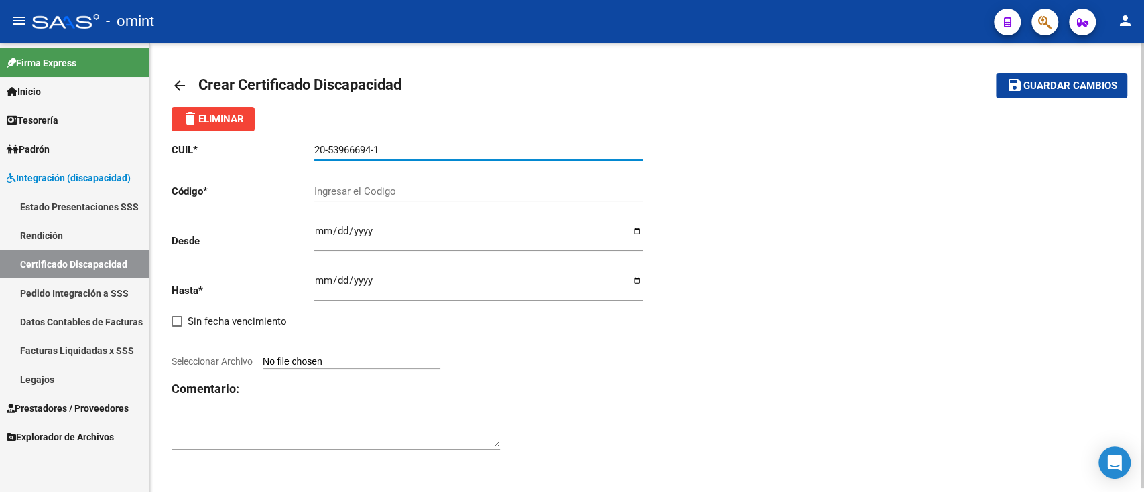
click at [413, 200] on div "Ingresar el Codigo" at bounding box center [478, 187] width 328 height 29
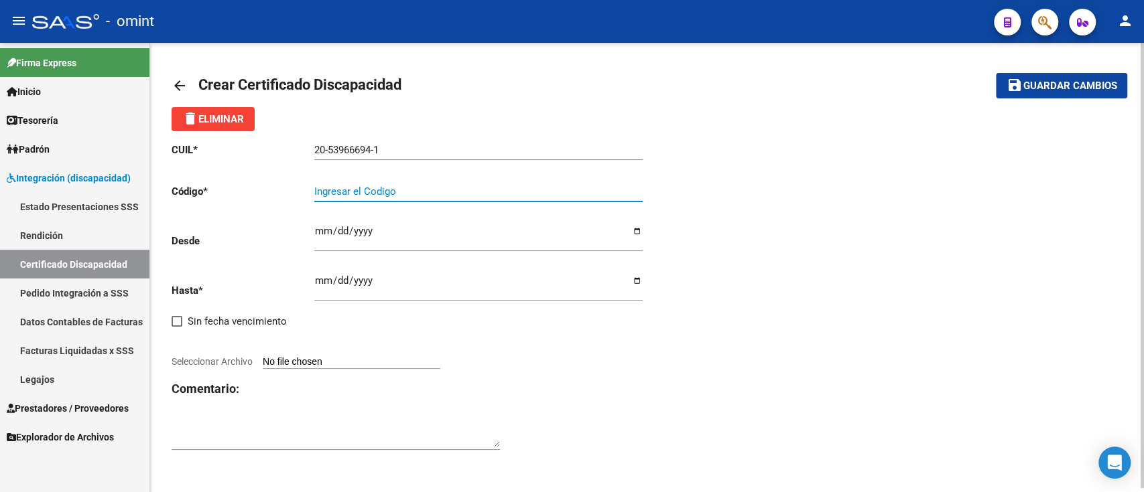
click at [423, 190] on input "Ingresar el Codigo" at bounding box center [478, 192] width 328 height 12
click at [424, 190] on input "Ingresar el Codigo" at bounding box center [478, 192] width 328 height 12
type input "562452018"
click at [443, 228] on input "Ingresar fec. Desde" at bounding box center [478, 236] width 328 height 21
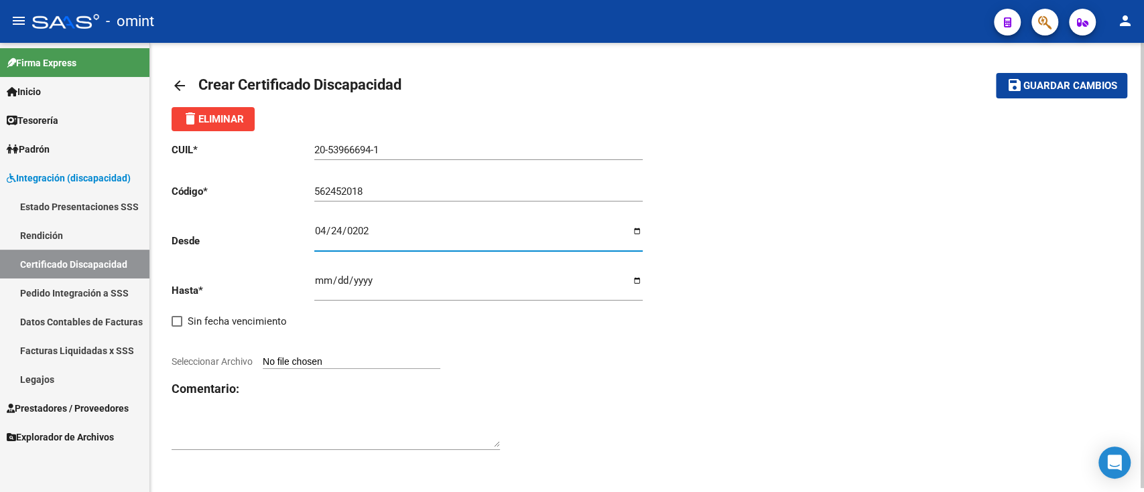
type input "[DATE]"
click at [514, 292] on input "Ingresar fec. Hasta" at bounding box center [478, 285] width 328 height 21
click at [355, 299] on div "Ingresar fec. Hasta" at bounding box center [478, 283] width 328 height 38
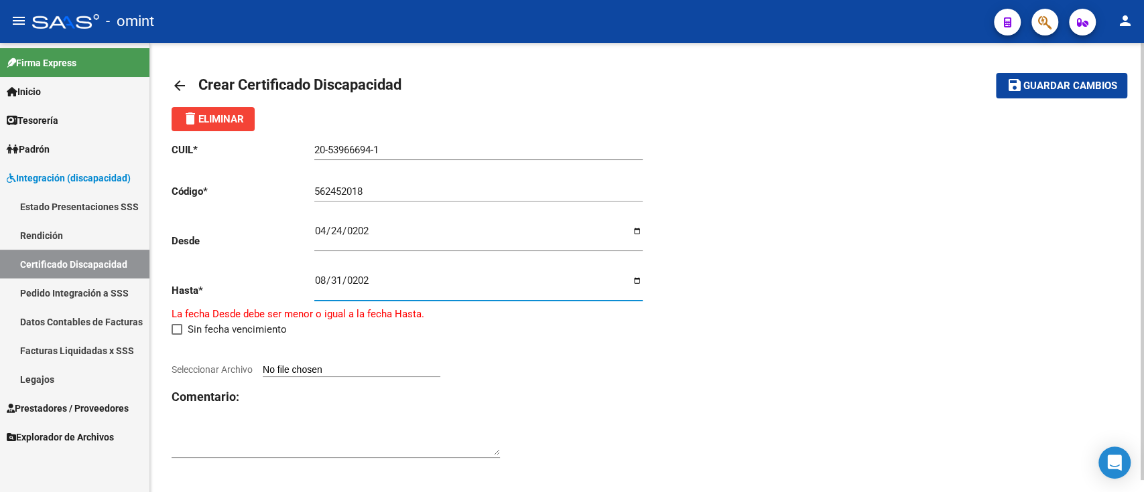
type input "[DATE]"
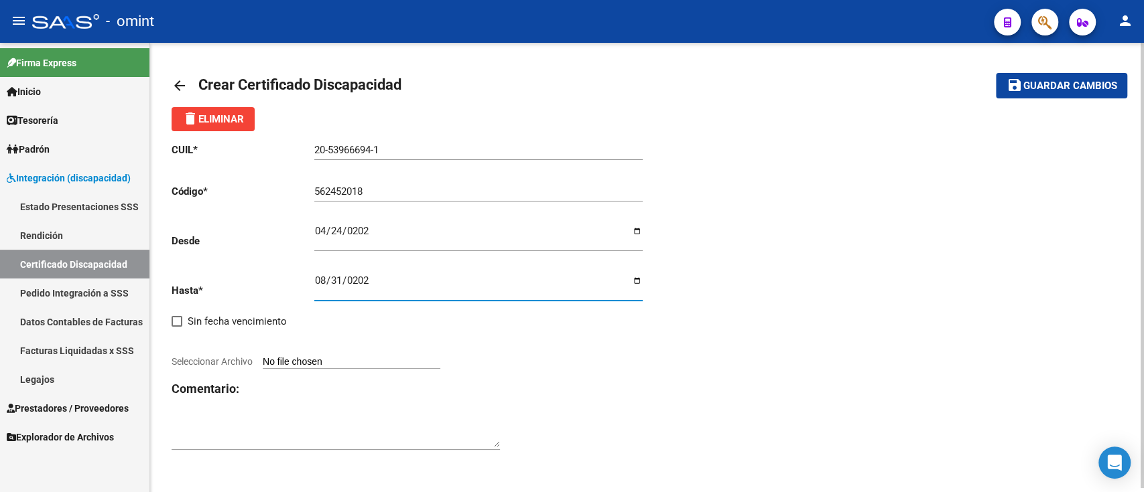
click at [330, 356] on div "CUIL * 20-53966694-1 Ingresar el CUIL Código * 562452018 Ingresar el Codigo Des…" at bounding box center [409, 297] width 476 height 332
click at [391, 360] on input "Seleccionar Archivo" at bounding box center [352, 362] width 178 height 13
type input "C:\fakepath\CUD DE [PERSON_NAME] STEBAN133903254707139989.pdf"
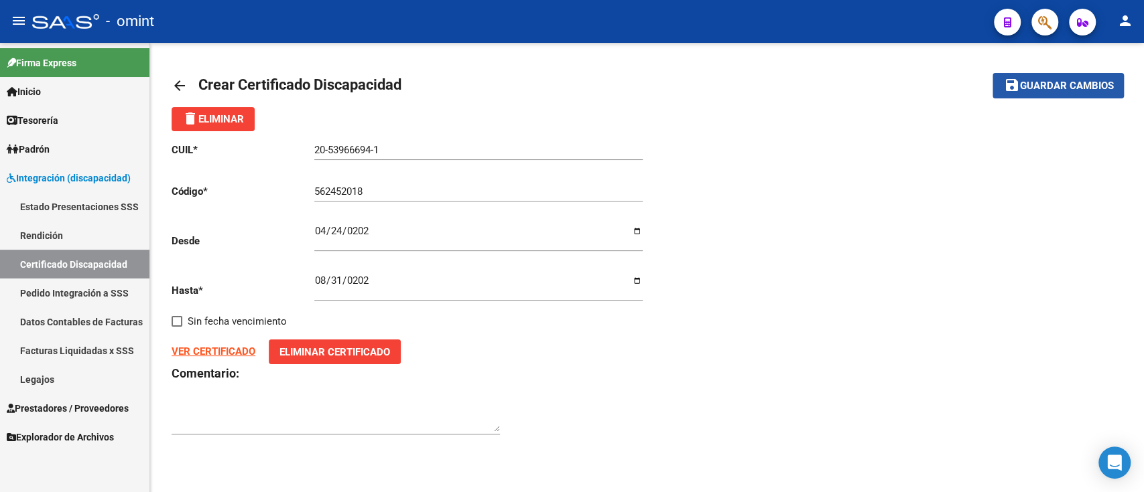
click at [1050, 78] on button "save Guardar cambios" at bounding box center [1057, 85] width 131 height 25
click at [188, 82] on link "arrow_back" at bounding box center [184, 85] width 27 height 31
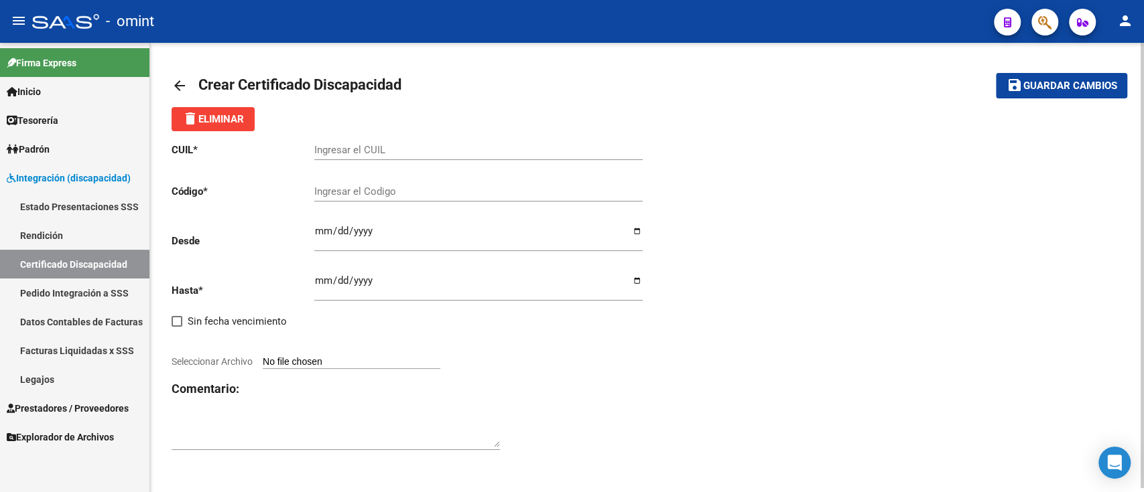
click at [188, 82] on link "arrow_back" at bounding box center [184, 85] width 27 height 31
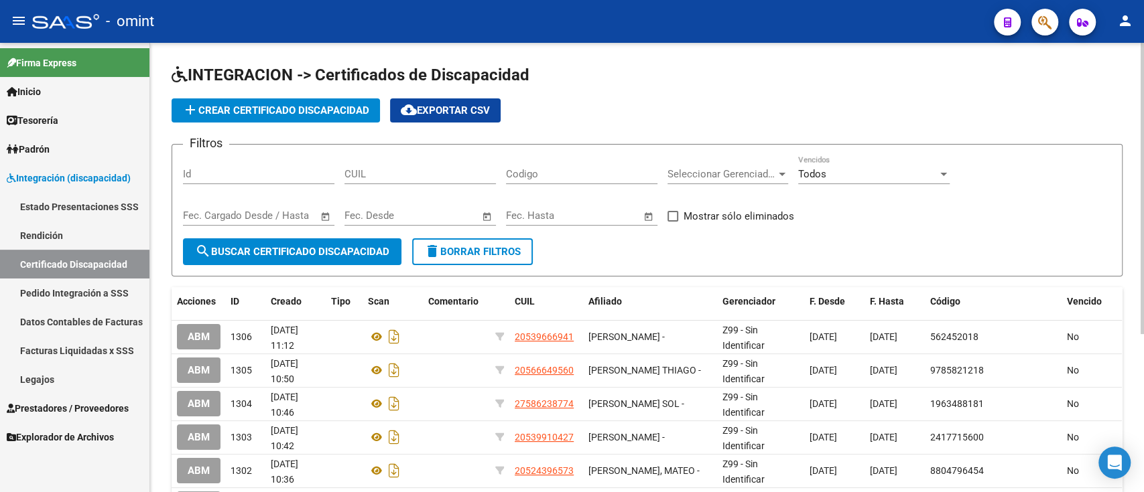
click at [459, 158] on div "CUIL" at bounding box center [419, 169] width 151 height 29
paste input "20-57548885-5"
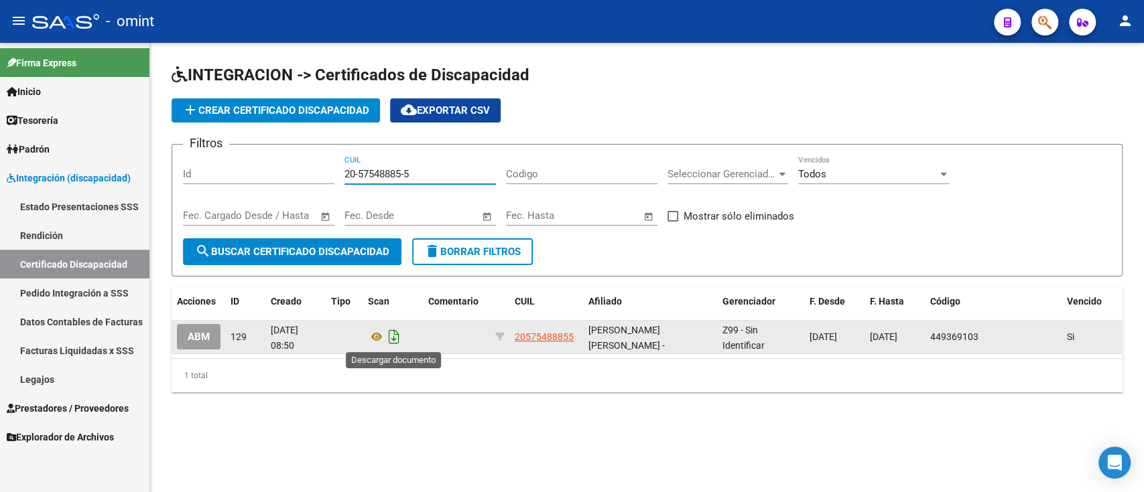
type input "20-57548885-5"
click at [397, 340] on icon "Descargar documento" at bounding box center [393, 336] width 17 height 21
click at [256, 109] on span "add Crear Certificado Discapacidad" at bounding box center [275, 111] width 187 height 12
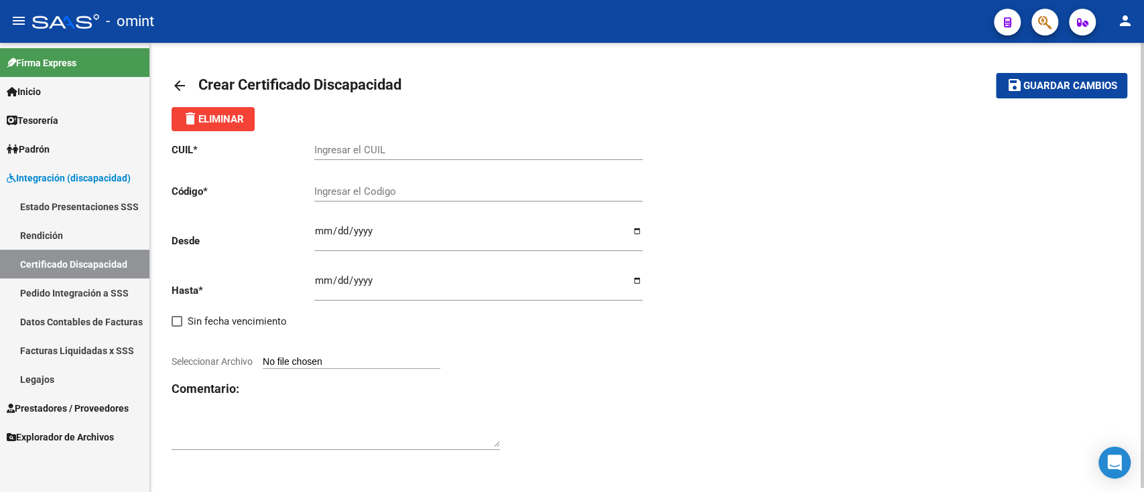
click at [368, 147] on input "Ingresar el CUIL" at bounding box center [478, 150] width 328 height 12
paste input "20-57548885-5"
type input "20-57548885-5"
click at [370, 186] on input "Ingresar el Codigo" at bounding box center [478, 192] width 328 height 12
click at [433, 194] on input "Ingresar el Codigo" at bounding box center [478, 192] width 328 height 12
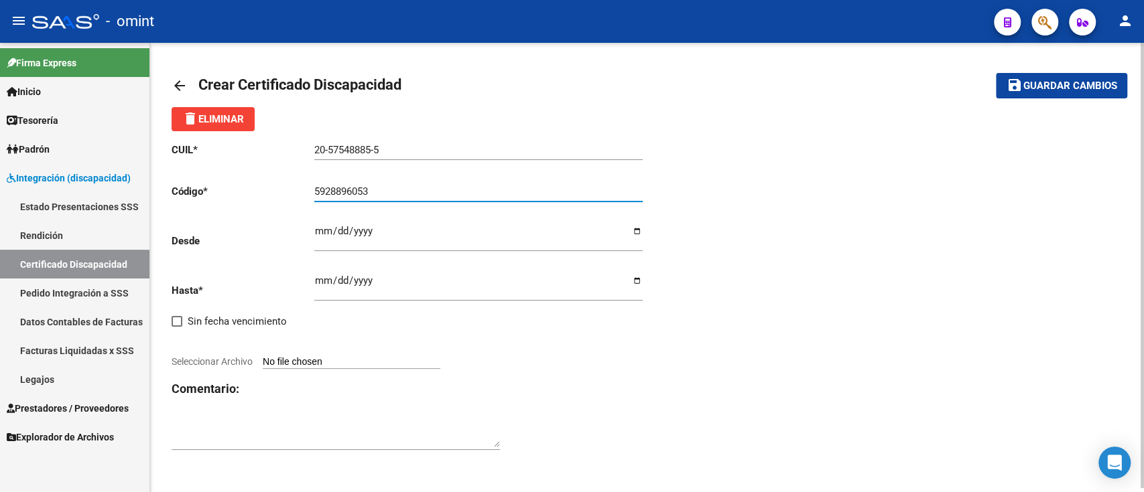
type input "5928896053"
click at [423, 223] on div "Ingresar fec. Desde" at bounding box center [478, 233] width 328 height 38
click at [324, 233] on input "Ingresar fec. Desde" at bounding box center [478, 236] width 328 height 21
type input "[DATE]"
click at [338, 240] on input "[DATE]" at bounding box center [478, 236] width 328 height 21
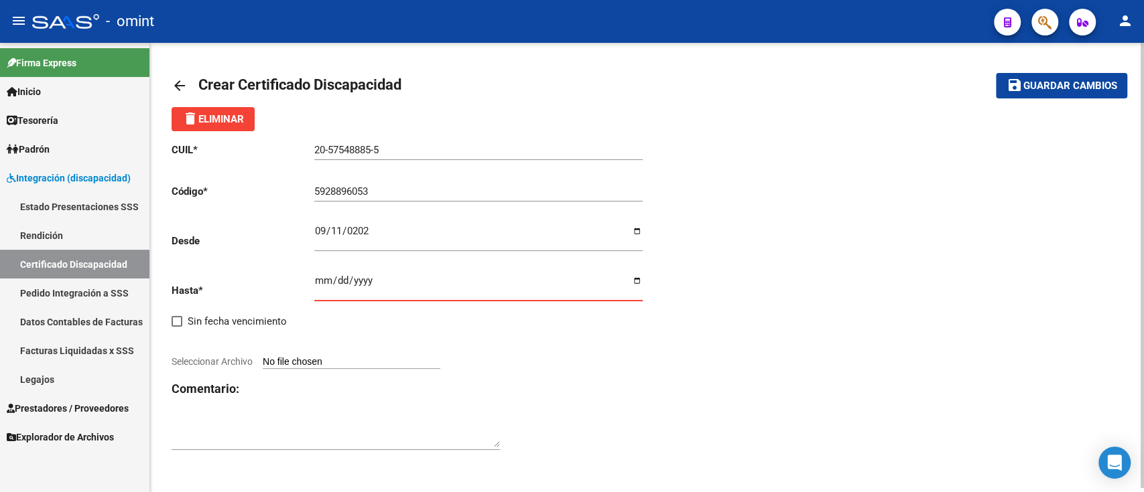
click at [317, 277] on input "Ingresar fec. Hasta" at bounding box center [478, 285] width 328 height 21
click at [634, 283] on input "Ingresar fec. Hasta" at bounding box center [478, 285] width 328 height 21
type input "[DATE]"
click at [366, 354] on div at bounding box center [409, 347] width 476 height 15
click at [309, 356] on div "CUIL * 20-57548885-5 Ingresar el CUIL Código * 5928896053 Ingresar el Codigo De…" at bounding box center [409, 297] width 476 height 332
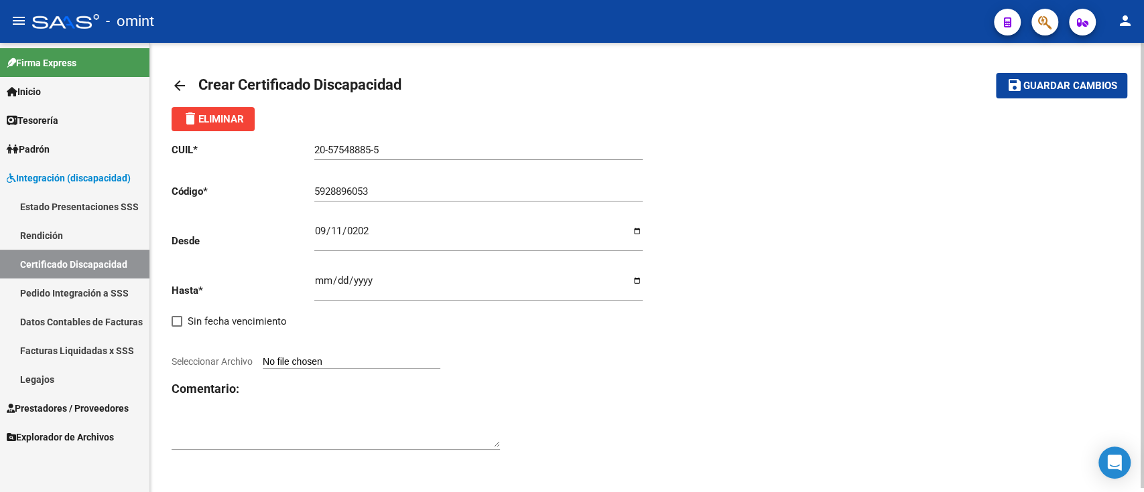
click at [289, 367] on input "Seleccionar Archivo" at bounding box center [352, 362] width 178 height 13
type input "C:\fakepath\1882722001_25091101250_cud.jpg"
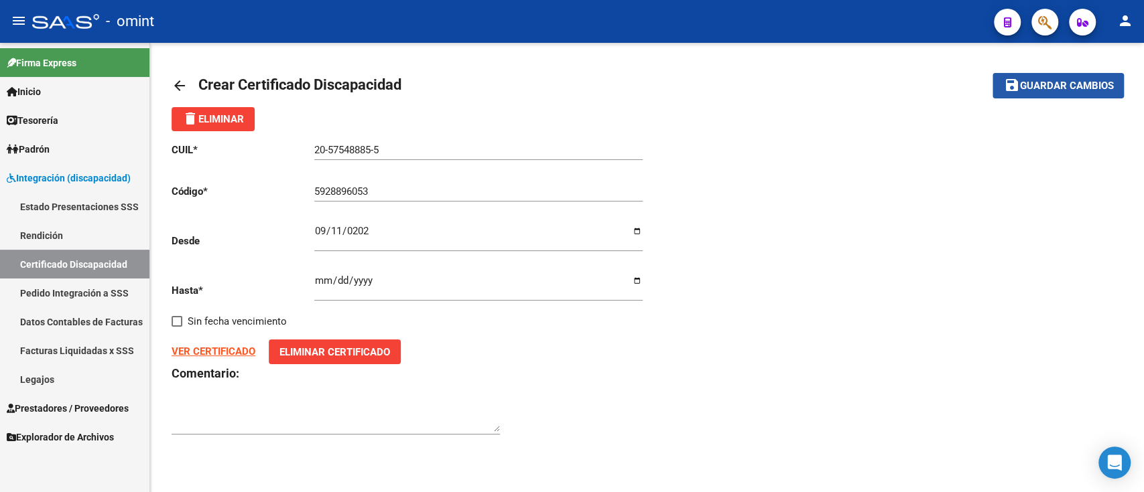
click at [1054, 90] on span "Guardar cambios" at bounding box center [1066, 86] width 94 height 12
click at [373, 194] on input "5928896053" at bounding box center [478, 192] width 328 height 12
click at [342, 160] on div "20-57548885-5 Ingresar el CUIL" at bounding box center [478, 152] width 328 height 42
click at [352, 153] on input "20-57548885-5" at bounding box center [478, 150] width 328 height 12
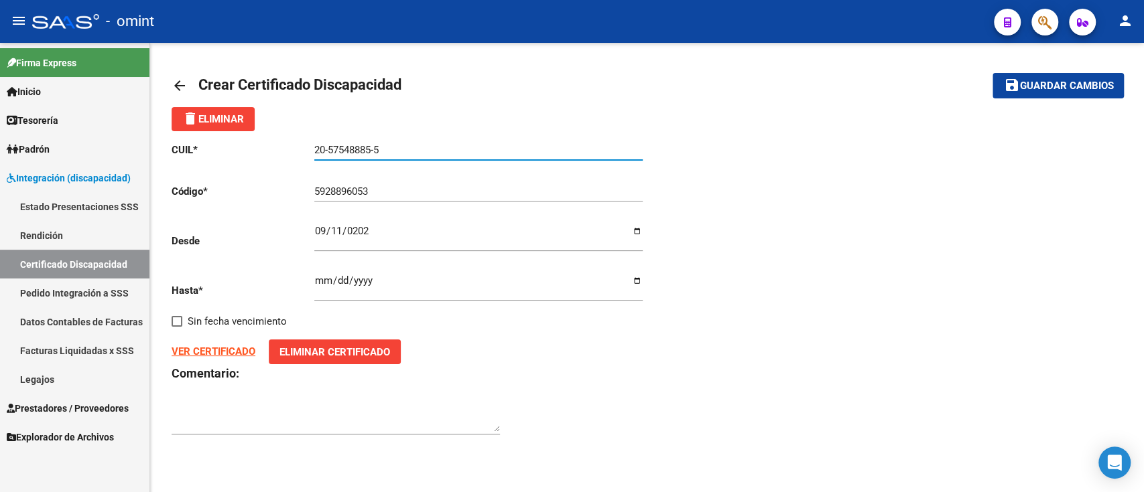
click at [352, 153] on input "20-57548885-5" at bounding box center [478, 150] width 328 height 12
click at [317, 236] on input "[DATE]" at bounding box center [478, 236] width 328 height 21
type input "[DATE]"
click at [1034, 79] on span "save Guardar cambios" at bounding box center [1058, 85] width 110 height 12
click at [184, 82] on mat-icon "arrow_back" at bounding box center [179, 86] width 16 height 16
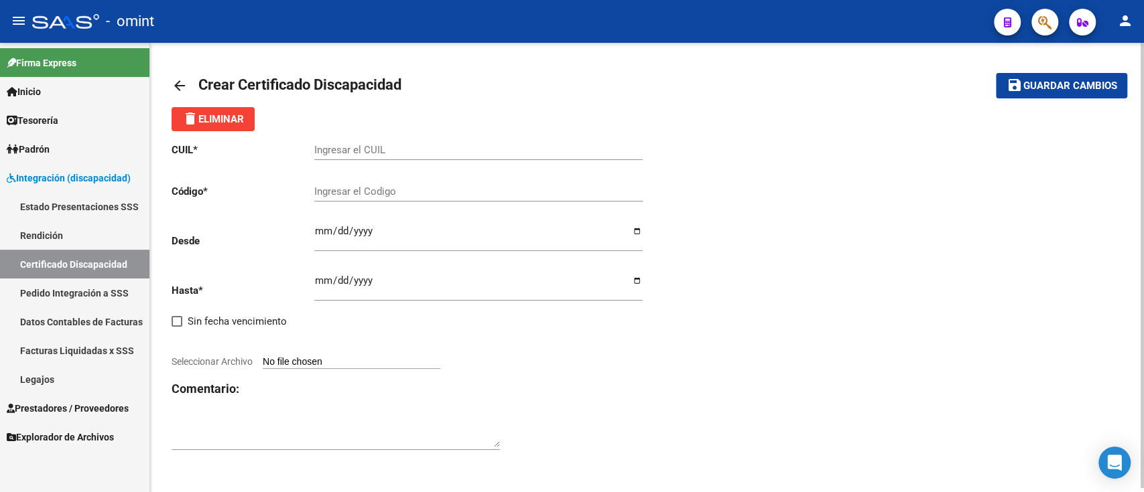
click at [184, 82] on mat-icon "arrow_back" at bounding box center [179, 86] width 16 height 16
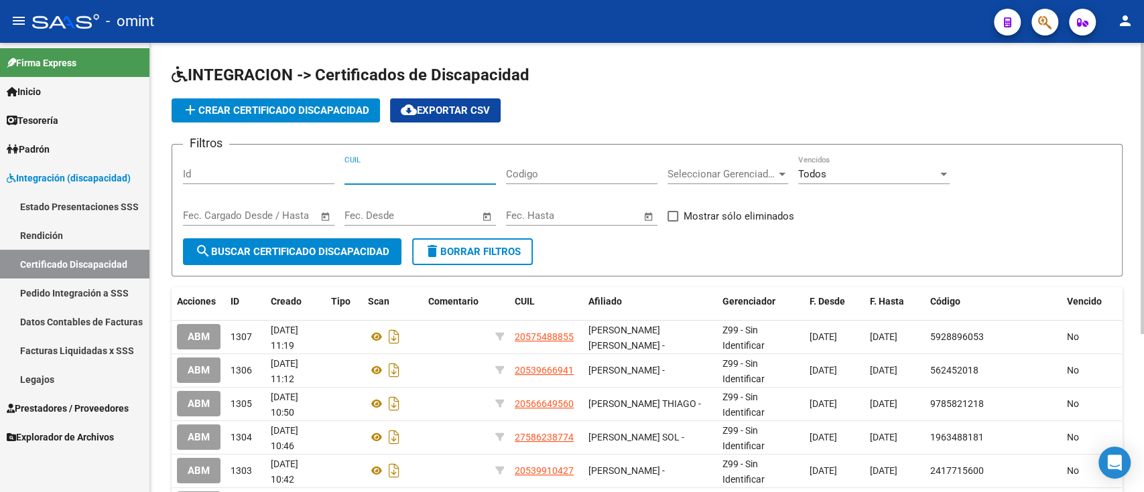
click at [402, 178] on input "CUIL" at bounding box center [419, 174] width 151 height 12
paste input "20-53552990-7"
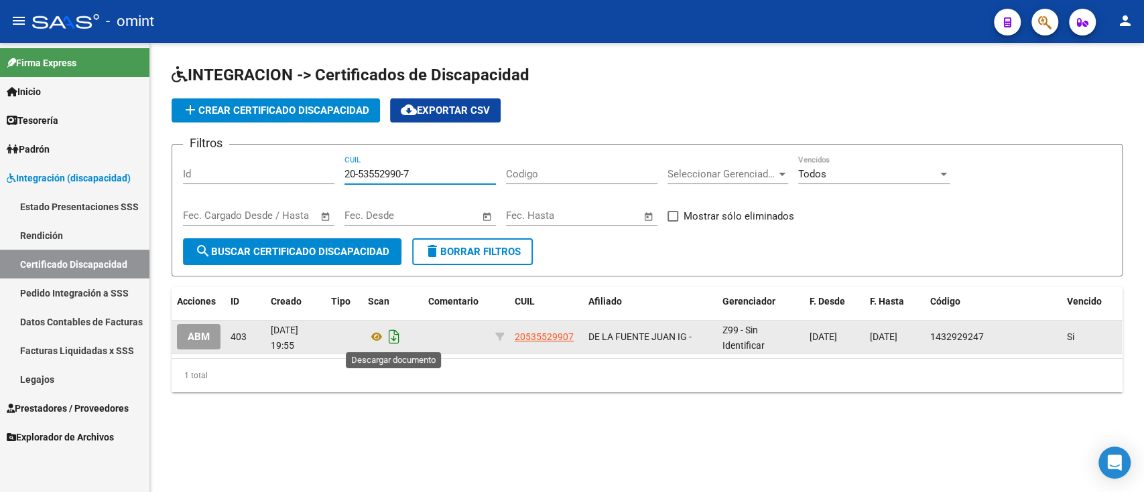
type input "20-53552990-7"
click at [391, 344] on icon "Descargar documento" at bounding box center [393, 336] width 17 height 21
click at [294, 111] on span "add Crear Certificado Discapacidad" at bounding box center [275, 111] width 187 height 12
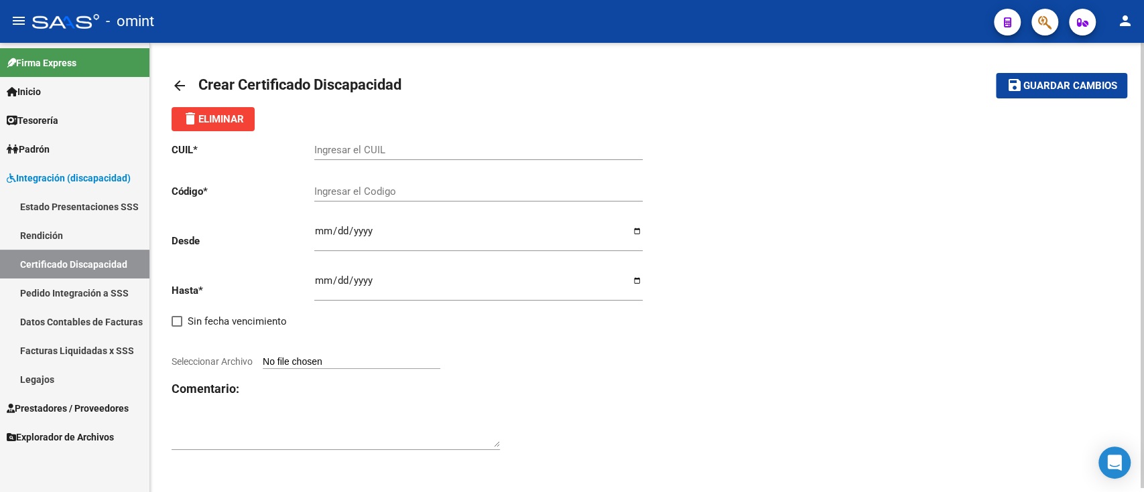
click at [350, 142] on div "Ingresar el CUIL" at bounding box center [478, 145] width 328 height 29
paste input "20-53552990-7"
type input "20-53552990-7"
click at [361, 194] on input "Ingresar el Codigo" at bounding box center [478, 192] width 328 height 12
click at [374, 188] on input "Ingresar el Codigo" at bounding box center [478, 192] width 328 height 12
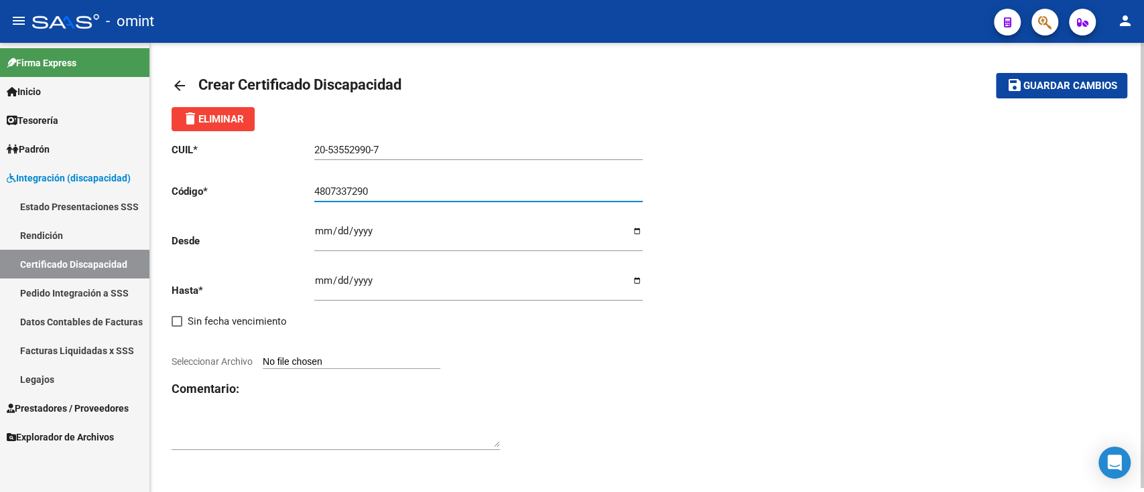
type input "4807337290"
click at [427, 230] on input "Ingresar fec. Desde" at bounding box center [478, 236] width 328 height 21
type input "[DATE]"
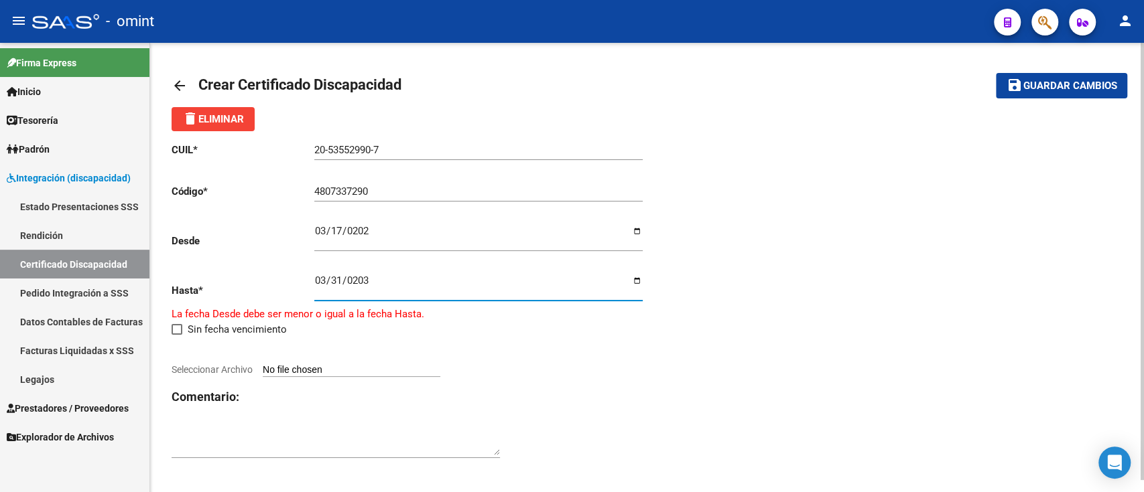
type input "[DATE]"
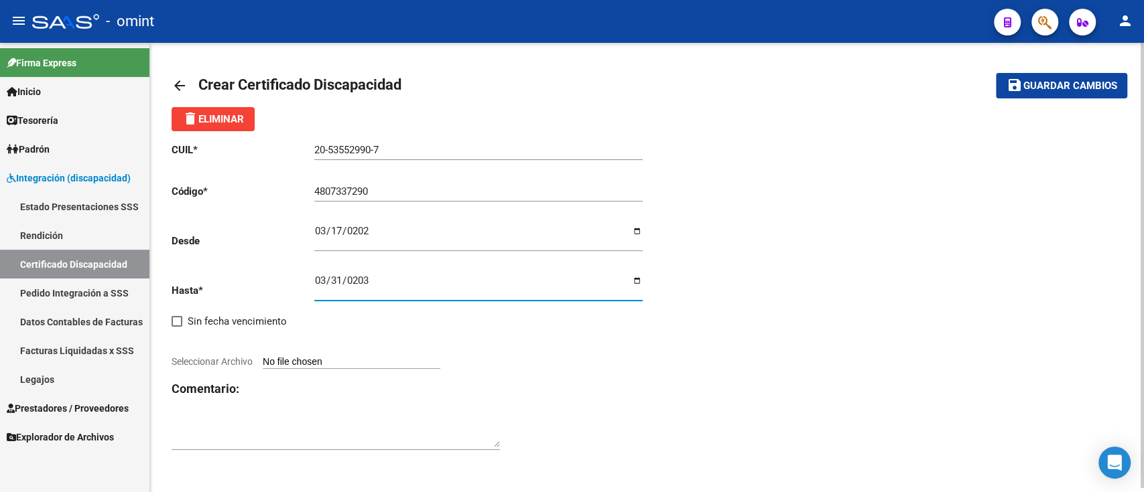
click at [639, 281] on input "[DATE]" at bounding box center [478, 285] width 328 height 21
click at [547, 368] on div "CUIL * 20-53552990-7 Ingresar el CUIL Código * 4807337290 Ingresar el Codigo De…" at bounding box center [409, 297] width 476 height 332
click at [345, 361] on input "Seleccionar Archivo" at bounding box center [352, 362] width 178 height 13
type input "C:\fakepath\cud de la fuente juan133876479382737081.pdf"
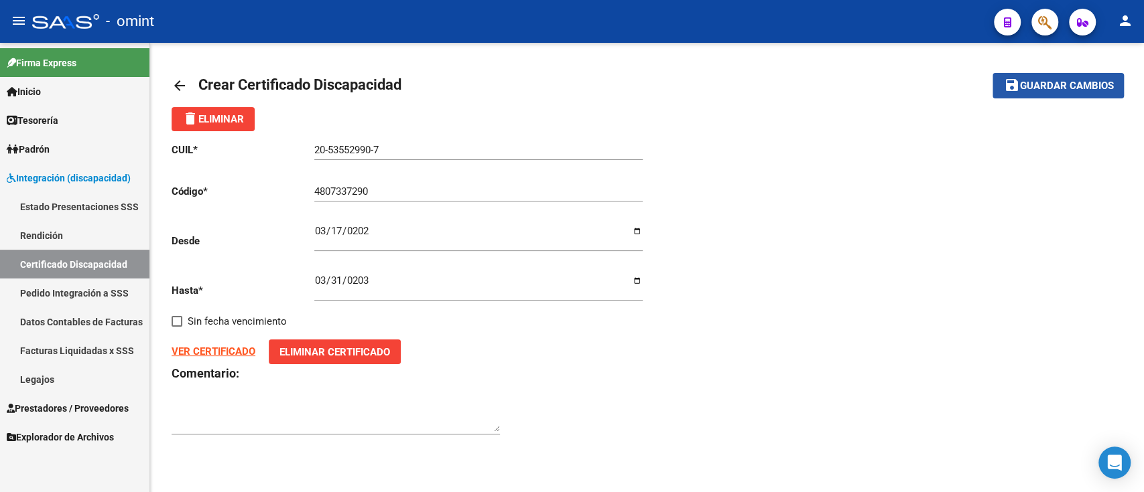
click at [1041, 90] on span "Guardar cambios" at bounding box center [1066, 86] width 94 height 12
click at [169, 81] on div "arrow_back Editar 1308 save Guardar cambios delete Eliminar CUIL * 20-53552990-…" at bounding box center [646, 261] width 993 height 437
click at [175, 81] on mat-icon "arrow_back" at bounding box center [179, 86] width 16 height 16
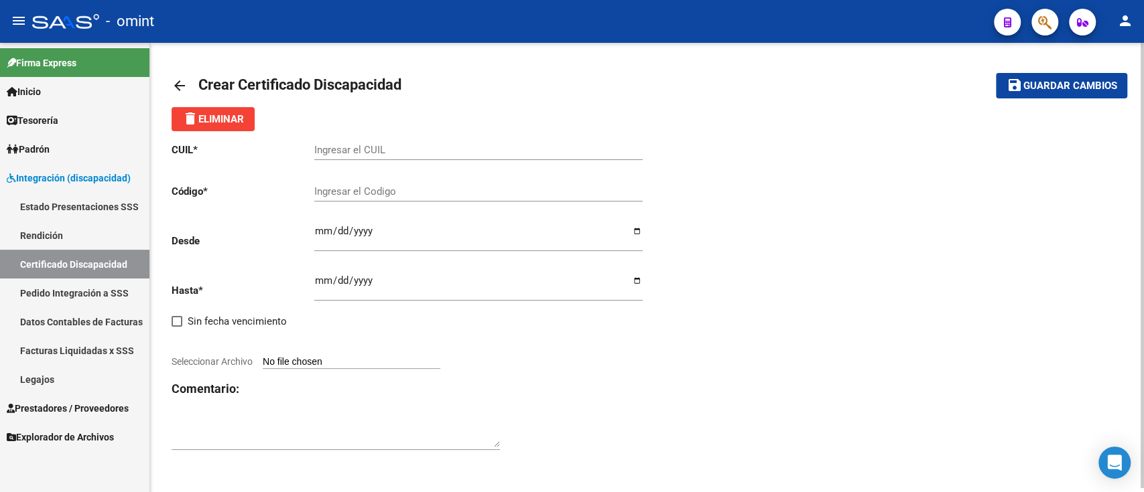
click at [175, 82] on mat-icon "arrow_back" at bounding box center [179, 86] width 16 height 16
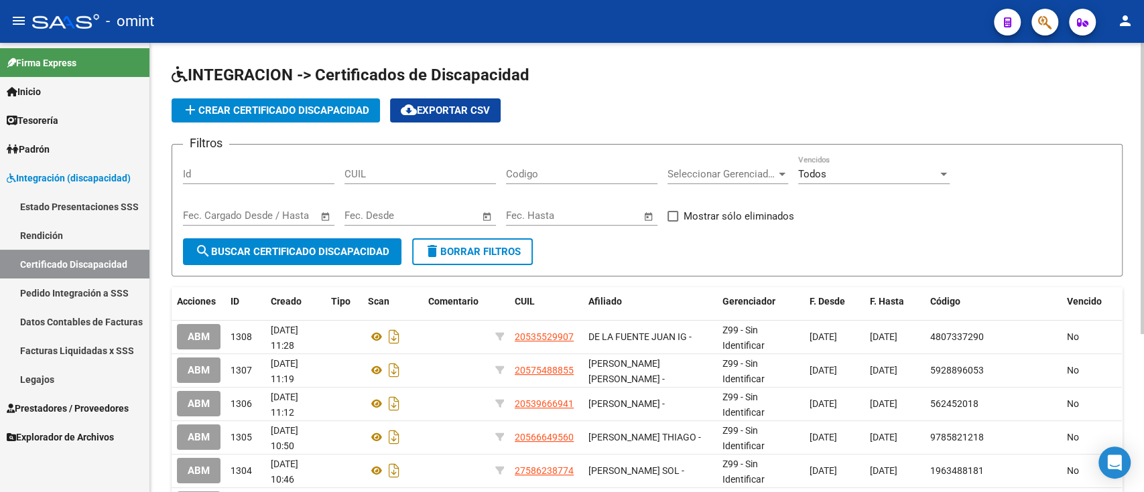
click at [436, 174] on input "CUIL" at bounding box center [419, 174] width 151 height 12
paste input "20-57268133-6"
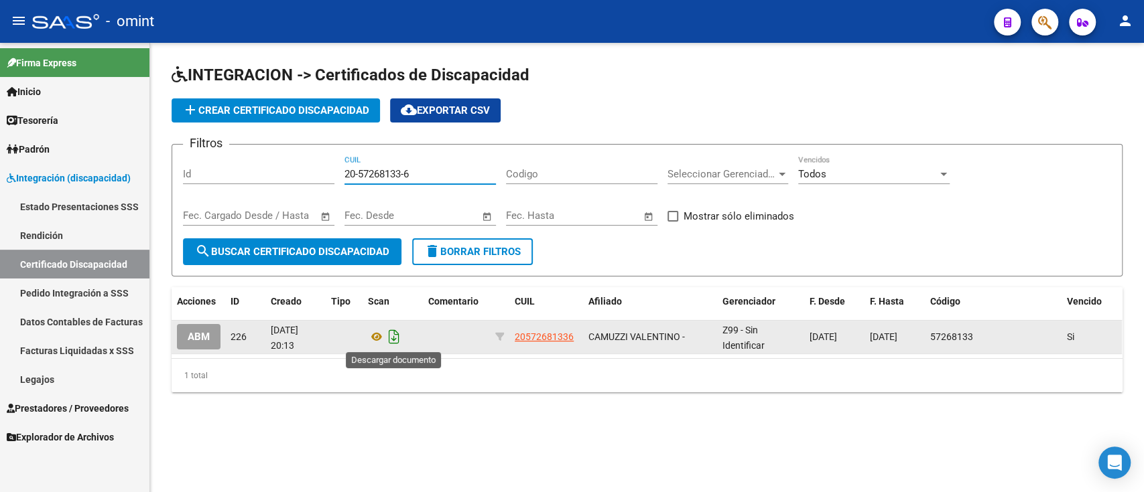
type input "20-57268133-6"
click at [391, 335] on icon "Descargar documento" at bounding box center [393, 336] width 17 height 21
click at [352, 99] on button "add Crear Certificado Discapacidad" at bounding box center [275, 110] width 208 height 24
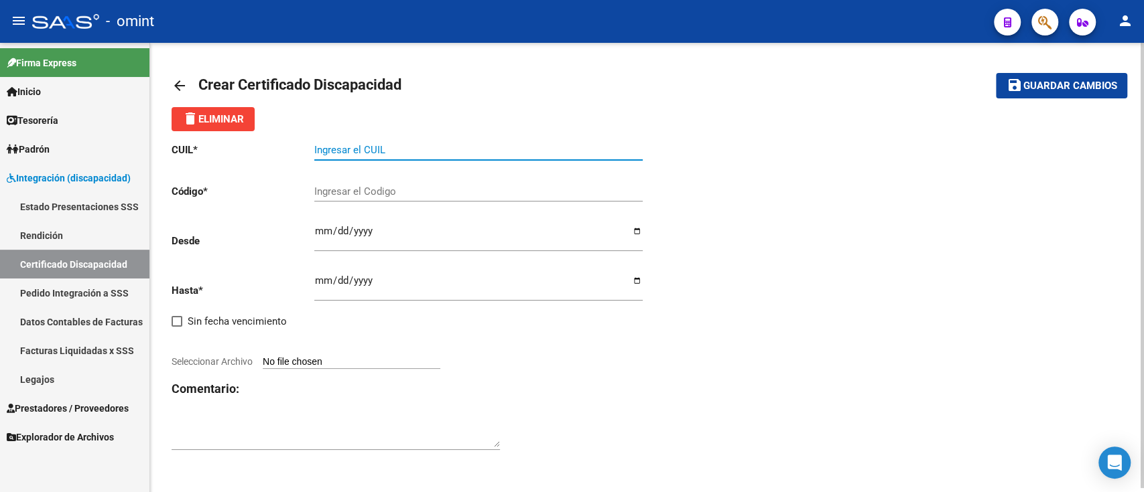
click at [357, 147] on input "Ingresar el CUIL" at bounding box center [478, 150] width 328 height 12
paste input "20-57268133-6"
type input "20-57268133-6"
click at [380, 194] on input "Ingresar el Codigo" at bounding box center [478, 192] width 328 height 12
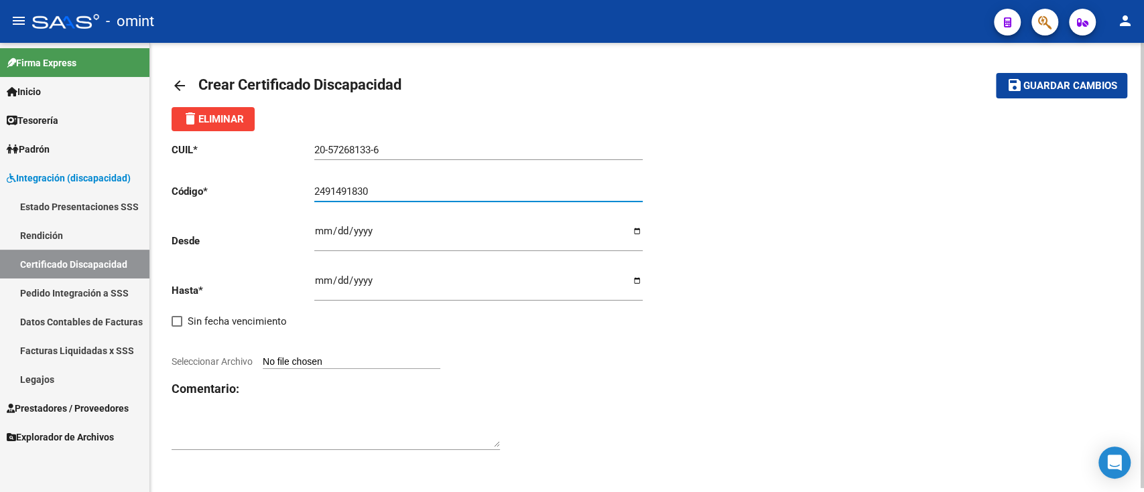
type input "2491491830"
click at [400, 232] on input "Ingresar fec. Desde" at bounding box center [478, 236] width 328 height 21
type input "[DATE]"
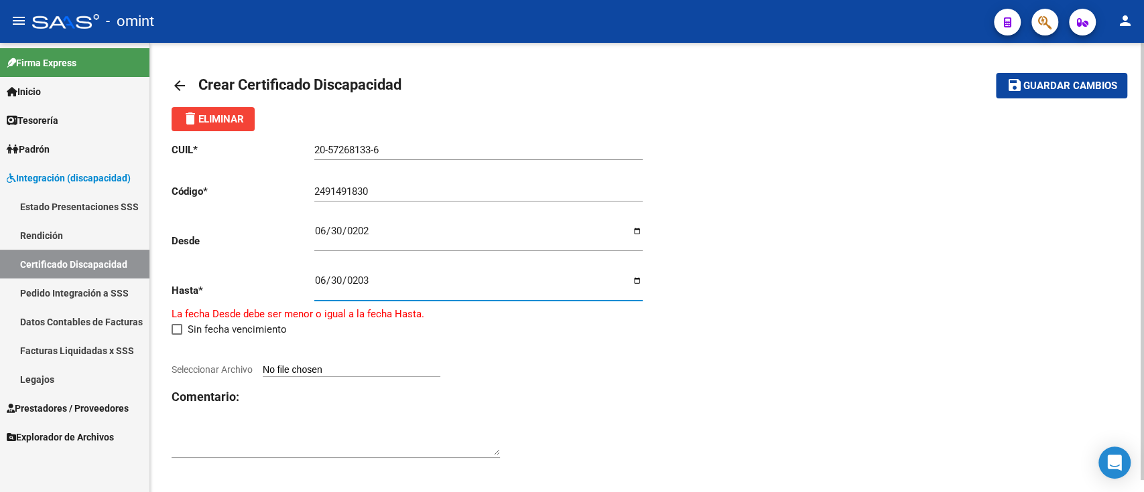
type input "[DATE]"
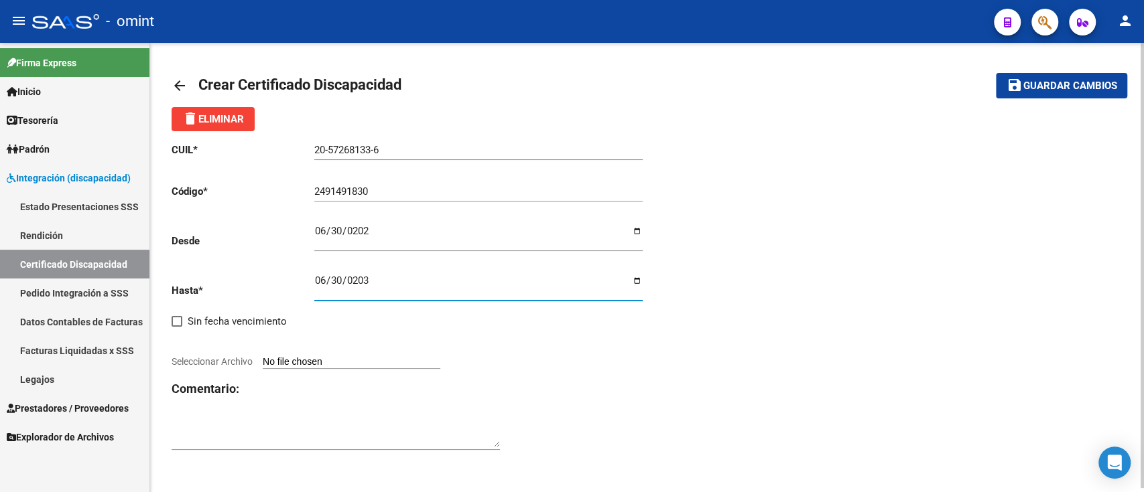
click at [632, 281] on input "[DATE]" at bounding box center [478, 285] width 328 height 21
click at [641, 414] on div "CUIL * 20-57268133-6 Ingresar el CUIL Código * 2491491830 Ingresar el Codigo De…" at bounding box center [409, 297] width 476 height 332
click at [352, 347] on div at bounding box center [409, 347] width 476 height 15
click at [356, 362] on input "Seleccionar Archivo" at bounding box center [352, 362] width 178 height 13
type input "C:\fakepath\cud de camuzzi valentino133975800568112870.pdf"
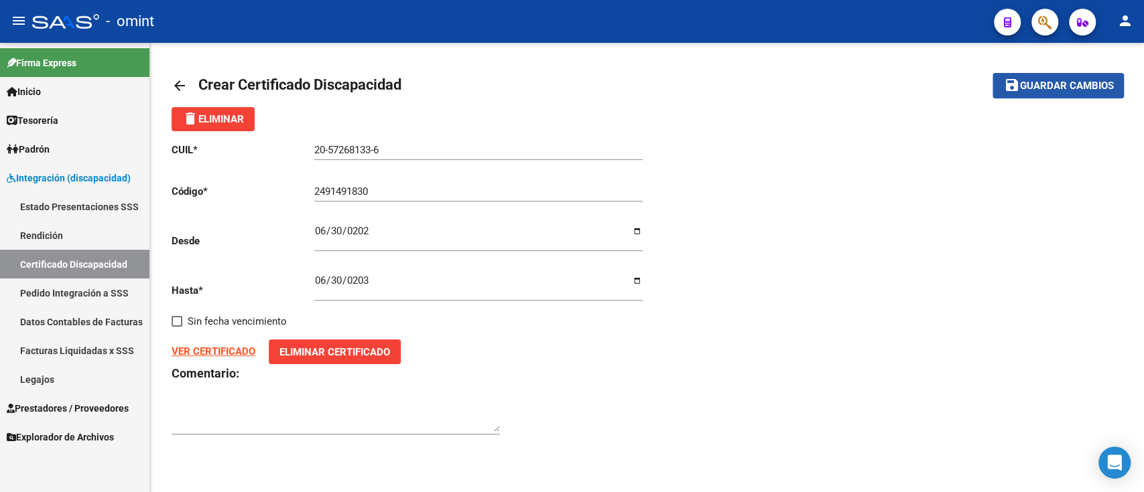
click at [1041, 80] on span "Guardar cambios" at bounding box center [1066, 86] width 94 height 12
click at [178, 79] on mat-icon "arrow_back" at bounding box center [179, 86] width 16 height 16
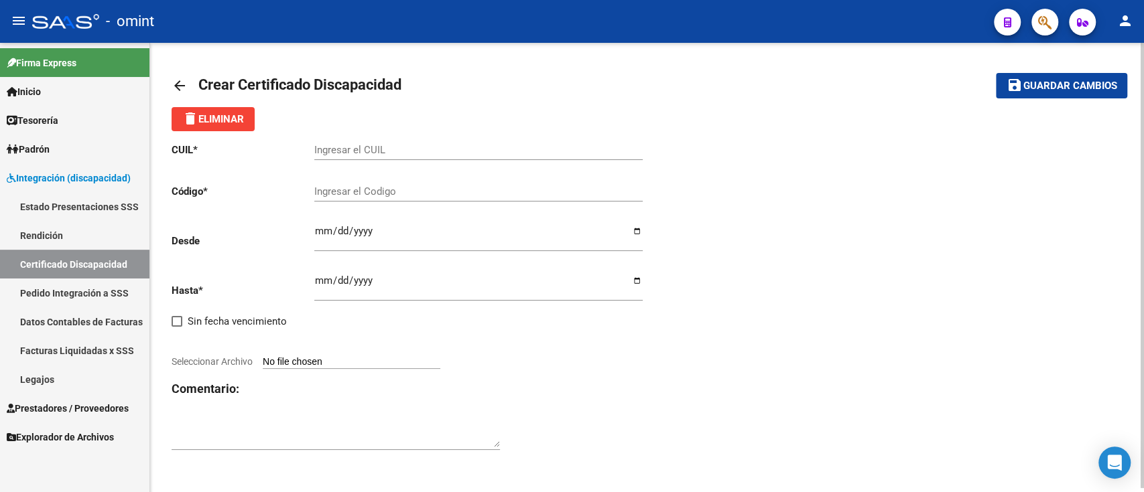
click at [178, 79] on mat-icon "arrow_back" at bounding box center [179, 86] width 16 height 16
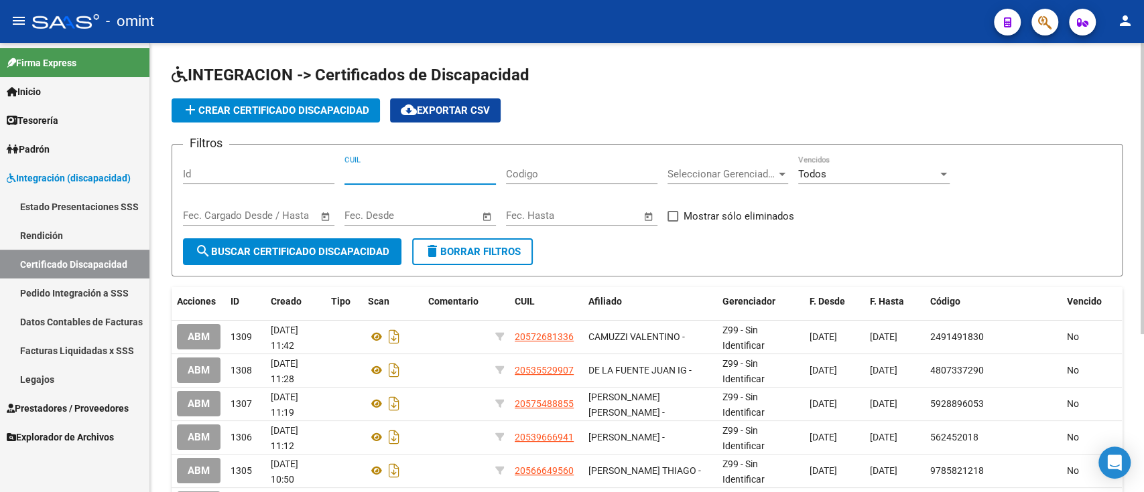
click at [471, 172] on input "CUIL" at bounding box center [419, 174] width 151 height 12
paste input "20-58311219-8"
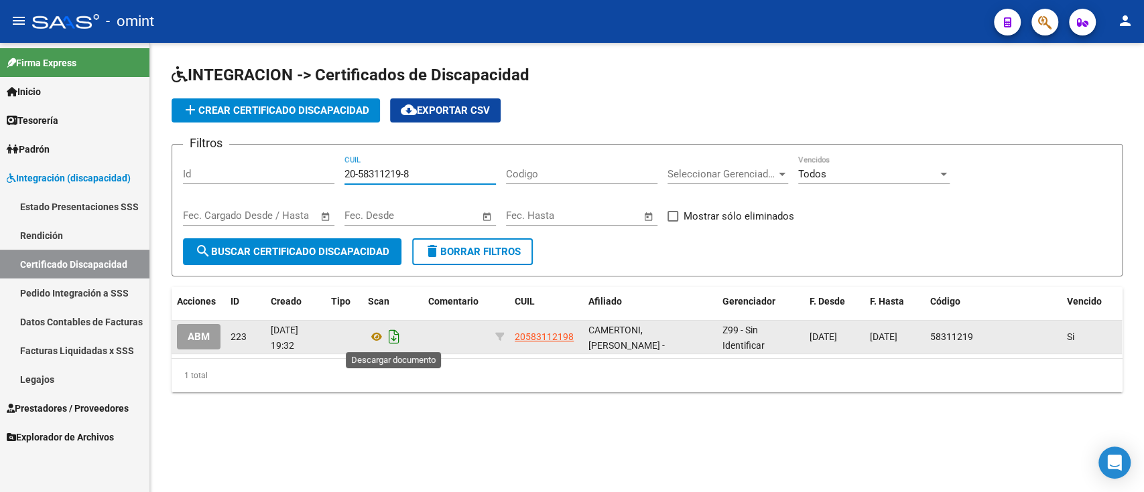
type input "20-58311219-8"
click at [397, 344] on icon "Descargar documento" at bounding box center [393, 336] width 17 height 21
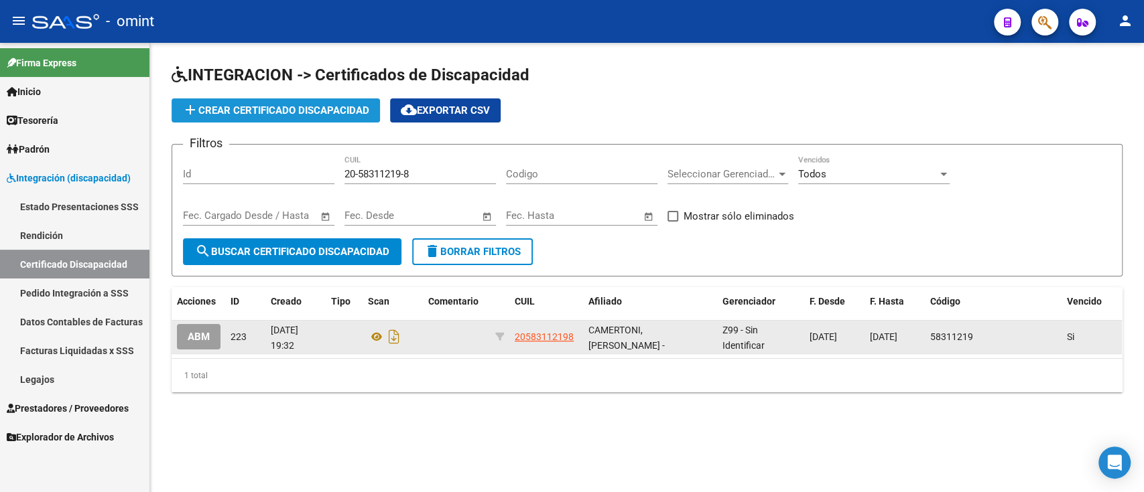
click at [355, 110] on span "add Crear Certificado Discapacidad" at bounding box center [275, 111] width 187 height 12
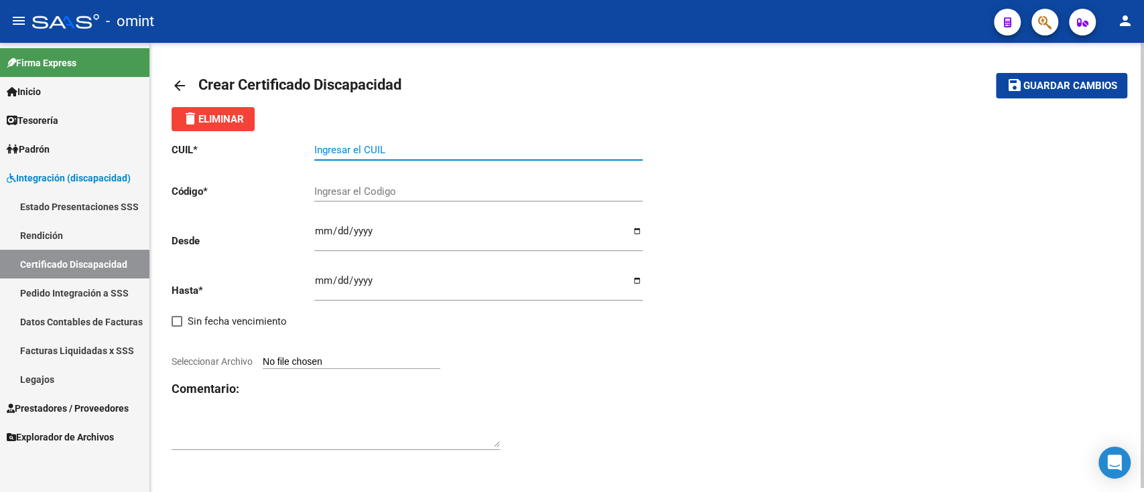
click at [466, 144] on input "Ingresar el CUIL" at bounding box center [478, 150] width 328 height 12
paste input "20-58311219-8"
type input "20-58311219-8"
click at [346, 190] on input "Ingresar el Codigo" at bounding box center [478, 192] width 328 height 12
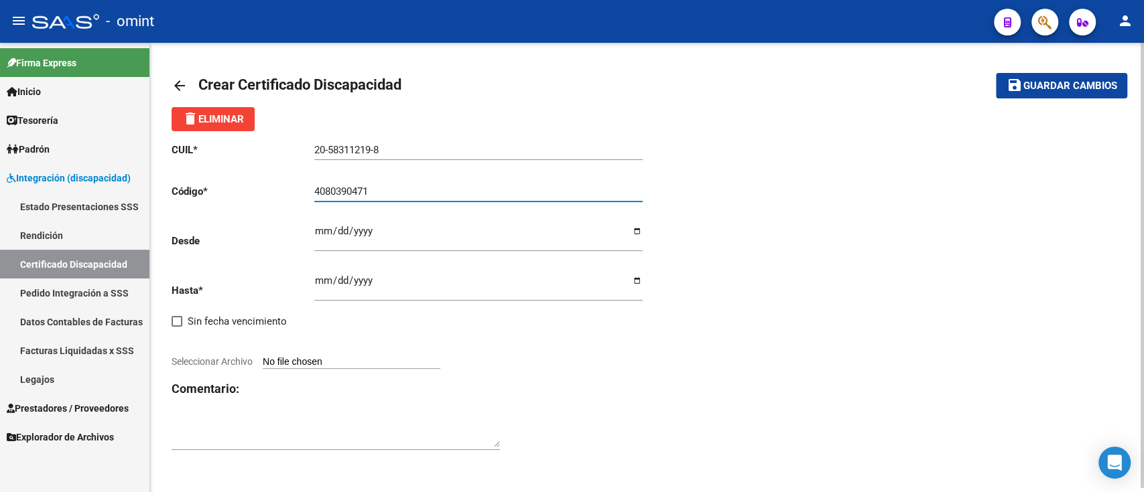
type input "4080390471"
click at [491, 217] on div "Ingresar fec. Desde" at bounding box center [478, 233] width 328 height 38
click at [343, 224] on div "Ingresar fec. Desde" at bounding box center [478, 233] width 328 height 38
type input "[DATE]"
click at [316, 279] on input "Ingresar fec. Hasta" at bounding box center [478, 285] width 328 height 21
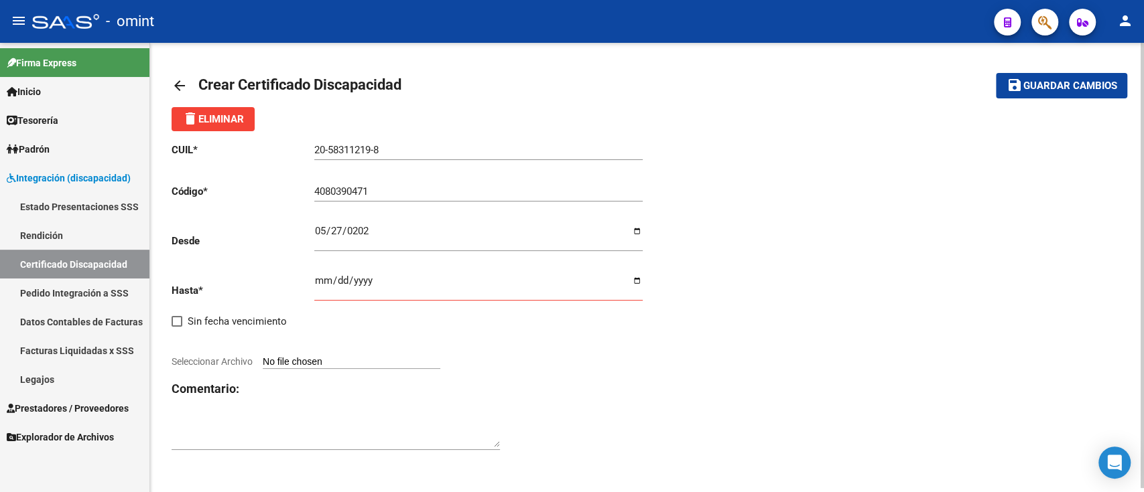
click at [327, 293] on input "Ingresar fec. Hasta" at bounding box center [478, 285] width 328 height 21
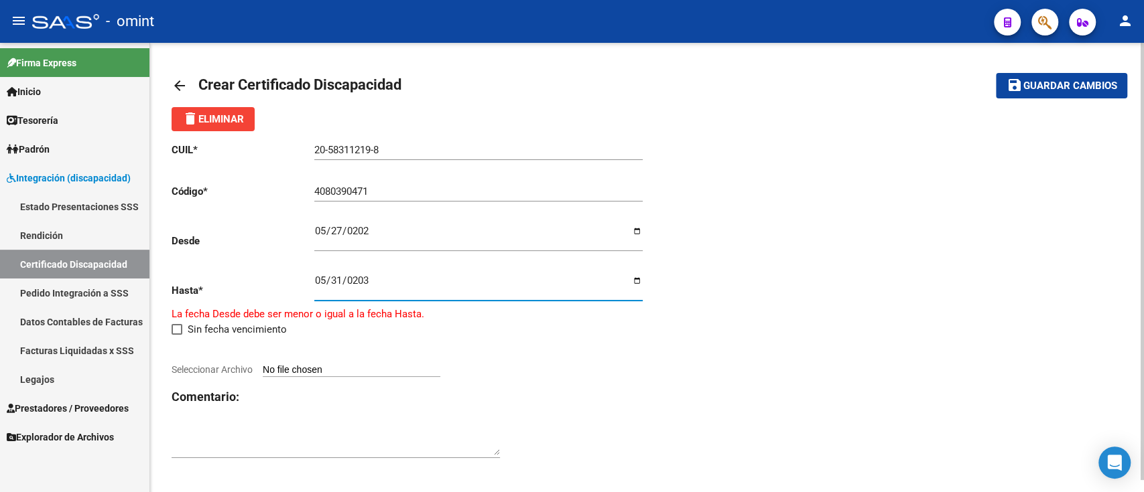
type input "[DATE]"
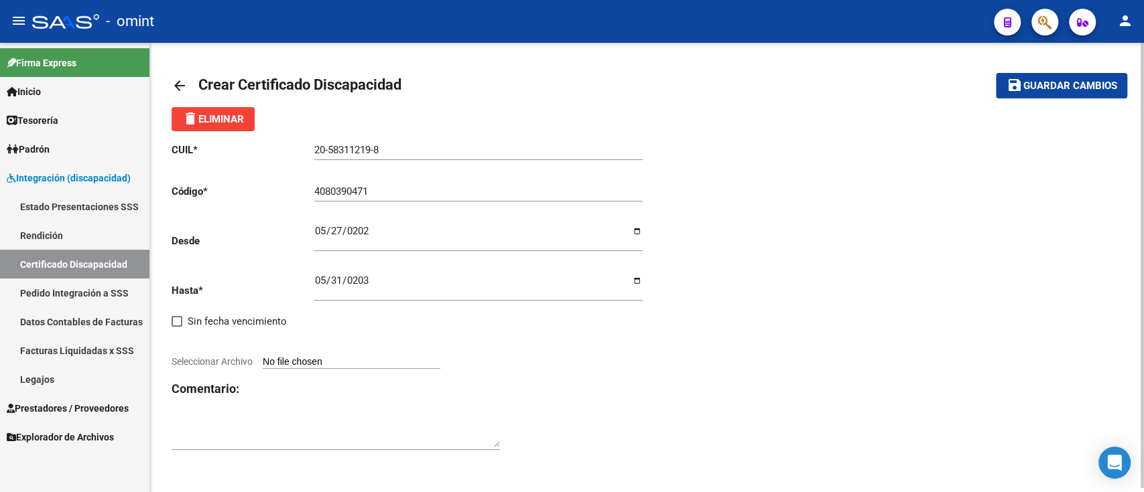
click at [601, 311] on div "[DATE] Ingresar fec. Hasta" at bounding box center [478, 289] width 328 height 50
click at [392, 365] on input "Seleccionar Archivo" at bounding box center [352, 362] width 178 height 13
type input "C:\fakepath\cud de camentori133942966488074005.jpg"
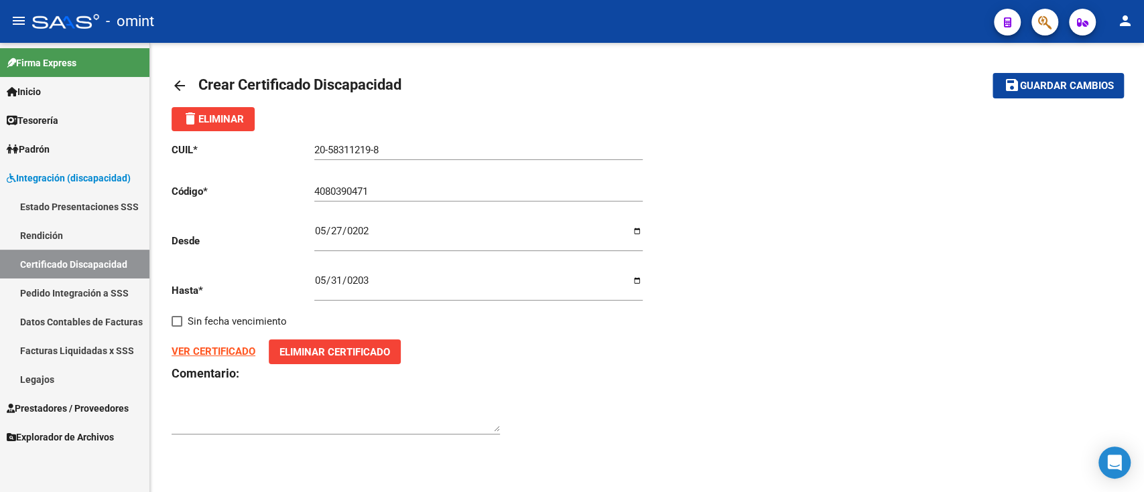
click at [1054, 73] on button "save Guardar cambios" at bounding box center [1057, 85] width 131 height 25
click at [324, 228] on input "[DATE]" at bounding box center [478, 236] width 328 height 21
type input "[DATE]"
click at [1068, 96] on button "save Guardar cambios" at bounding box center [1057, 85] width 131 height 25
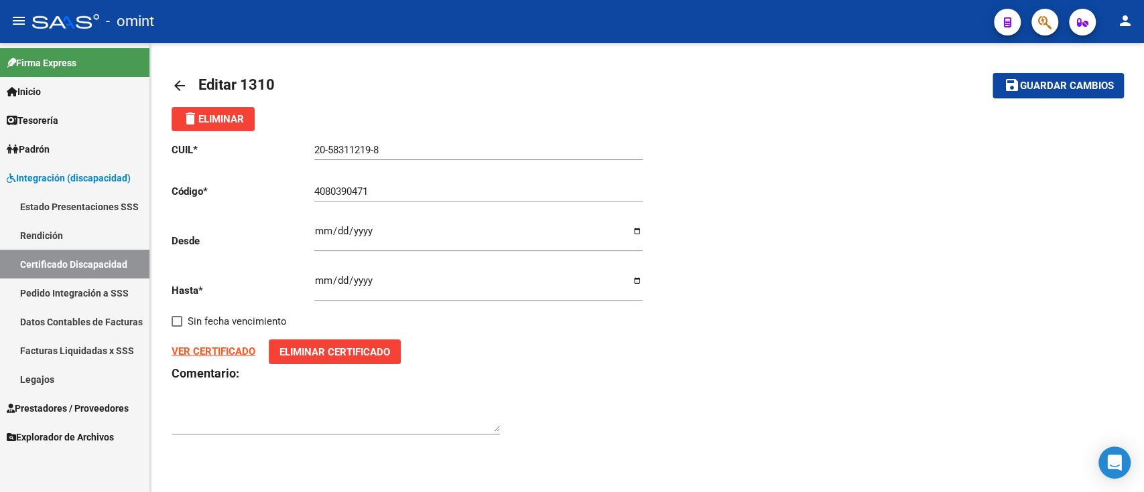
click at [189, 82] on link "arrow_back" at bounding box center [184, 85] width 27 height 31
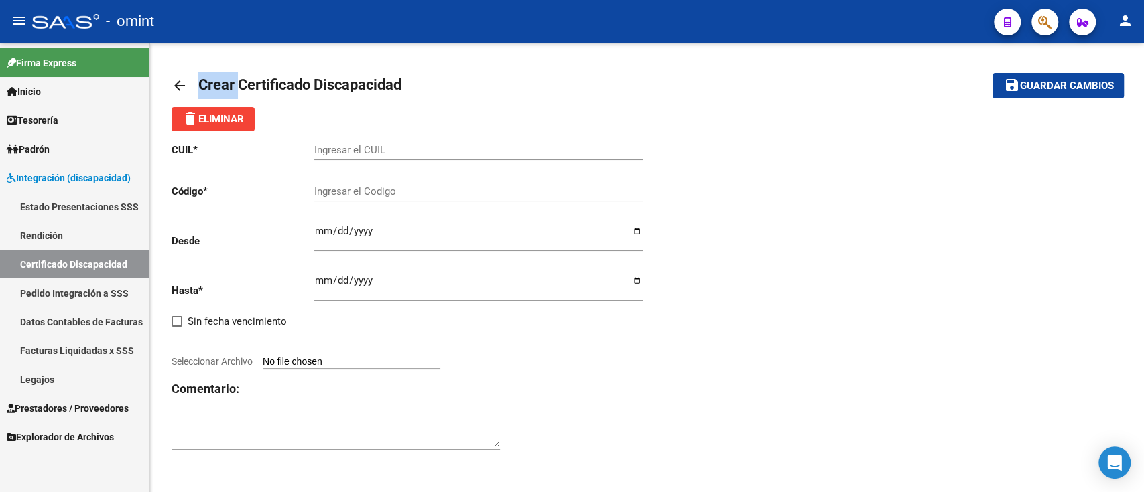
click at [189, 82] on link "arrow_back" at bounding box center [184, 85] width 27 height 31
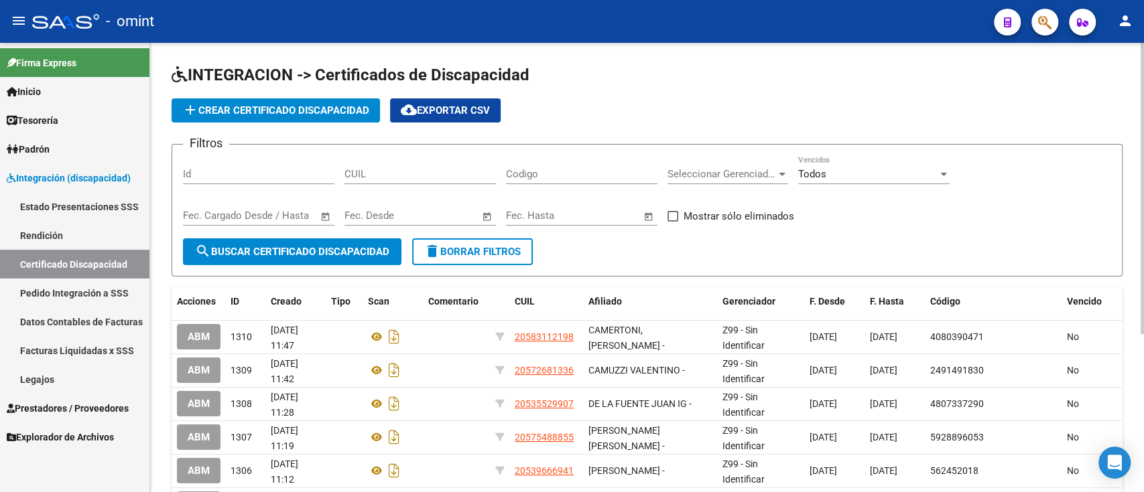
click at [404, 165] on div "CUIL" at bounding box center [419, 169] width 151 height 29
paste input "20-56747833-6"
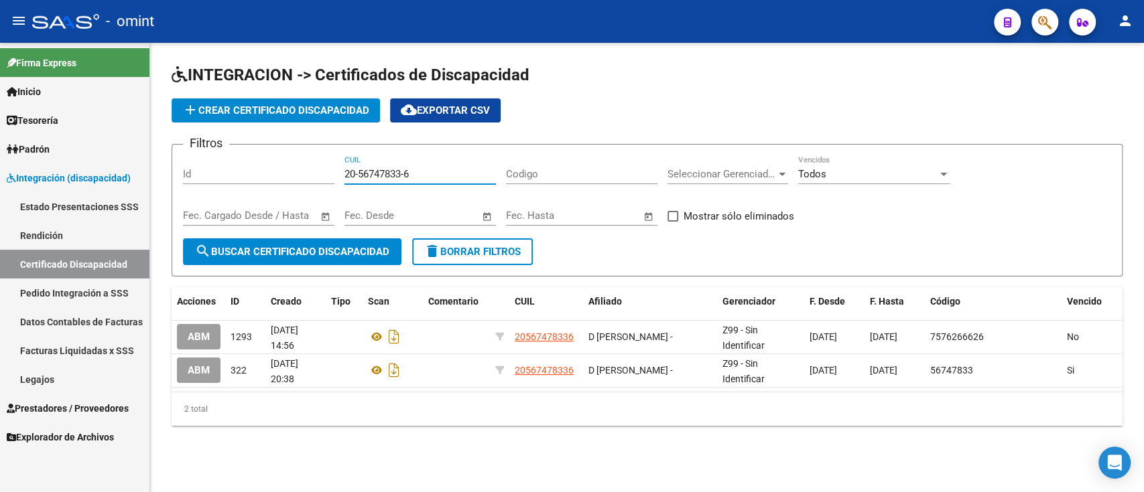
click at [352, 171] on input "20-56747833-6" at bounding box center [419, 174] width 151 height 12
paste input "7-53733187-4"
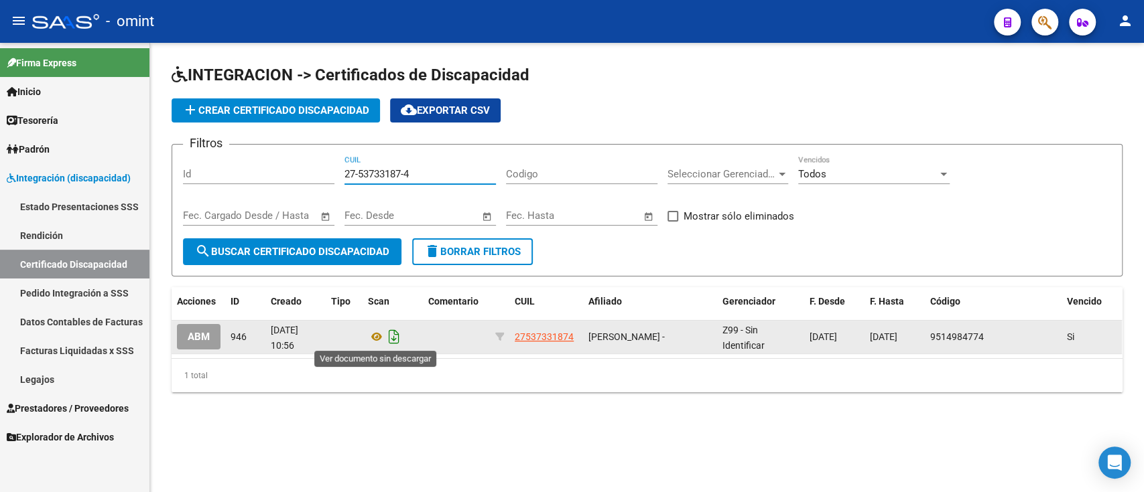
type input "27-53733187-4"
click at [391, 336] on icon "Descargar documento" at bounding box center [393, 336] width 17 height 21
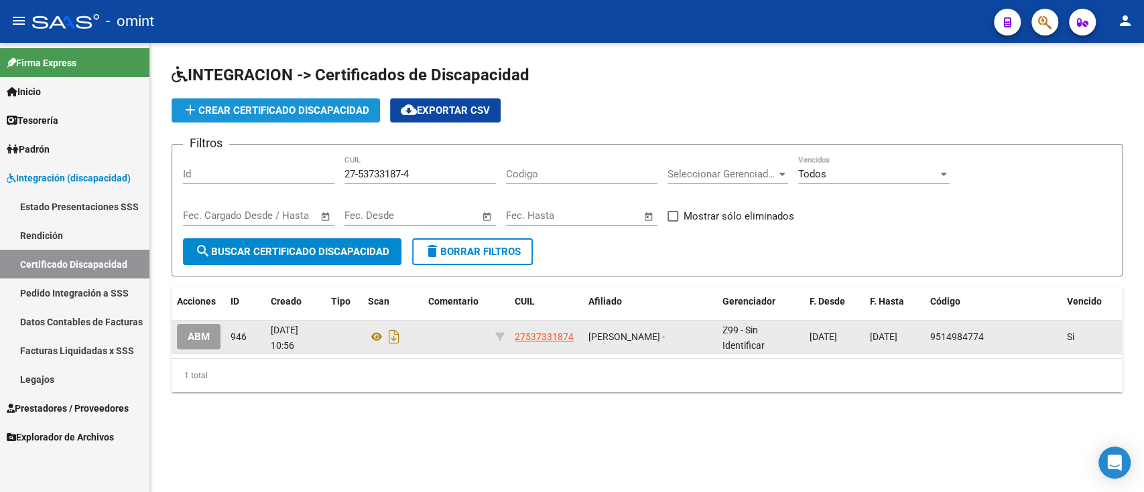
click at [283, 99] on button "add Crear Certificado Discapacidad" at bounding box center [275, 110] width 208 height 24
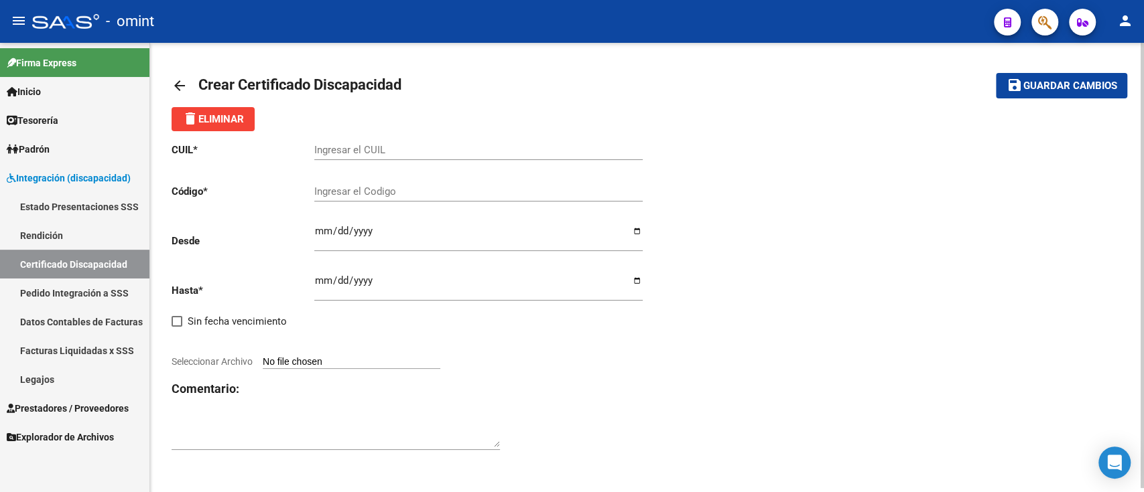
click at [337, 142] on div "Ingresar el CUIL" at bounding box center [478, 145] width 328 height 29
click at [343, 153] on input "Ingresar el CUIL" at bounding box center [478, 150] width 328 height 12
paste input "27-53733187-4"
type input "27-53733187-4"
click at [389, 193] on input "Ingresar el Codigo" at bounding box center [478, 192] width 328 height 12
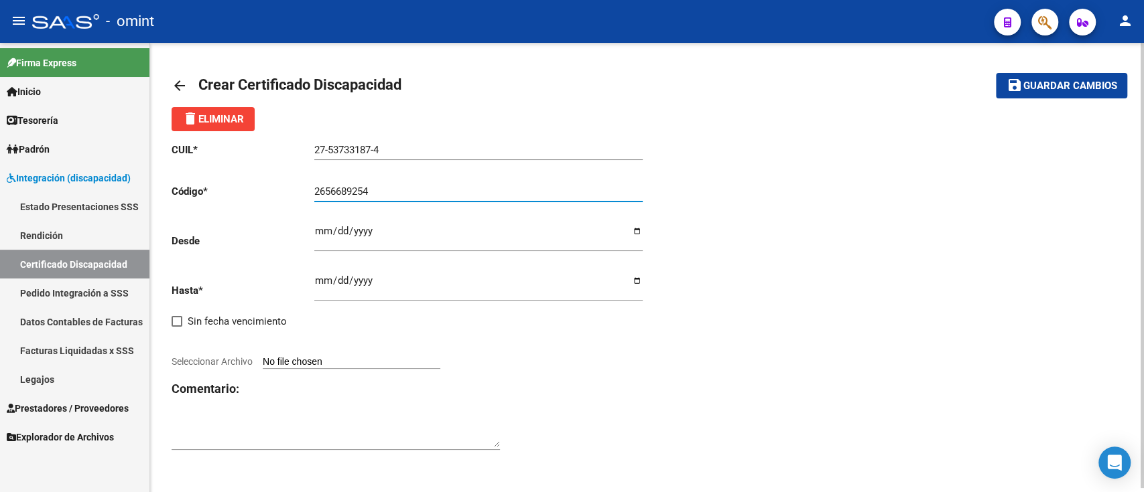
type input "2656689254"
type input "[DATE]"
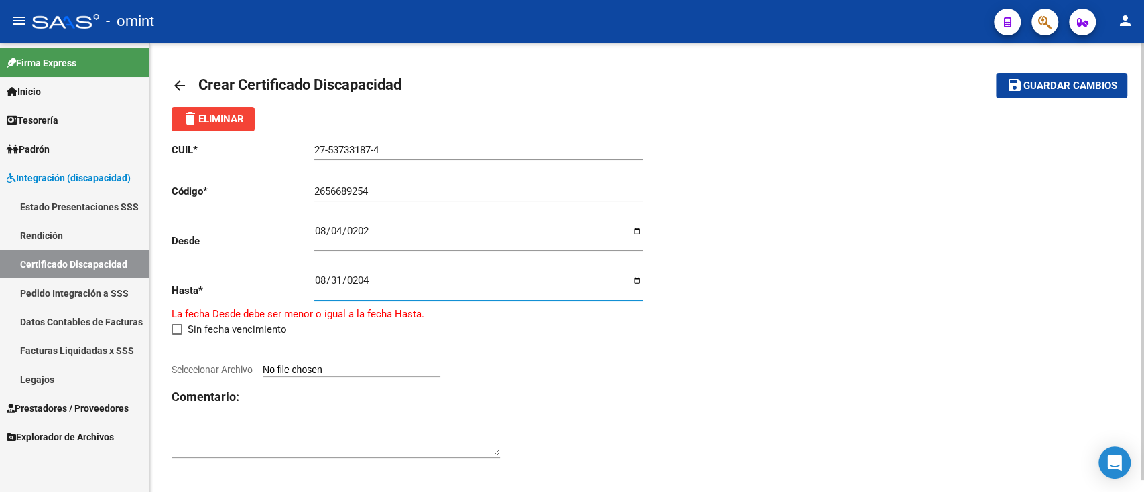
type input "[DATE]"
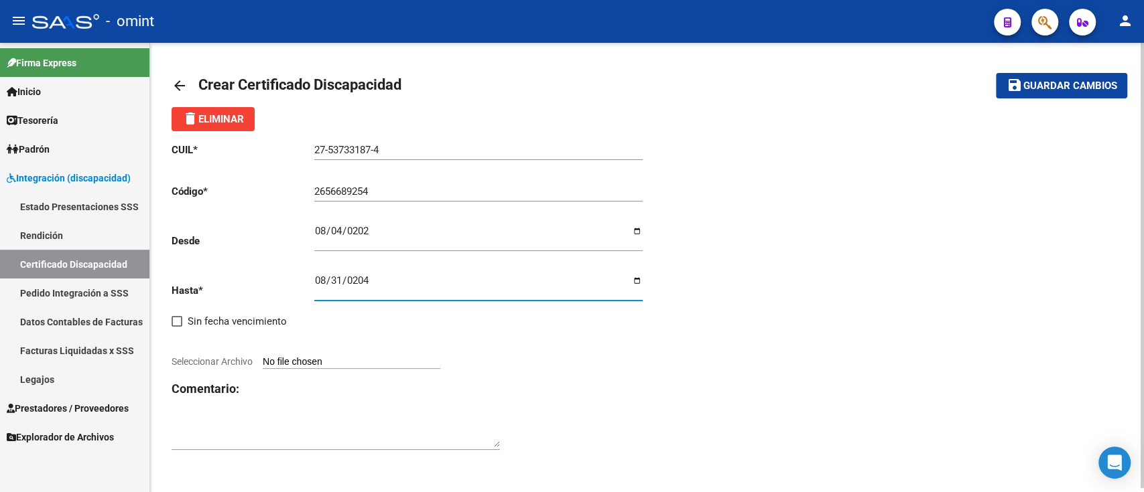
click at [326, 366] on input "Seleccionar Archivo" at bounding box center [352, 362] width 178 height 13
type input "C:\fakepath\cud de ariano guadalupe134000038535708628.pdf"
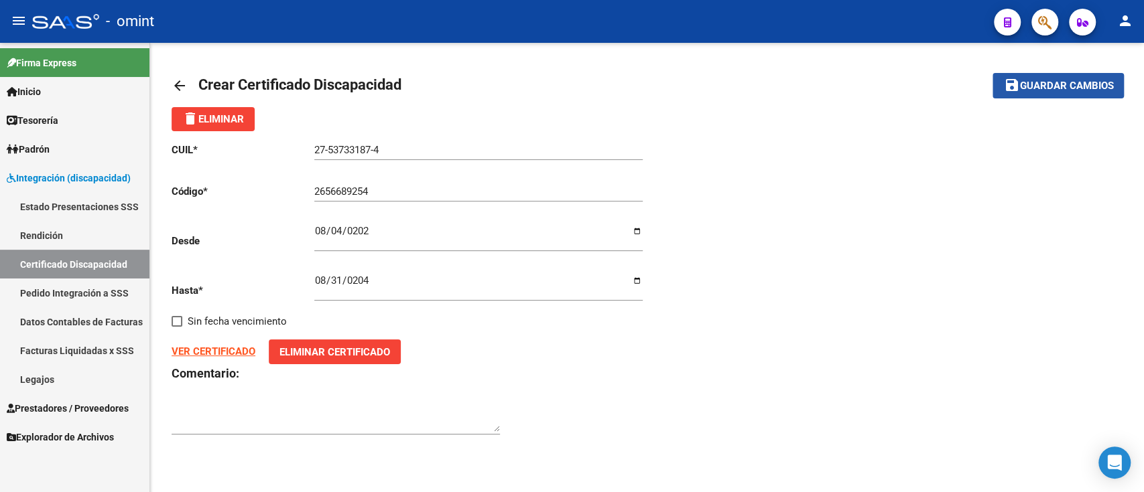
click at [1075, 76] on button "save Guardar cambios" at bounding box center [1057, 85] width 131 height 25
click at [177, 85] on mat-icon "arrow_back" at bounding box center [179, 86] width 16 height 16
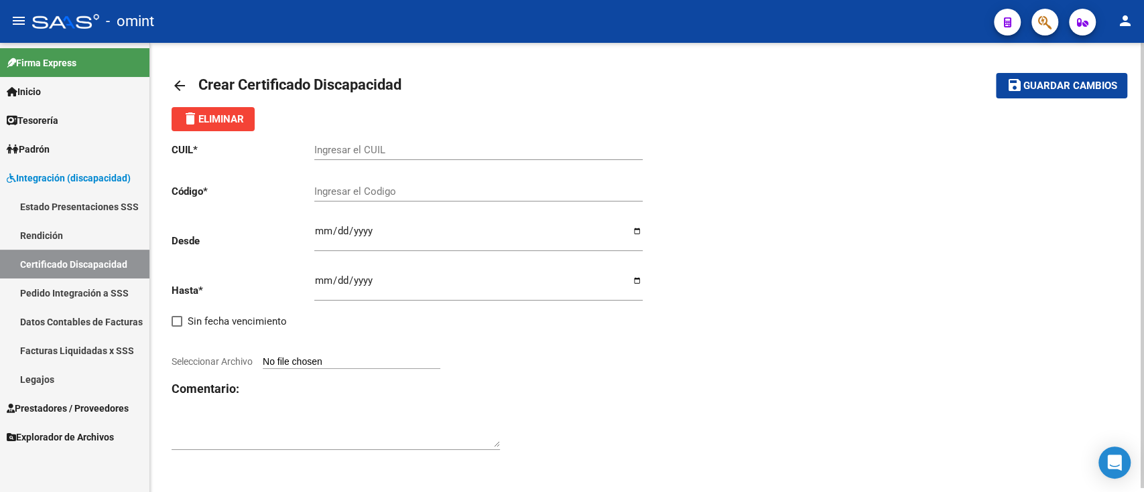
click at [177, 85] on mat-icon "arrow_back" at bounding box center [179, 86] width 16 height 16
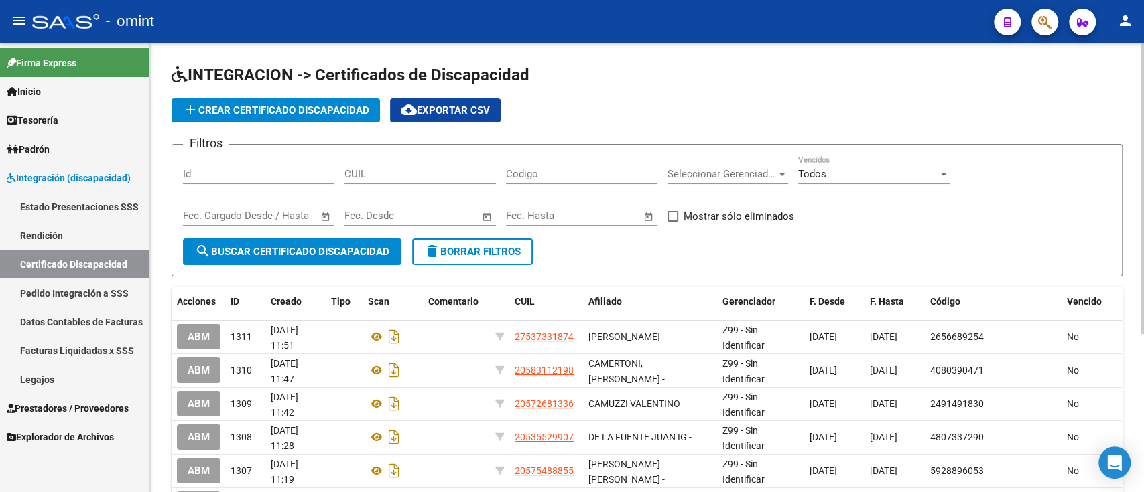
click at [418, 177] on input "CUIL" at bounding box center [419, 174] width 151 height 12
paste input "20-56065145-8"
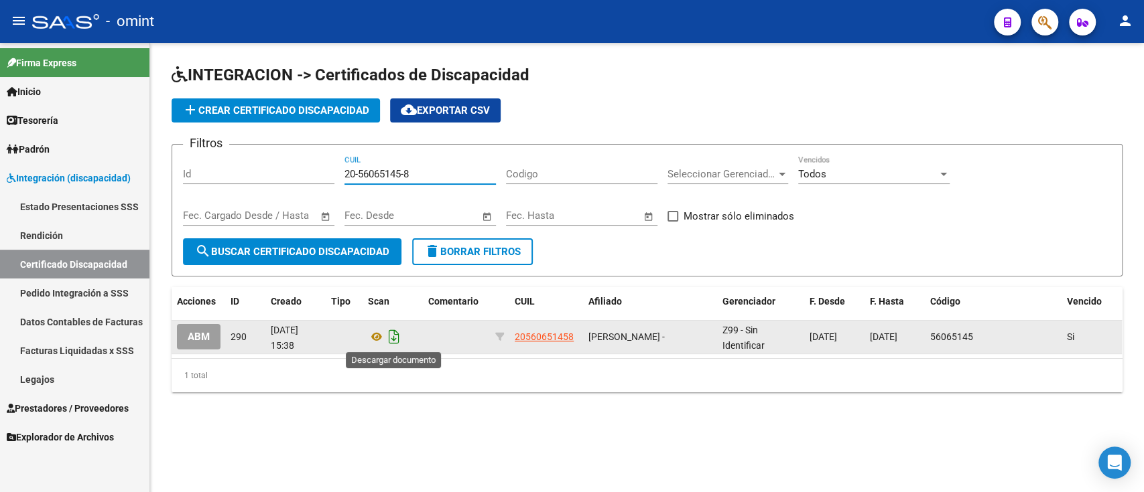
type input "20-56065145-8"
click at [389, 338] on icon "Descargar documento" at bounding box center [393, 336] width 17 height 21
click at [291, 102] on button "add Crear Certificado Discapacidad" at bounding box center [275, 110] width 208 height 24
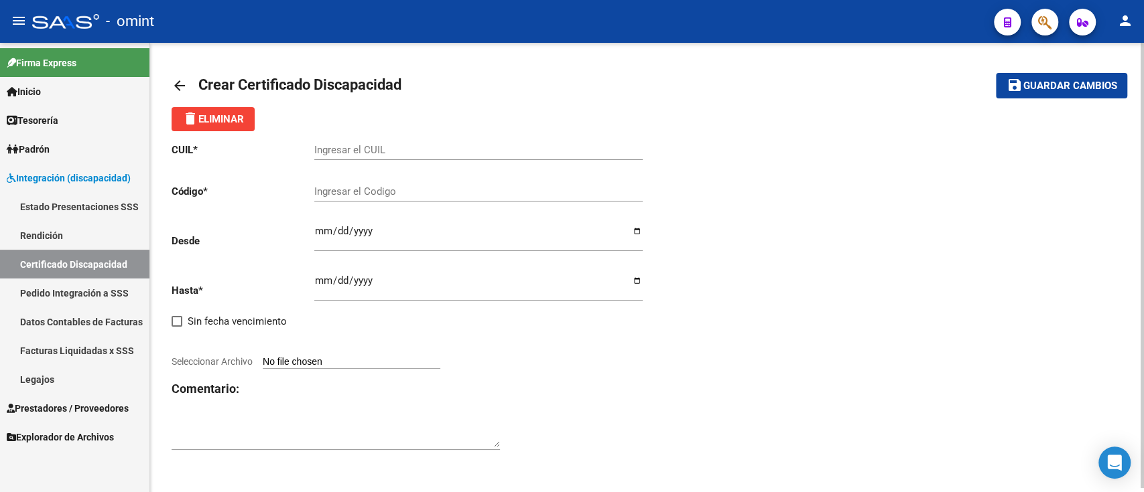
click at [336, 137] on div "Ingresar el CUIL" at bounding box center [478, 145] width 328 height 29
paste input "20-56065145-8"
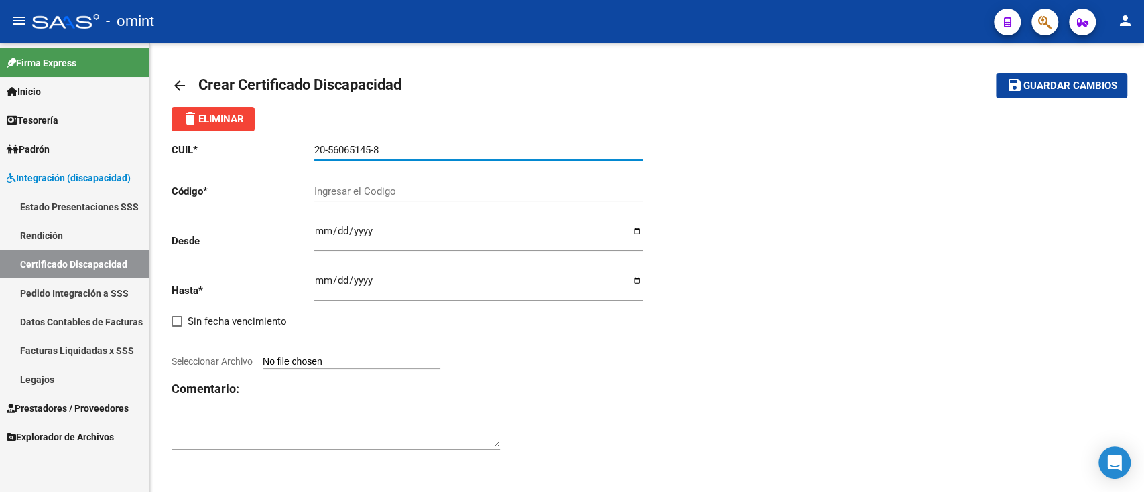
type input "20-56065145-8"
click at [397, 184] on div "Ingresar el Codigo" at bounding box center [478, 187] width 328 height 29
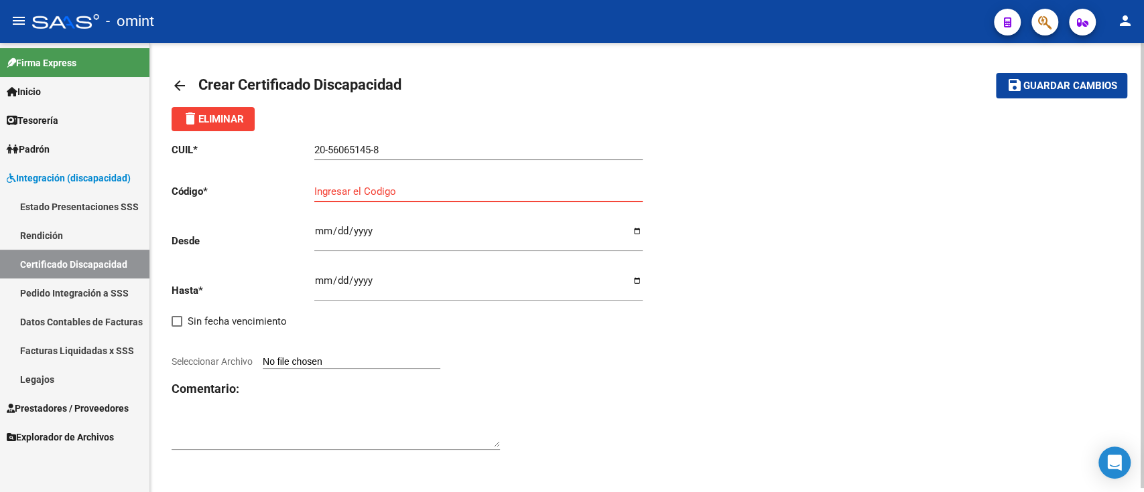
click at [391, 178] on div "Ingresar el Codigo" at bounding box center [478, 187] width 328 height 29
click at [387, 191] on input "Ingresar el Codigo" at bounding box center [478, 192] width 328 height 12
type input "7157314212"
click at [444, 218] on div "Ingresar fec. Desde" at bounding box center [478, 233] width 328 height 38
click at [366, 241] on input "Ingresar fec. Desde" at bounding box center [478, 236] width 328 height 21
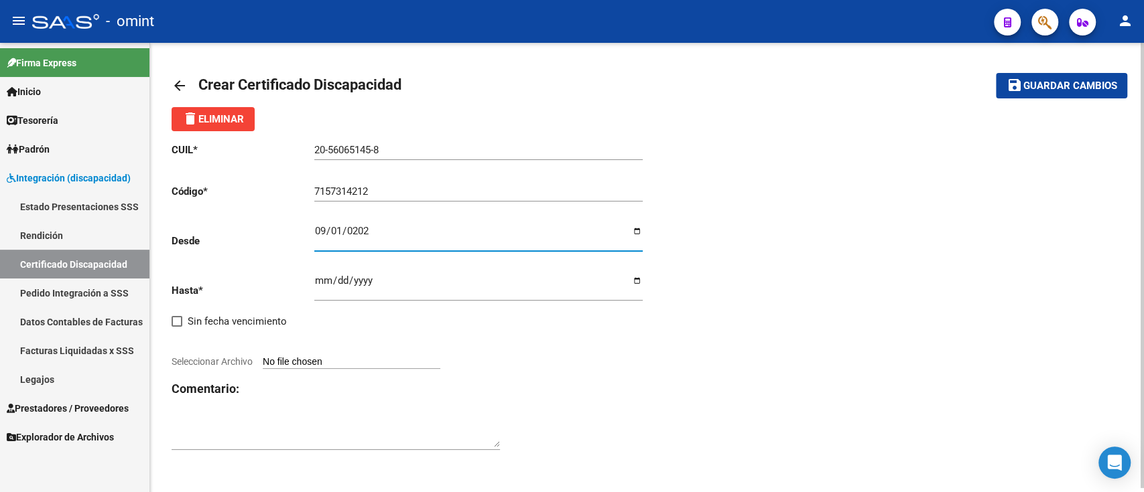
type input "[DATE]"
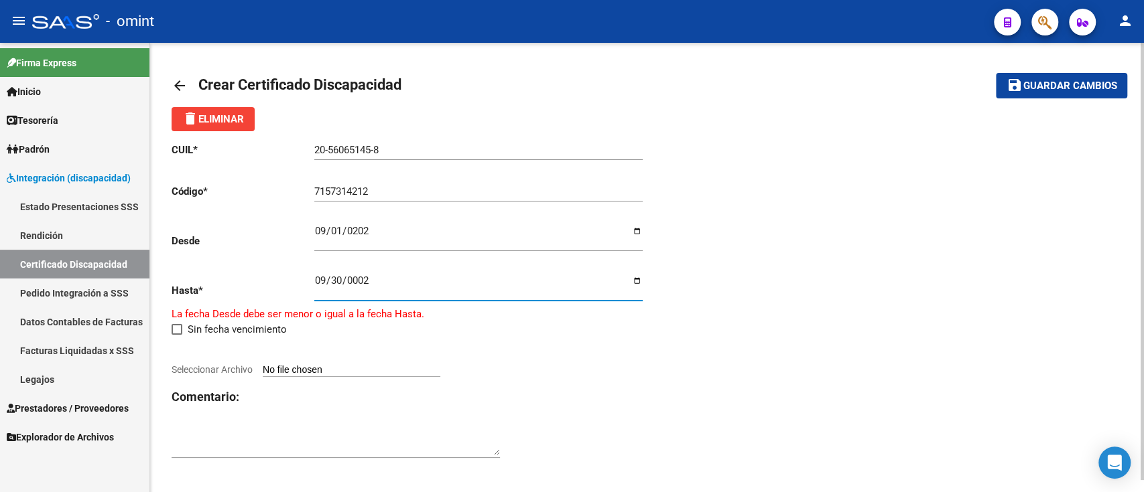
type input "0029-09-30"
type input "[DATE]"
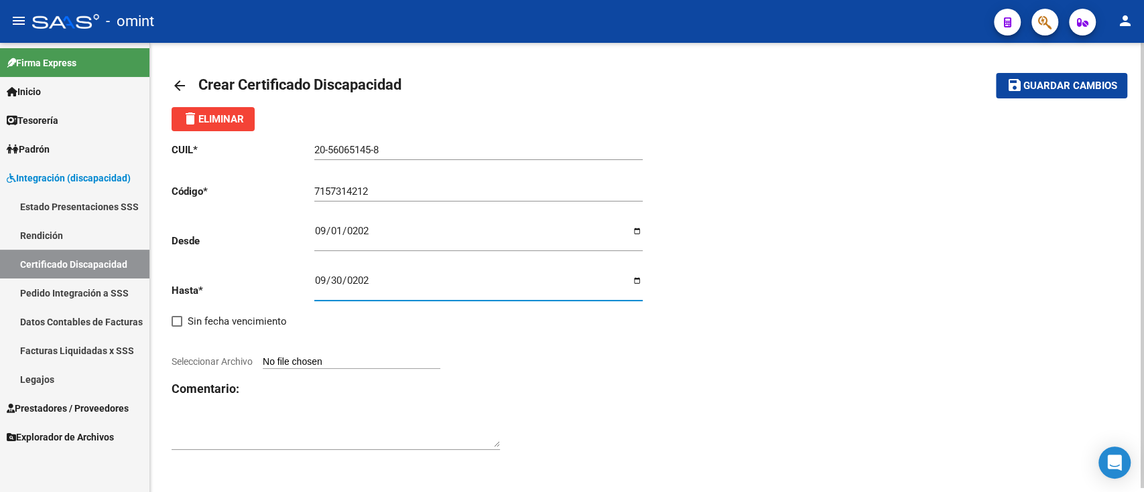
click at [703, 285] on div "CUIL * 20-56065145-8 Ingresar el CUIL Código * 7157314212 Ingresar el Codigo De…" at bounding box center [646, 297] width 951 height 332
click at [638, 280] on input "[DATE]" at bounding box center [478, 285] width 328 height 21
click at [340, 362] on input "Seleccionar Archivo" at bounding box center [352, 362] width 178 height 13
type input "C:\fakepath\cud de clausen fausto134019064999713357.pdf"
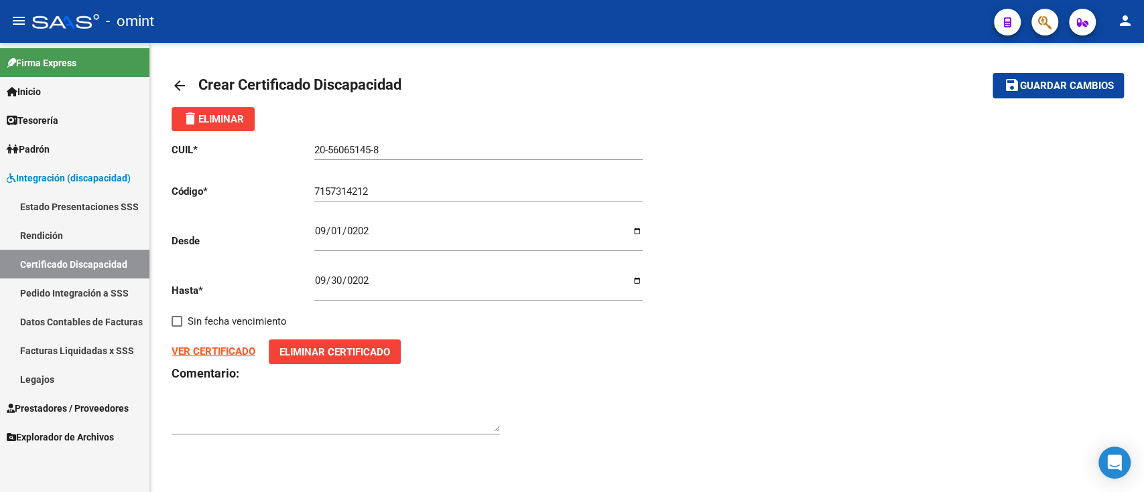
click at [1065, 100] on mat-toolbar-row "save Guardar cambios" at bounding box center [1024, 85] width 199 height 43
click at [1073, 82] on span "Guardar cambios" at bounding box center [1066, 86] width 94 height 12
click at [171, 94] on link "arrow_back" at bounding box center [184, 85] width 27 height 31
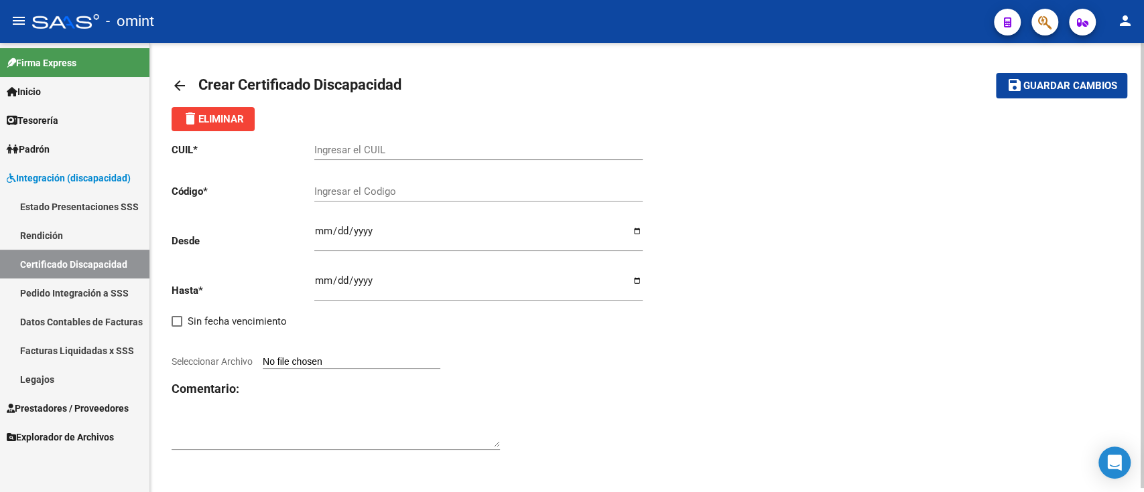
click at [184, 84] on mat-icon "arrow_back" at bounding box center [179, 86] width 16 height 16
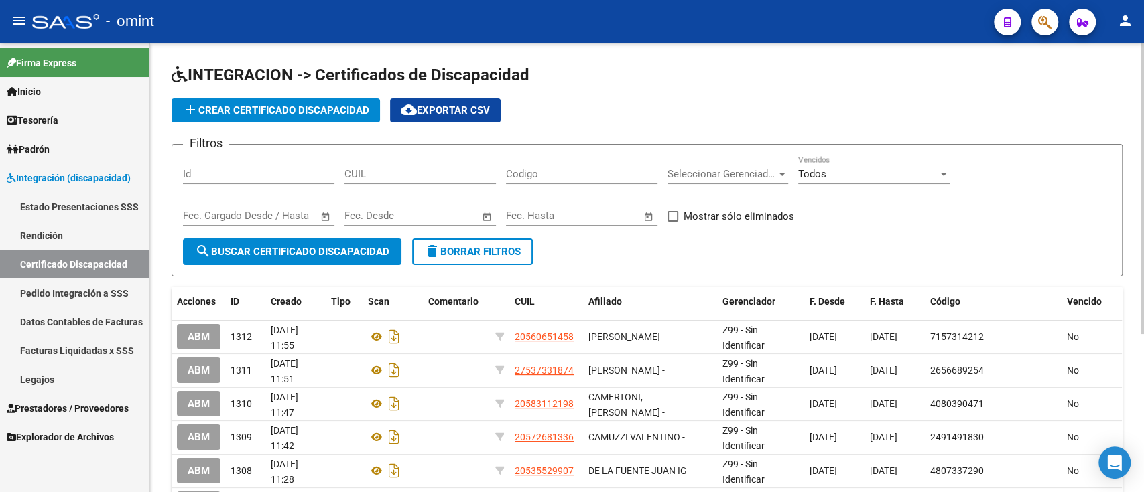
click at [466, 178] on input "CUIL" at bounding box center [419, 174] width 151 height 12
paste input "20-49556804-1"
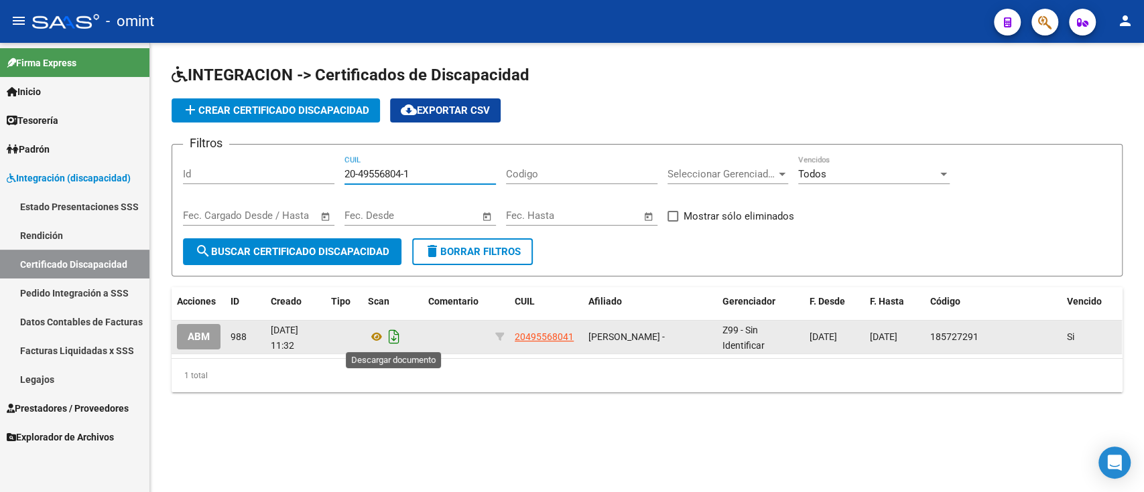
type input "20-49556804-1"
click at [391, 344] on icon "Descargar documento" at bounding box center [393, 336] width 17 height 21
click at [326, 110] on span "add Crear Certificado Discapacidad" at bounding box center [275, 111] width 187 height 12
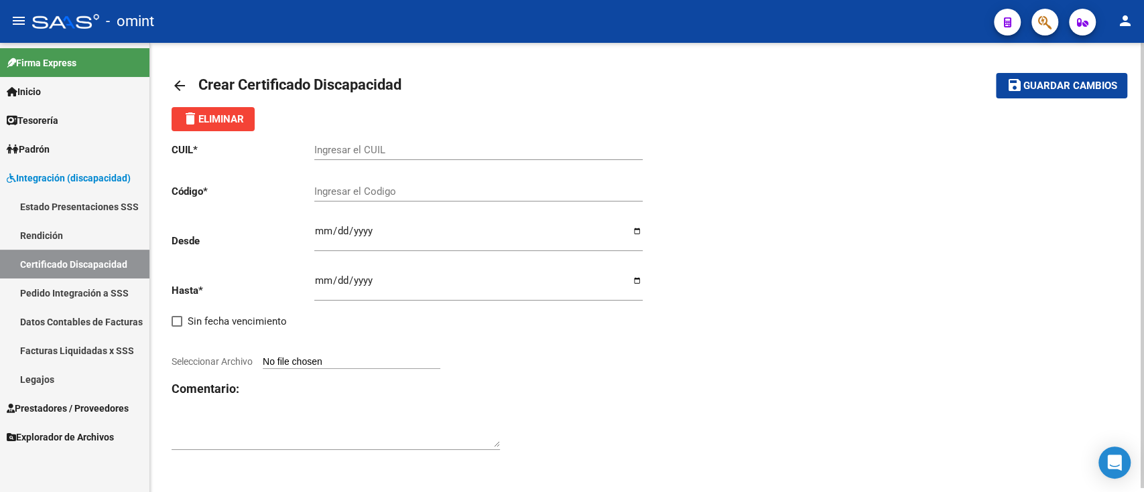
click at [429, 171] on div "Ingresar el CUIL" at bounding box center [478, 152] width 328 height 42
click at [438, 150] on input "Ingresar el CUIL" at bounding box center [478, 150] width 328 height 12
paste input "20-49556804-1"
type input "20-49556804-1"
click at [472, 200] on div "Ingresar el Codigo" at bounding box center [478, 187] width 328 height 29
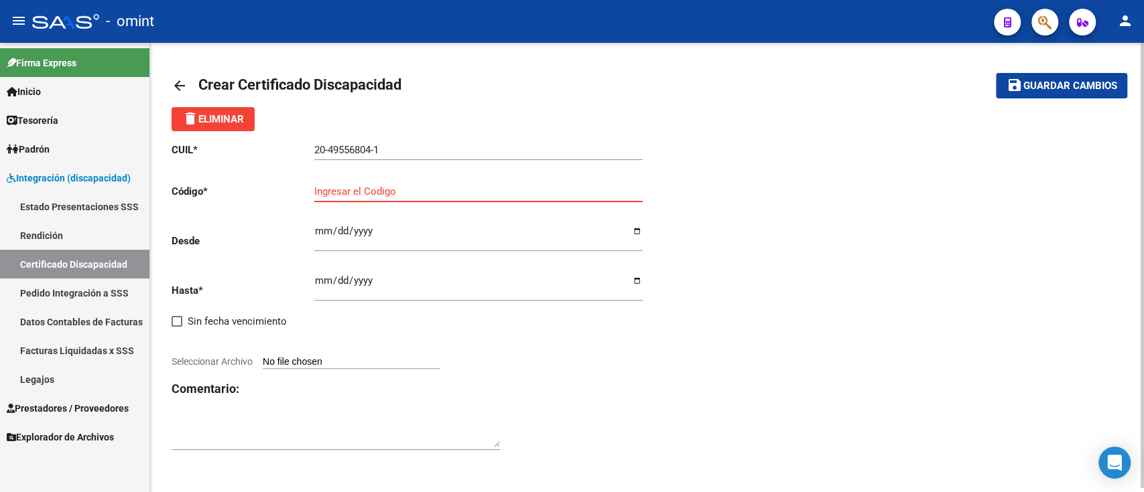
click at [385, 187] on input "Ingresar el Codigo" at bounding box center [478, 192] width 328 height 12
type input "4907816856"
click at [360, 214] on div "Ingresar fec. Desde" at bounding box center [478, 233] width 328 height 38
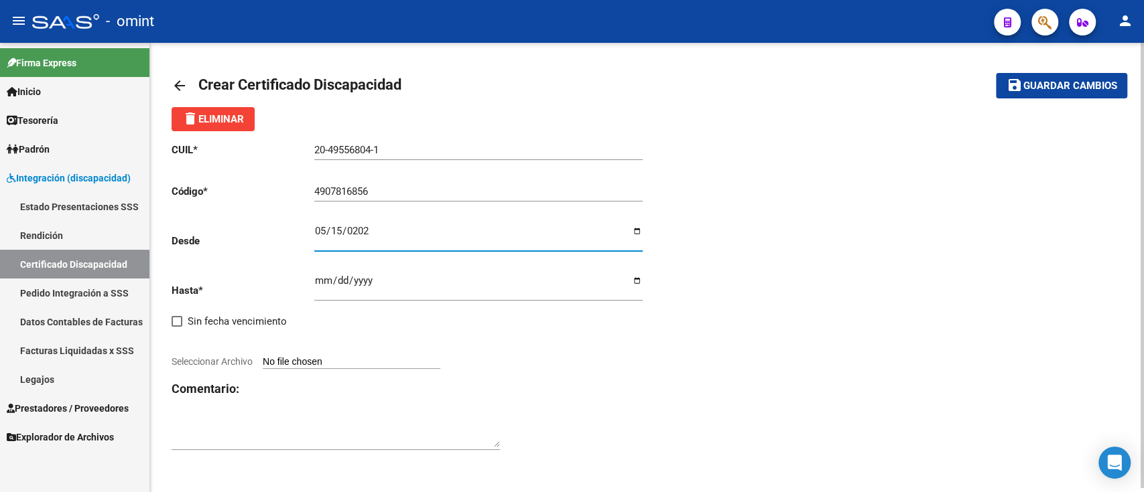
type input "[DATE]"
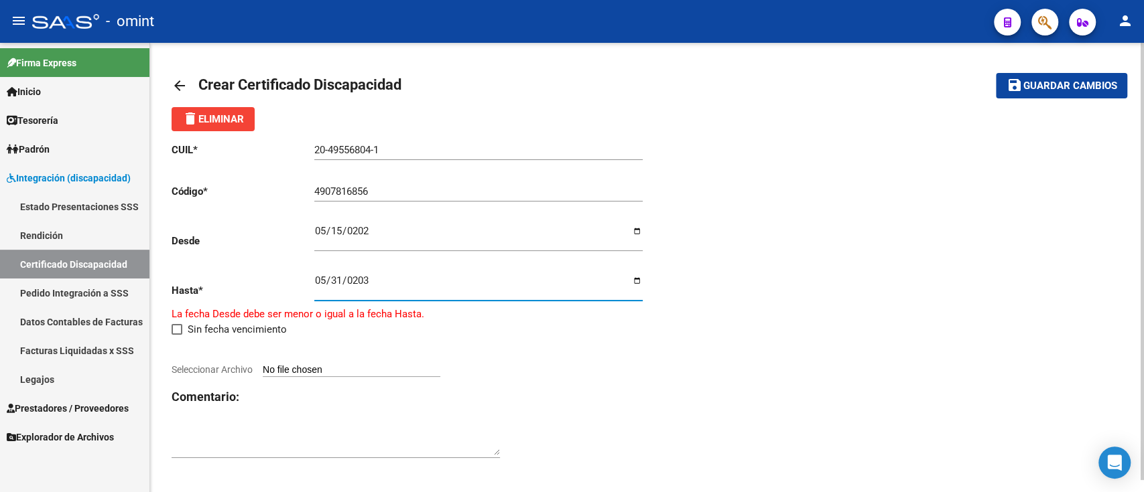
type input "[DATE]"
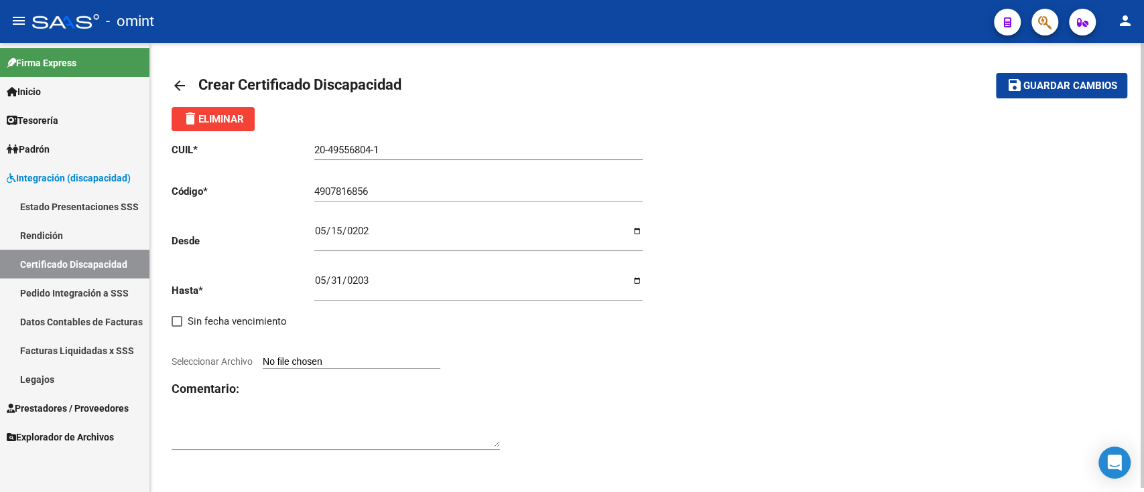
click at [379, 362] on input "Seleccionar Archivo" at bounding box center [352, 362] width 178 height 13
type input "C:\fakepath\CUD DE BAREA LAUTARO133930063210934107.pdf"
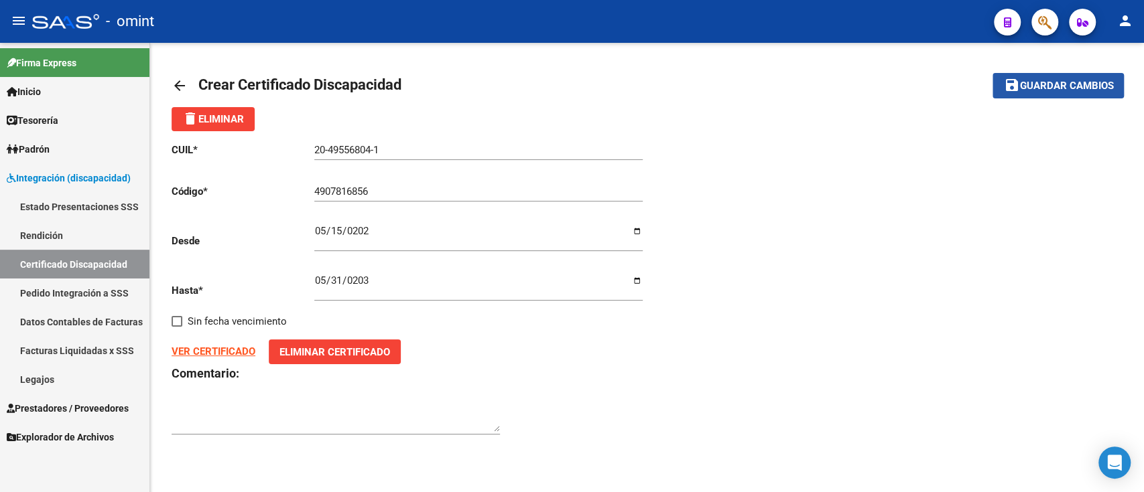
click at [1045, 81] on span "Guardar cambios" at bounding box center [1066, 86] width 94 height 12
click at [319, 232] on input "[DATE]" at bounding box center [478, 236] width 328 height 21
type input "[DATE]"
click at [1039, 82] on span "Guardar cambios" at bounding box center [1066, 86] width 94 height 12
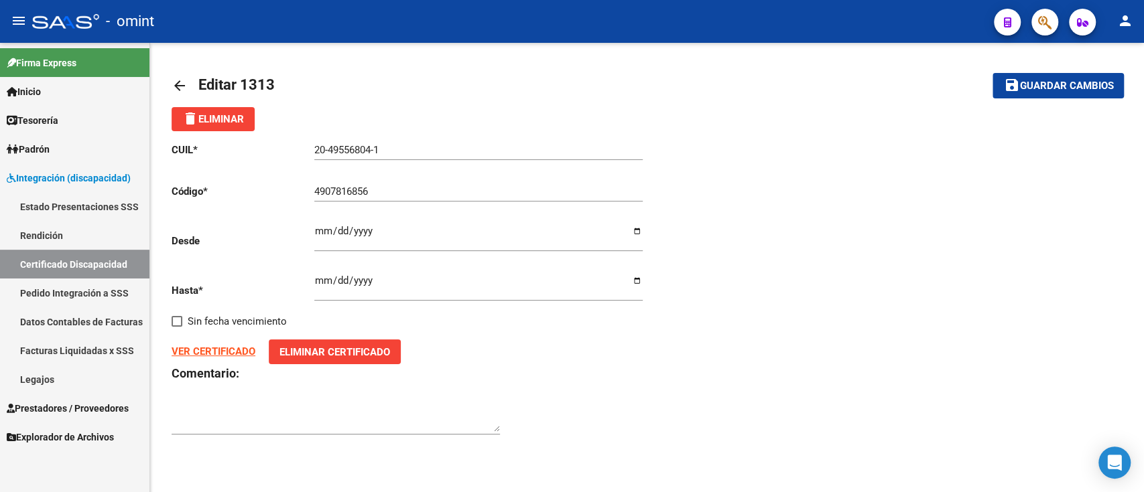
click at [192, 88] on link "arrow_back" at bounding box center [184, 85] width 27 height 31
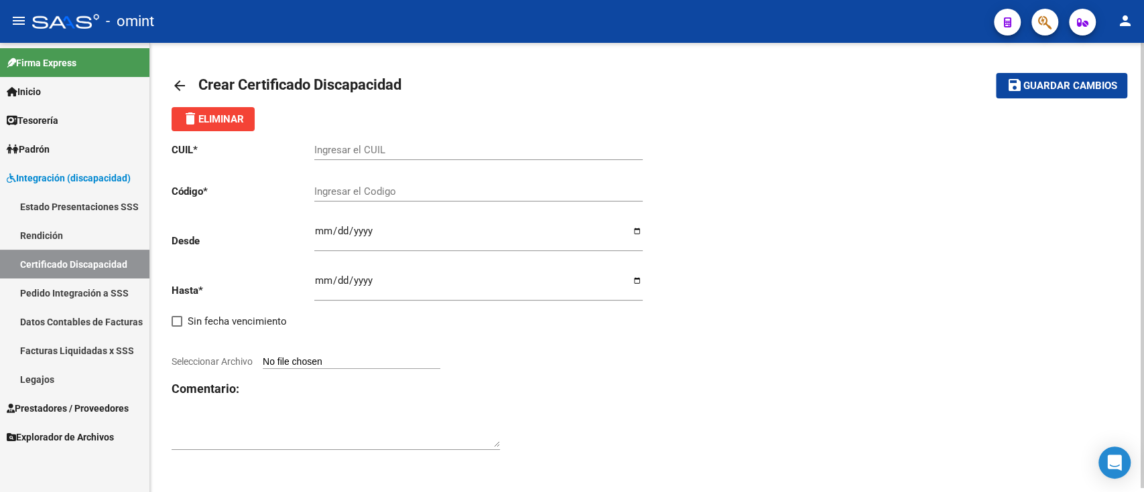
click at [186, 85] on mat-icon "arrow_back" at bounding box center [179, 86] width 16 height 16
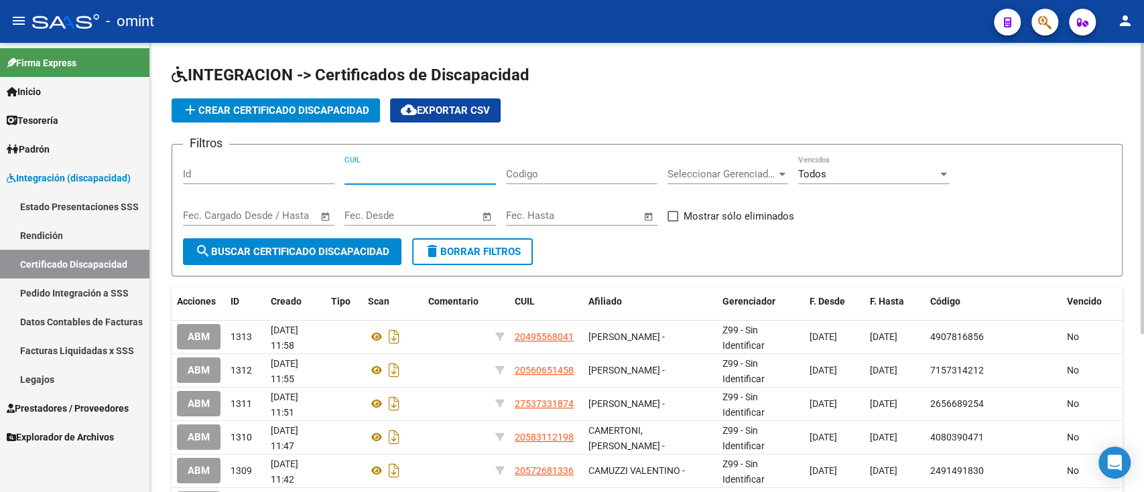
click at [443, 174] on input "CUIL" at bounding box center [419, 174] width 151 height 12
paste input "20-57722397-2"
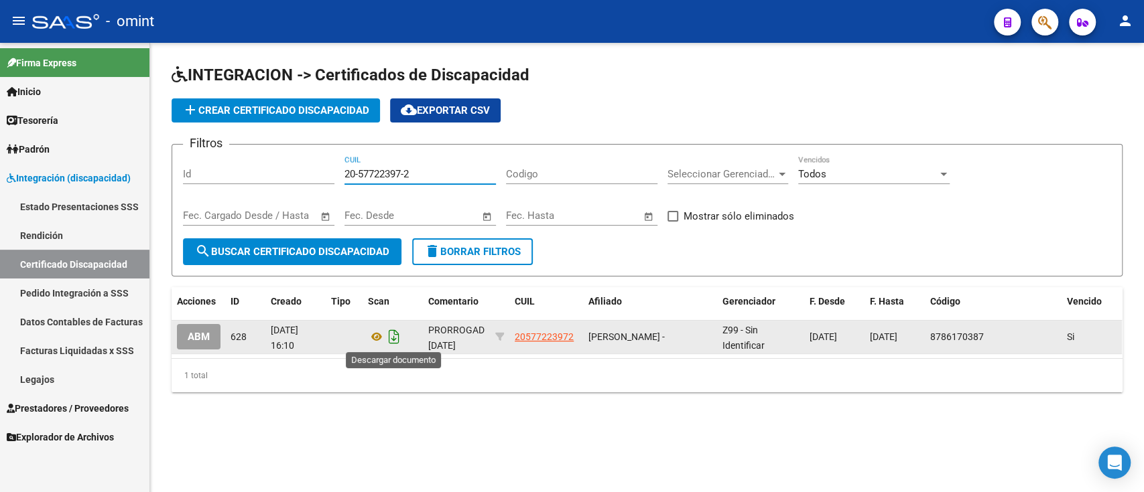
type input "20-57722397-2"
click at [397, 341] on icon "Descargar documento" at bounding box center [393, 336] width 17 height 21
click at [320, 102] on button "add Crear Certificado Discapacidad" at bounding box center [275, 110] width 208 height 24
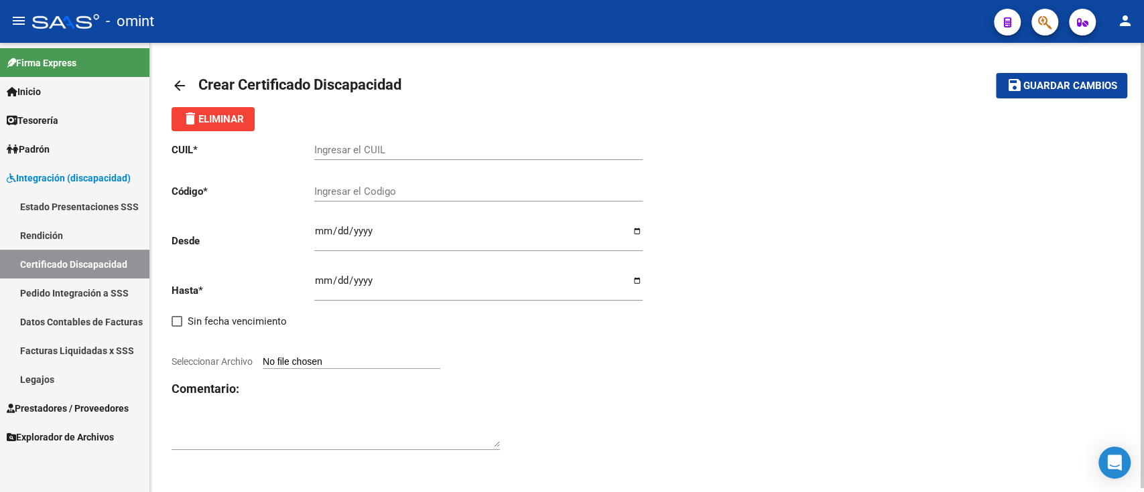
click at [363, 151] on input "Ingresar el CUIL" at bounding box center [478, 150] width 328 height 12
paste input "20-57722397-2"
type input "20-57722397-2"
click at [372, 186] on input "Ingresar el Codigo" at bounding box center [478, 192] width 328 height 12
click at [420, 173] on div "Ingresar el Codigo" at bounding box center [478, 187] width 328 height 29
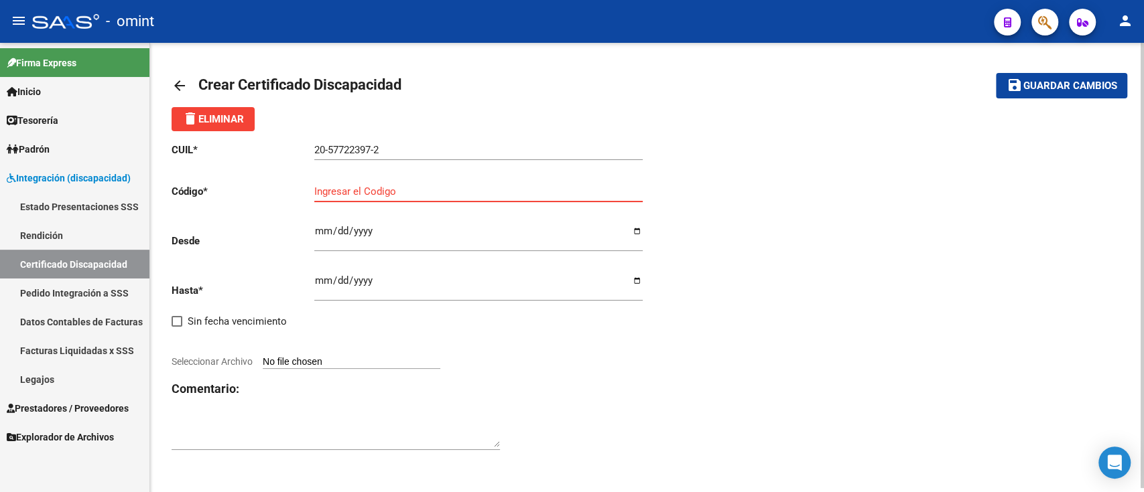
click at [421, 180] on div "Ingresar el Codigo" at bounding box center [478, 187] width 328 height 29
click at [423, 184] on div "Ingresar el Codigo" at bounding box center [478, 187] width 328 height 29
type input "8681899763"
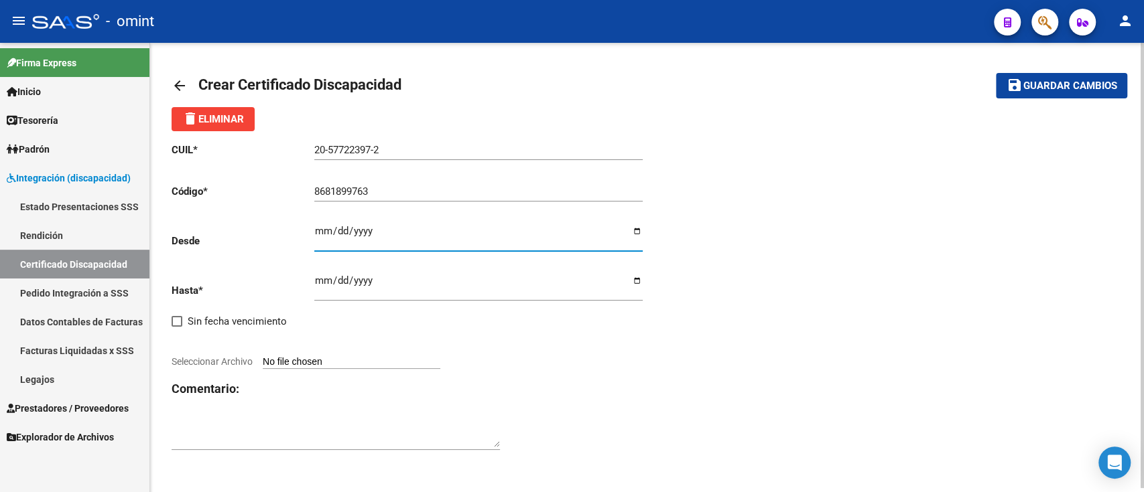
click at [414, 231] on input "Ingresar fec. Desde" at bounding box center [478, 236] width 328 height 21
click at [385, 238] on input "Ingresar fec. Desde" at bounding box center [478, 236] width 328 height 21
type input "0925-05-29"
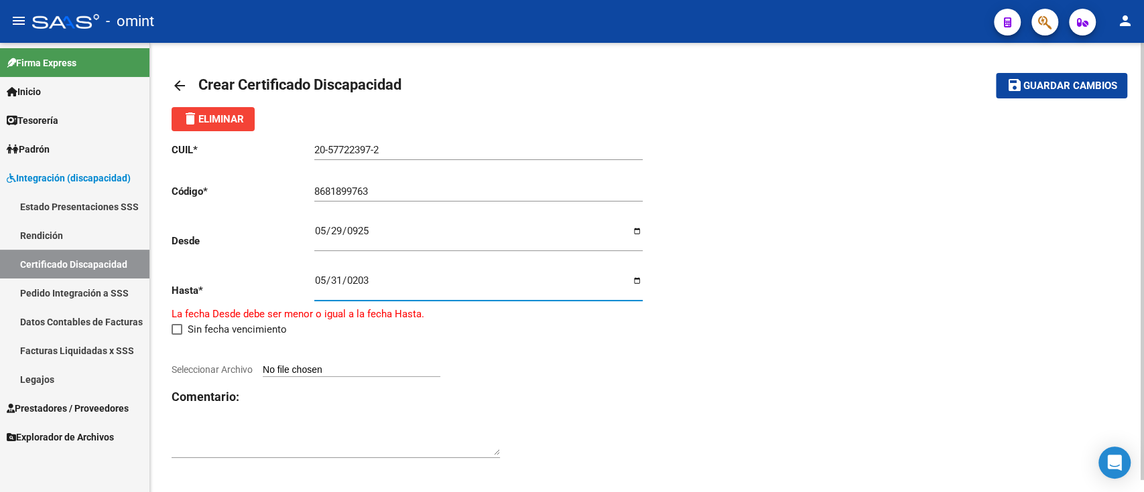
type input "[DATE]"
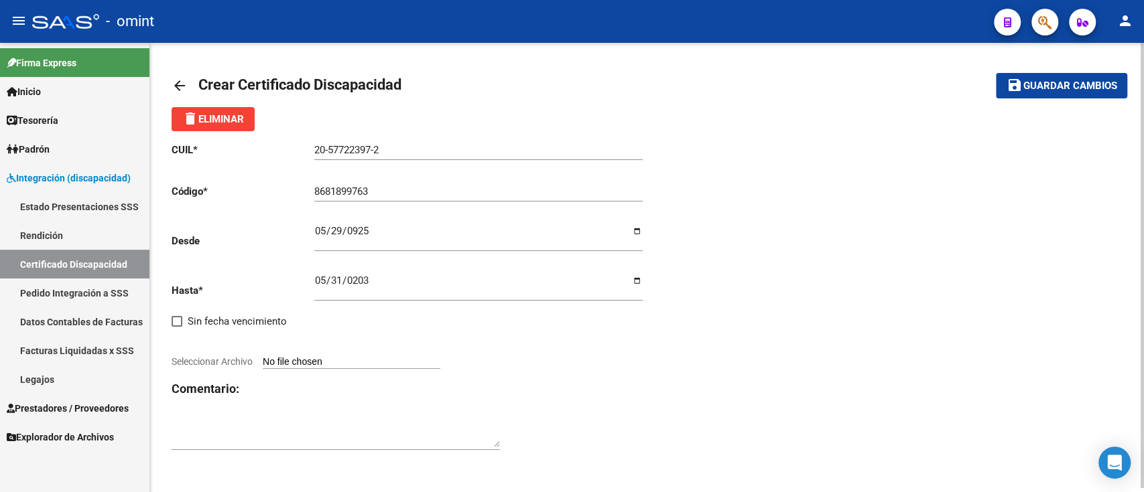
click at [344, 371] on div "CUIL * 20-57722397-2 Ingresar el CUIL Código * 8681899763 Ingresar el Codigo De…" at bounding box center [409, 297] width 476 height 332
click at [359, 354] on div at bounding box center [409, 347] width 476 height 15
click at [361, 372] on div "CUIL * 20-57722397-2 Ingresar el CUIL Código * 8681899763 Ingresar el Codigo De…" at bounding box center [409, 297] width 476 height 332
click at [369, 362] on input "Seleccionar Archivo" at bounding box center [352, 362] width 178 height 13
type input "C:\fakepath\cud de filipp merino133946415527076411.jpg"
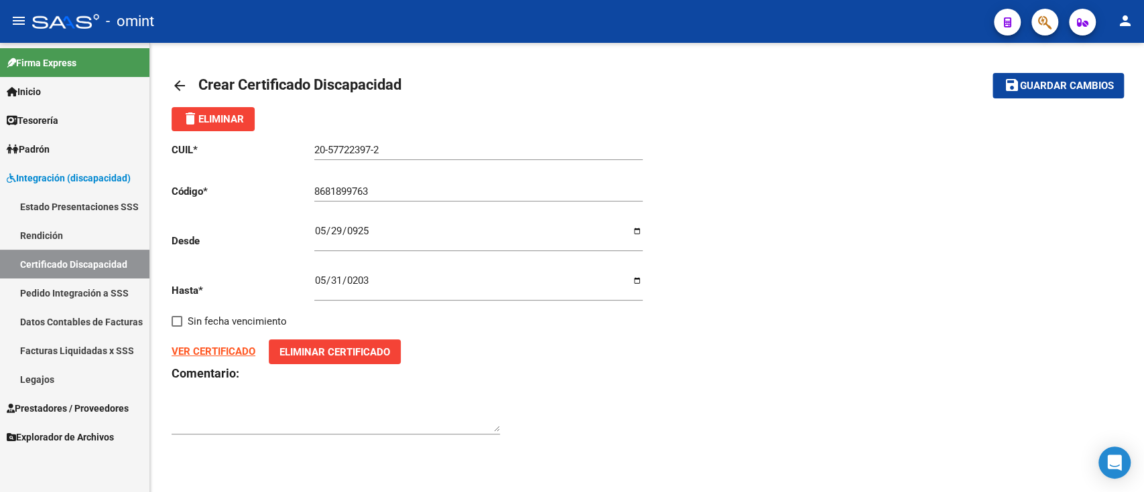
click at [174, 86] on mat-icon "arrow_back" at bounding box center [179, 86] width 16 height 16
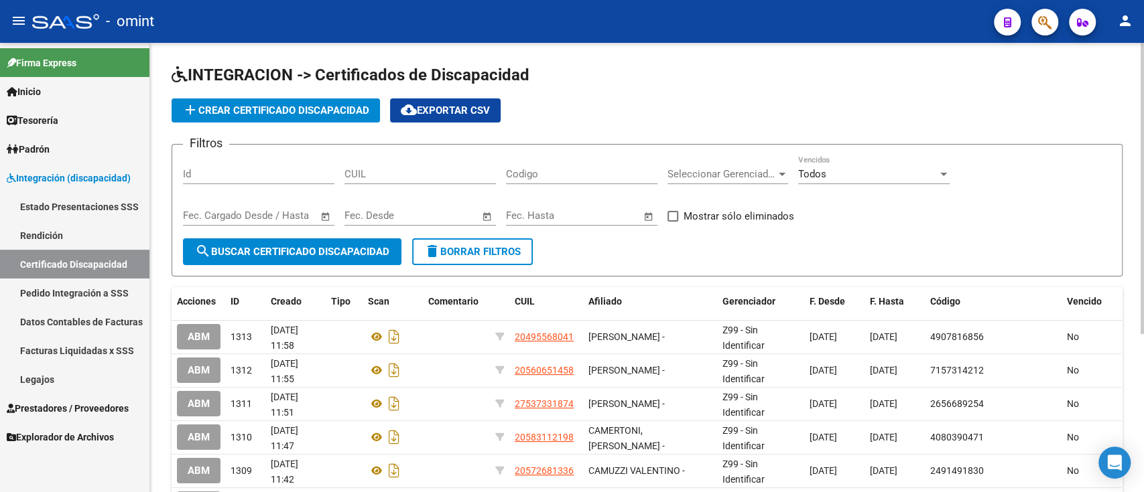
click at [458, 168] on input "CUIL" at bounding box center [419, 174] width 151 height 12
paste input "20-56549694-9"
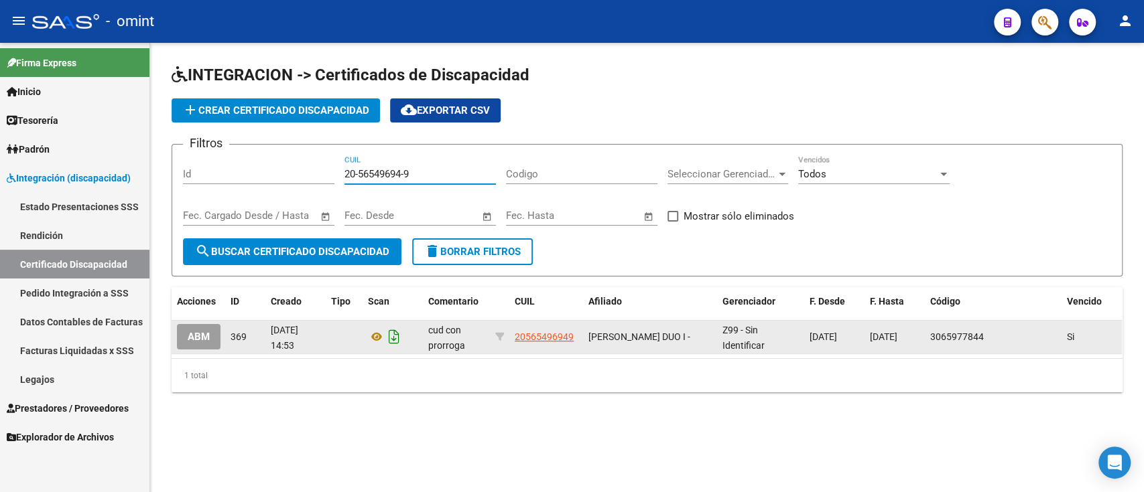
type input "20-56549694-9"
click at [399, 336] on icon "Descargar documento" at bounding box center [393, 336] width 17 height 21
click at [301, 115] on span "add Crear Certificado Discapacidad" at bounding box center [275, 111] width 187 height 12
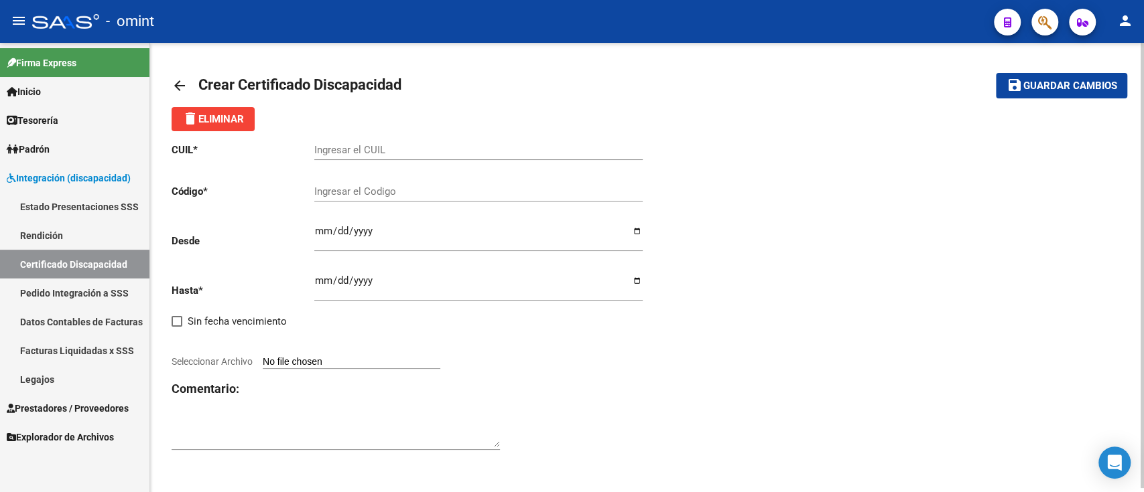
click at [445, 155] on input "Ingresar el CUIL" at bounding box center [478, 150] width 328 height 12
paste input "20-56549694-9"
type input "20-56549694-9"
click at [405, 180] on div "Ingresar el Codigo" at bounding box center [478, 187] width 328 height 29
type input "287282097"
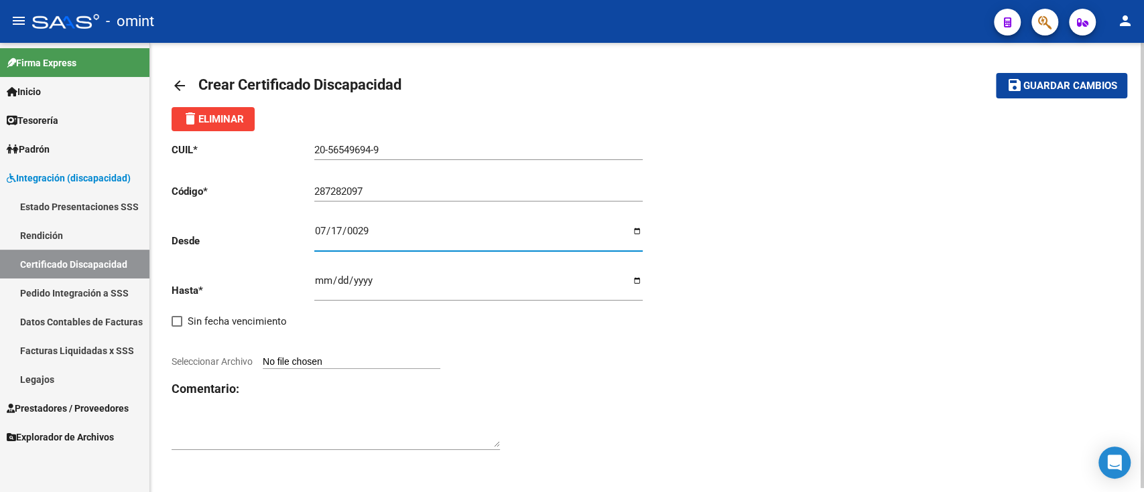
type input "0290-07-17"
type input "[DATE]"
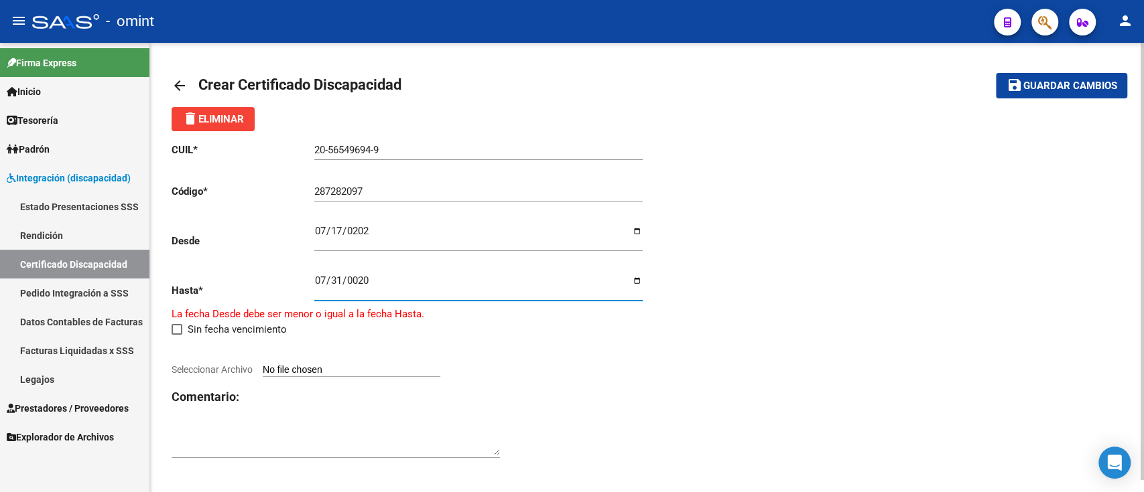
type input "0202-07-31"
type input "[DATE]"
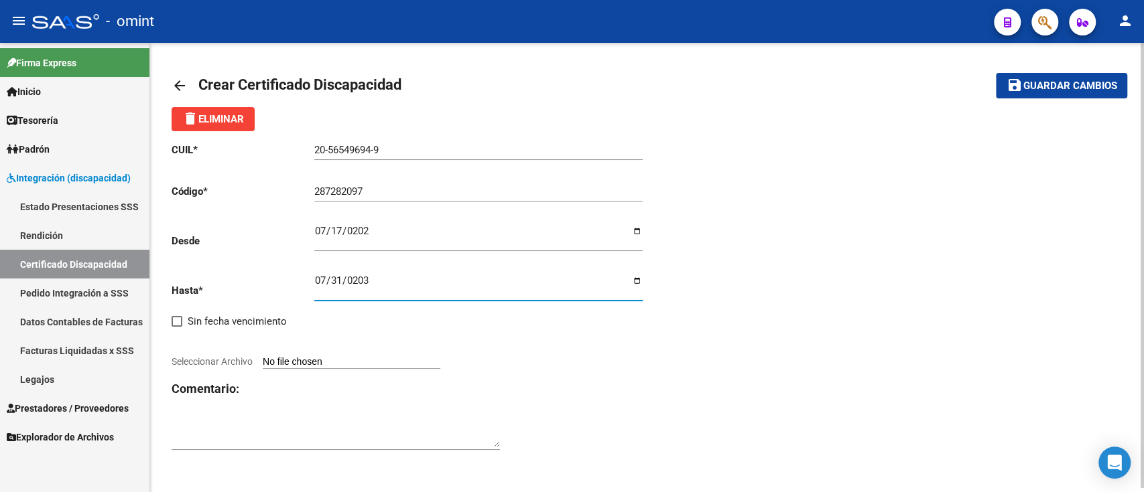
click at [630, 279] on input "[DATE]" at bounding box center [478, 285] width 328 height 21
click at [643, 277] on div "CUIL * 20-56549694-9 Ingresar el CUIL Código * 287282097 Ingresar el Codigo Des…" at bounding box center [409, 297] width 476 height 332
click at [360, 373] on div "CUIL * 20-56549694-9 Ingresar el CUIL Código * 287282097 Ingresar el Codigo Des…" at bounding box center [409, 297] width 476 height 332
click at [372, 362] on input "Seleccionar Archivo" at bounding box center [352, 362] width 178 height 13
type input "C:\fakepath\1900476101_25081002360_cud134002536090053178.pdf"
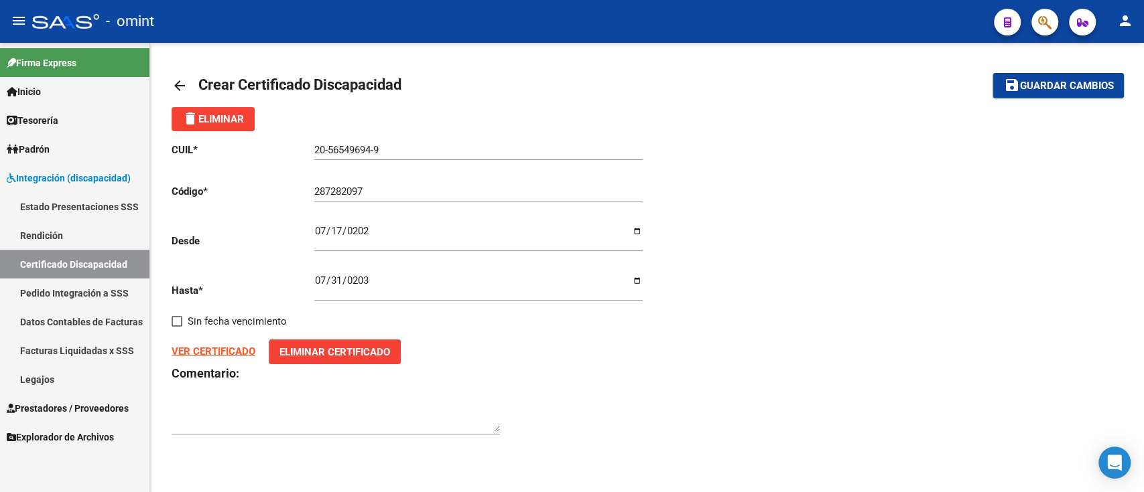
click at [1031, 97] on button "save Guardar cambios" at bounding box center [1057, 85] width 131 height 25
